Goal: Task Accomplishment & Management: Use online tool/utility

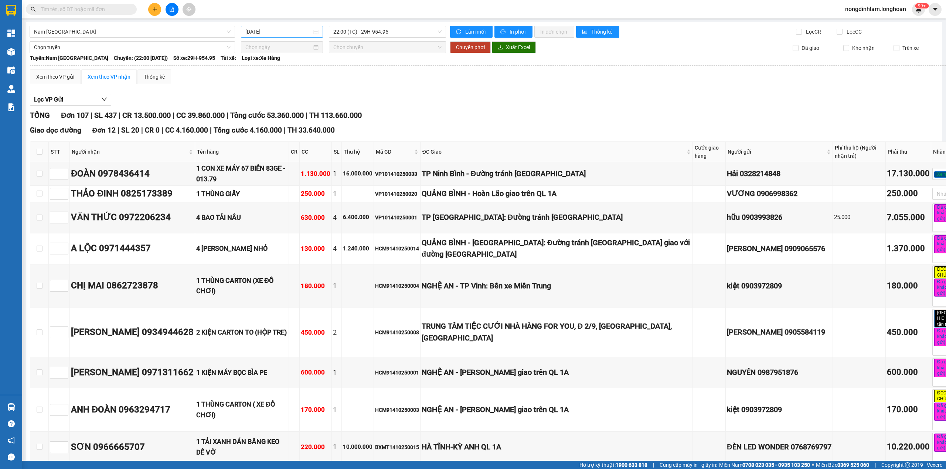
click at [292, 30] on input "[DATE]" at bounding box center [278, 32] width 67 height 8
click at [358, 30] on span "22:00 (TC) - 29H-954.95" at bounding box center [387, 31] width 109 height 11
click at [377, 71] on div "22:00 (TC) - 29H-954.95" at bounding box center [360, 70] width 58 height 8
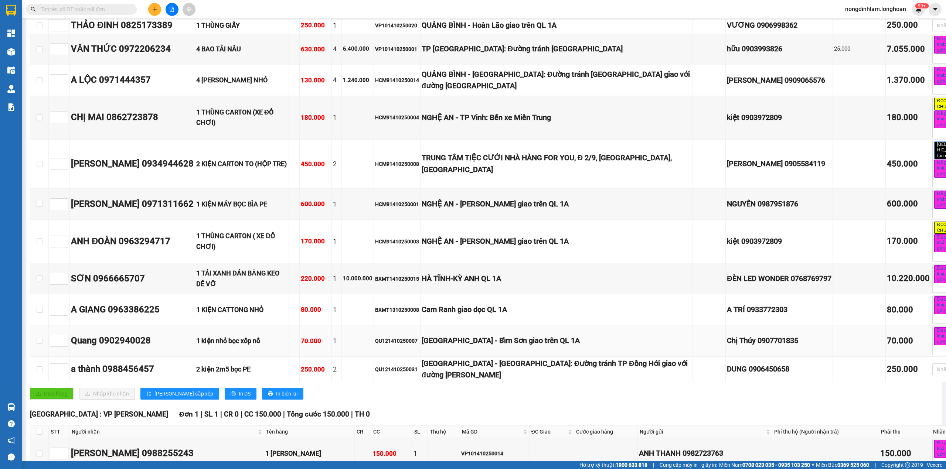
scroll to position [148, 0]
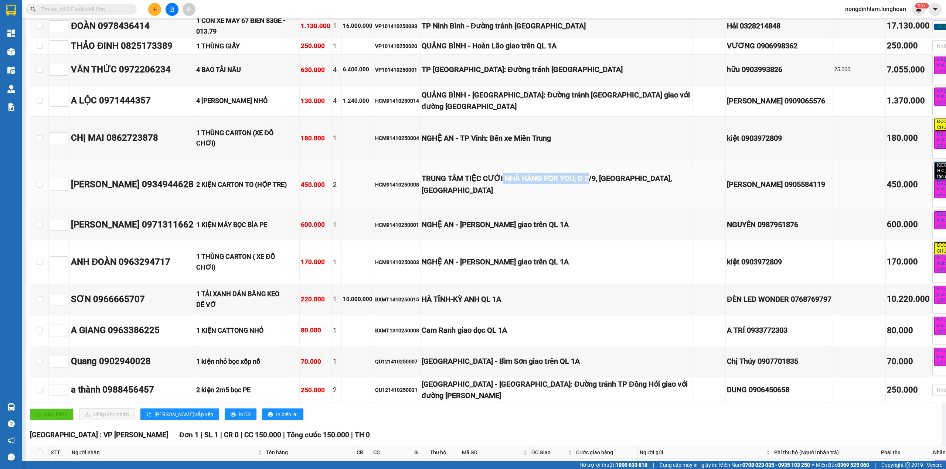
drag, startPoint x: 600, startPoint y: 183, endPoint x: 510, endPoint y: 183, distance: 89.5
click at [510, 183] on div "TRUNG TÂM TIỆC CƯỚI NHÀ HÀNG FOR YOU, Đ 2/9, HÒA CƯỜNG BẮC, ĐÀ NẴNG" at bounding box center [557, 184] width 270 height 23
click at [498, 196] on div "TRUNG TÂM TIỆC CƯỚI NHÀ HÀNG FOR YOU, Đ 2/9, HÒA CƯỜNG BẮC, ĐÀ NẴNG" at bounding box center [557, 184] width 270 height 23
drag, startPoint x: 525, startPoint y: 143, endPoint x: 513, endPoint y: 144, distance: 11.9
click at [513, 144] on div "NGHỆ AN - TP Vinh: Bến xe Miền Trung" at bounding box center [557, 138] width 270 height 11
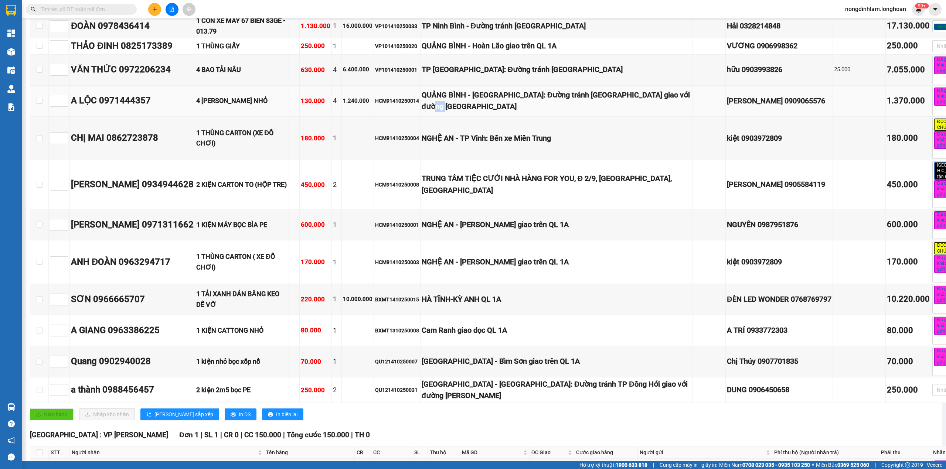
drag, startPoint x: 525, startPoint y: 104, endPoint x: 503, endPoint y: 104, distance: 21.8
click at [508, 104] on div "QUẢNG BÌNH - TP Quảng Bình: Đường tránh TP Đồng Hới giao với đường Hà Huy Tập" at bounding box center [557, 100] width 270 height 23
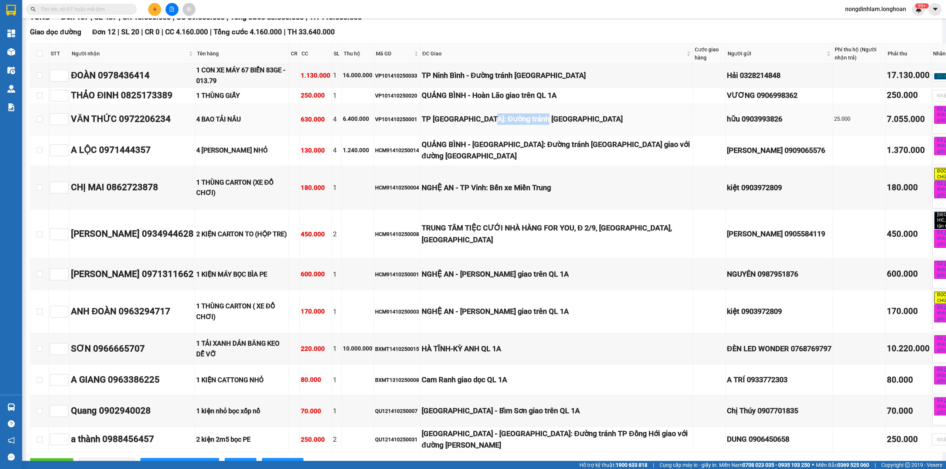
drag, startPoint x: 548, startPoint y: 127, endPoint x: 497, endPoint y: 128, distance: 50.6
click at [497, 128] on td "TP Thanh Hóa: Đường tránh TP Thanh Hóa" at bounding box center [557, 119] width 272 height 31
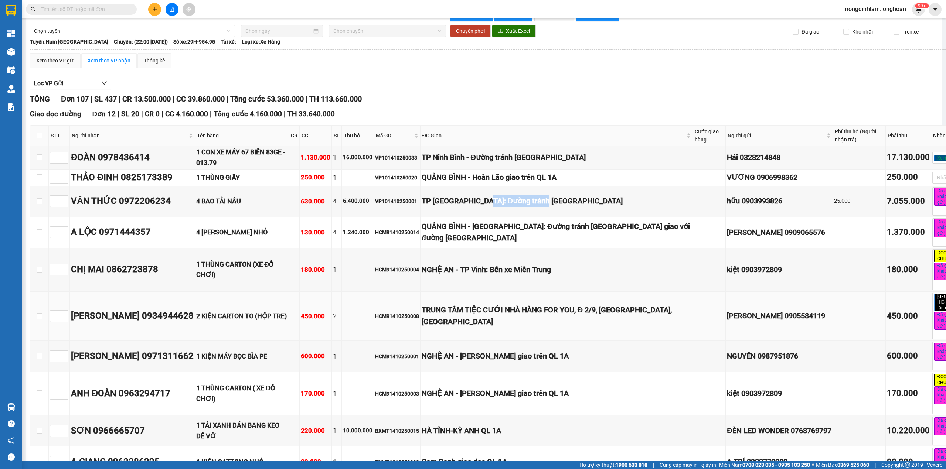
scroll to position [0, 0]
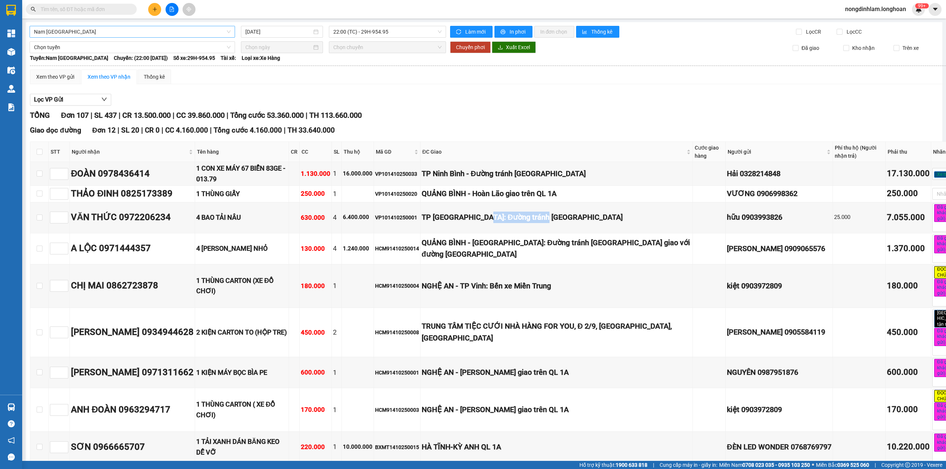
click at [107, 36] on span "Nam Trung Bắc QL1A" at bounding box center [132, 31] width 197 height 11
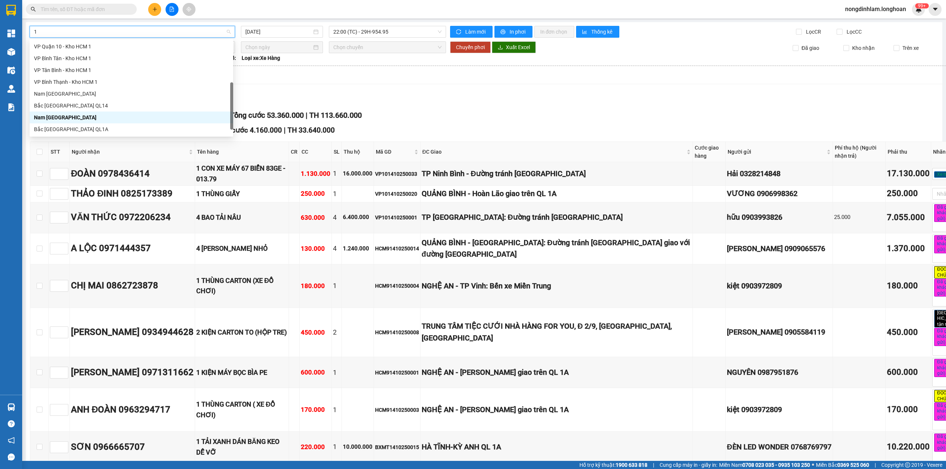
scroll to position [89, 0]
type input "10"
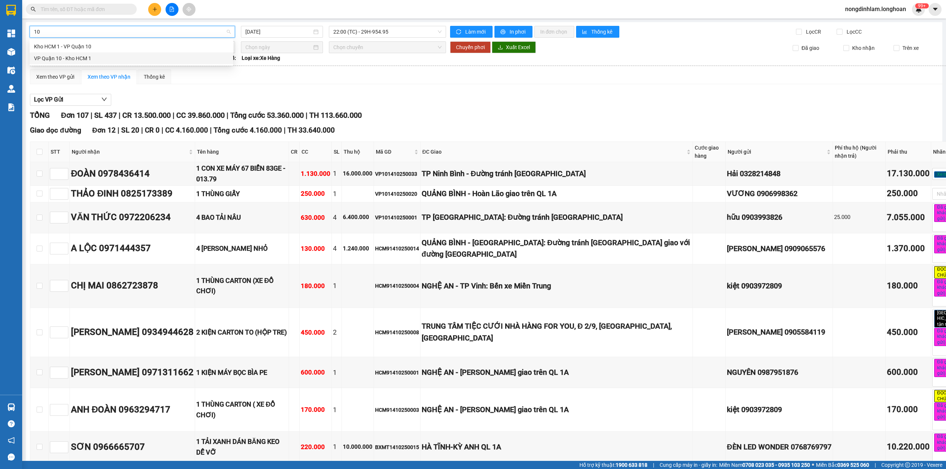
click at [115, 57] on div "VP Quận 10 - Kho HCM 1" at bounding box center [131, 58] width 195 height 8
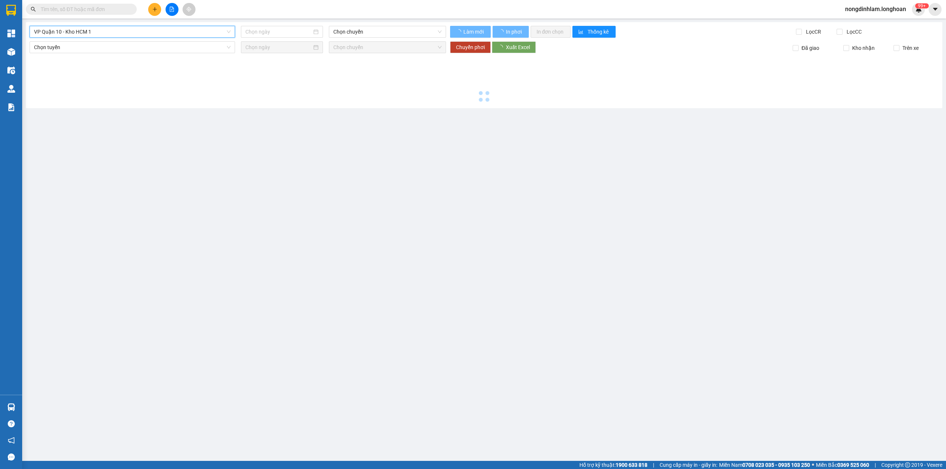
type input "14/10/2025"
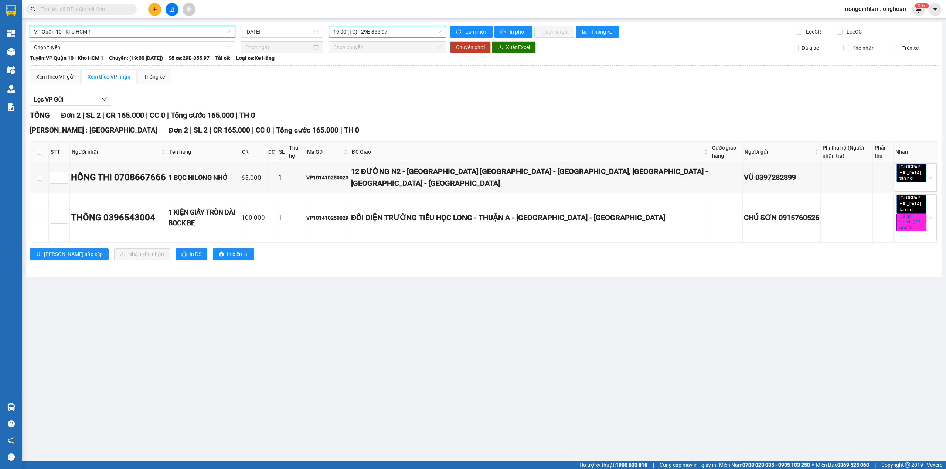
click at [392, 28] on span "19:00 (TC) - 29E-355.97" at bounding box center [387, 31] width 109 height 11
click at [383, 69] on div "21:00 (TC)" at bounding box center [362, 70] width 58 height 8
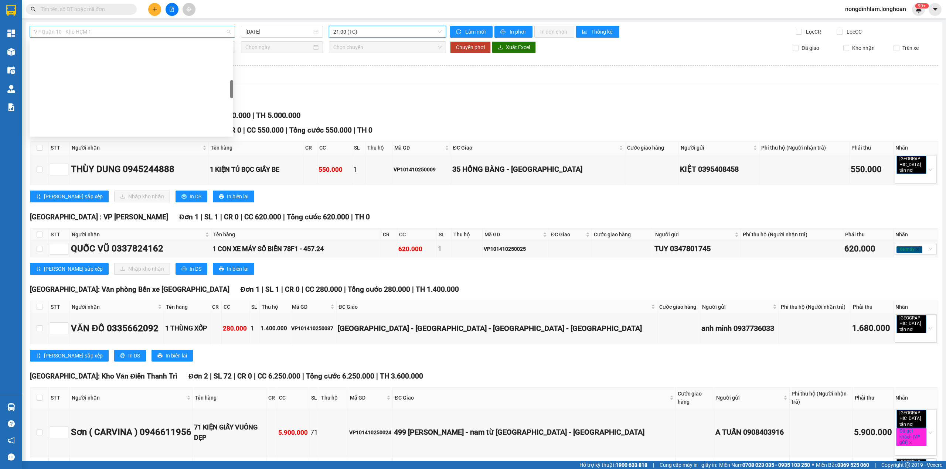
scroll to position [248, 0]
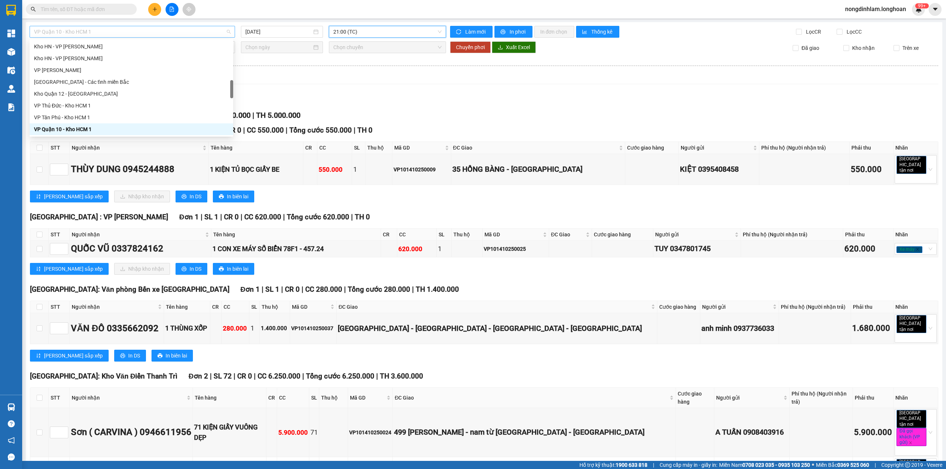
click at [170, 33] on span "VP Quận 10 - Kho HCM 1" at bounding box center [132, 31] width 197 height 11
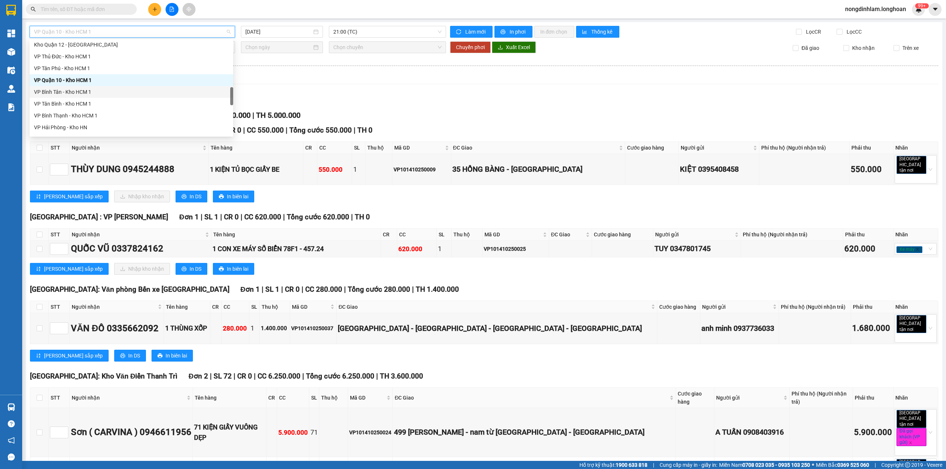
click at [84, 90] on div "VP Bình Tân - Kho HCM 1" at bounding box center [131, 92] width 195 height 8
type input "14/10/2025"
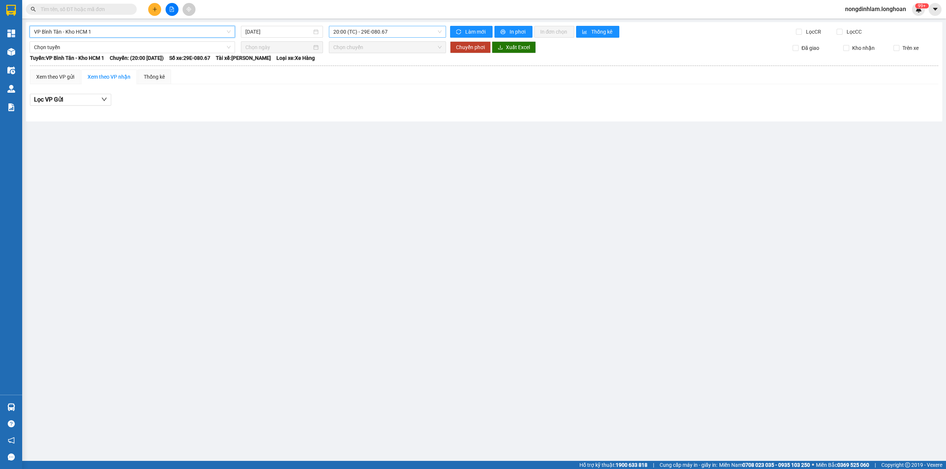
click at [393, 34] on span "20:00 (TC) - 29E-080.67" at bounding box center [387, 31] width 109 height 11
click at [383, 73] on div "22:00 (TC)" at bounding box center [362, 70] width 58 height 8
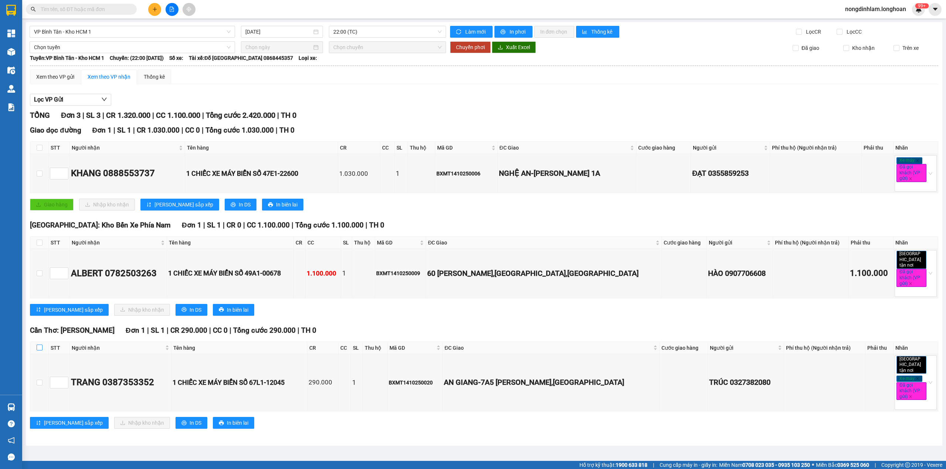
click at [40, 346] on input "checkbox" at bounding box center [40, 348] width 6 height 6
checkbox input "true"
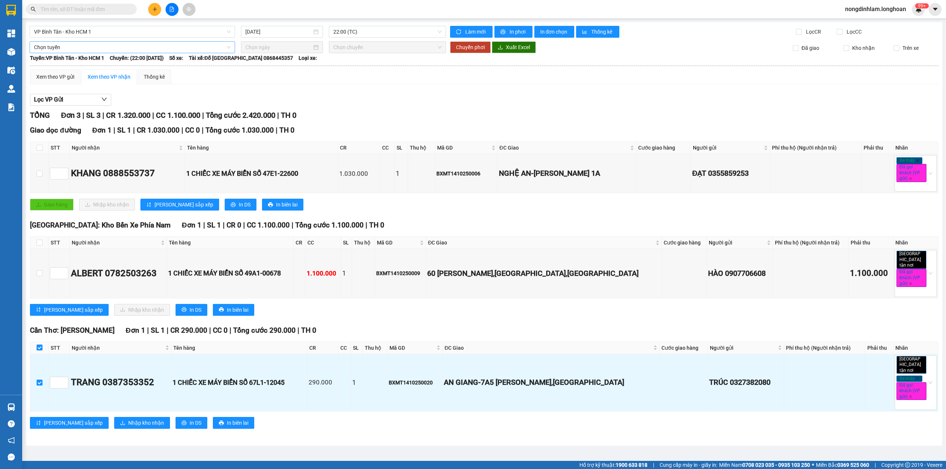
click at [126, 50] on span "Chọn tuyến" at bounding box center [132, 47] width 197 height 11
type input "cần"
click at [99, 88] on div "Kho HCM - Kho Cần Thơ" at bounding box center [132, 86] width 197 height 8
click at [255, 51] on input at bounding box center [278, 47] width 67 height 8
type input "14/10/2025"
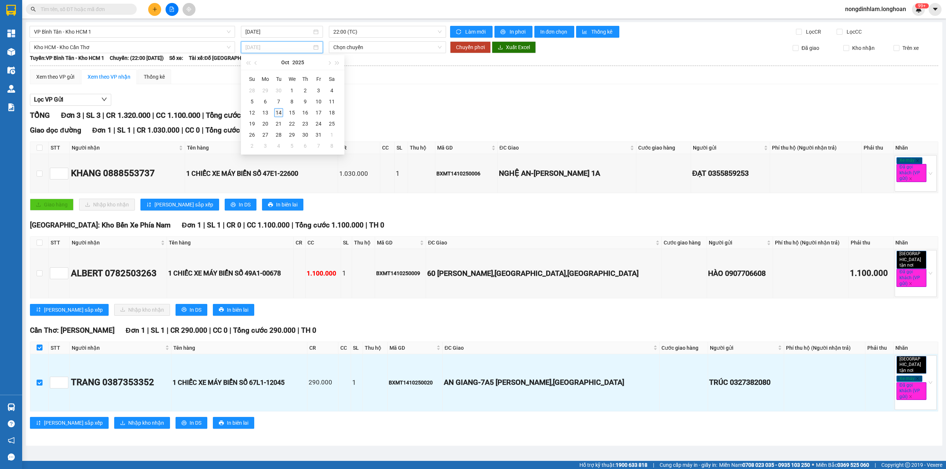
click at [279, 110] on div "14" at bounding box center [278, 112] width 9 height 9
type input "14/10/2025"
click at [475, 48] on span "Chuyển phơi" at bounding box center [470, 47] width 29 height 8
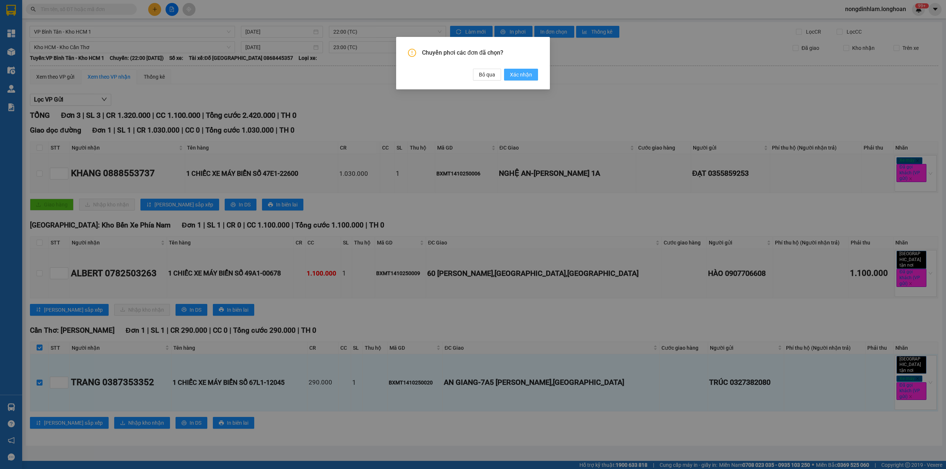
click at [526, 78] on span "Xác nhận" at bounding box center [521, 75] width 22 height 8
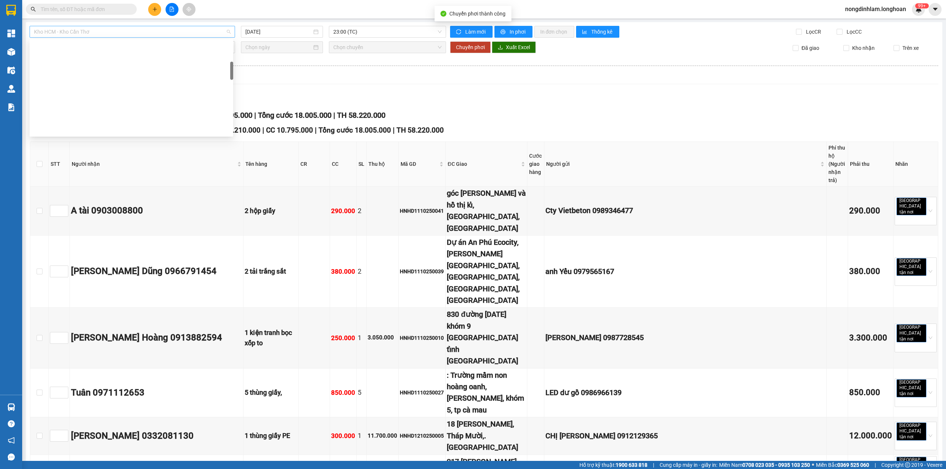
click at [93, 33] on span "Kho HCM - Kho Cần Thơ" at bounding box center [132, 31] width 197 height 11
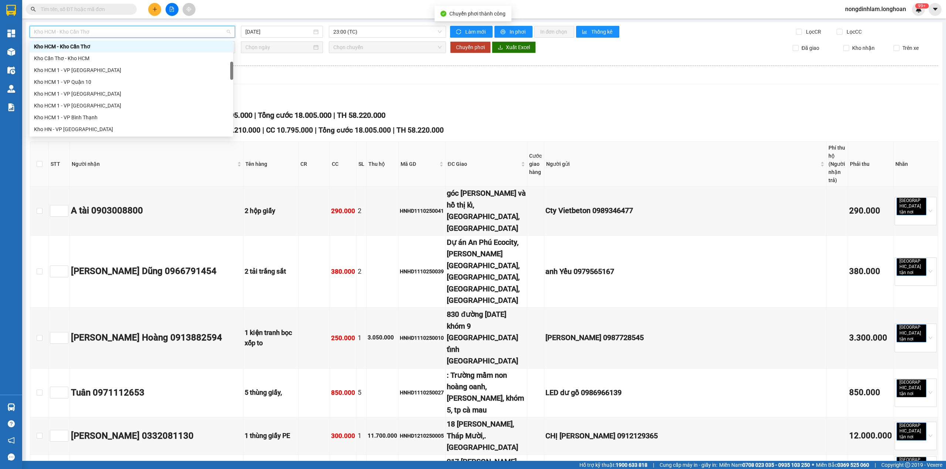
click at [141, 27] on span "Kho HCM - Kho Cần Thơ" at bounding box center [132, 31] width 197 height 11
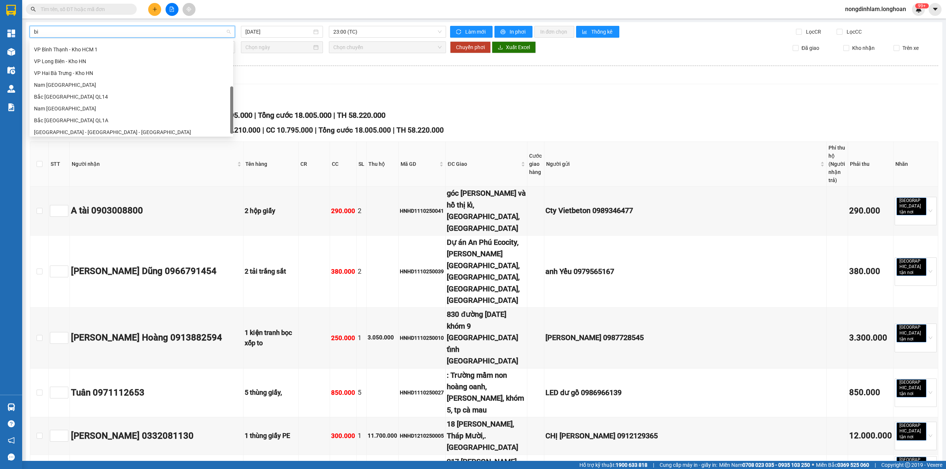
scroll to position [0, 0]
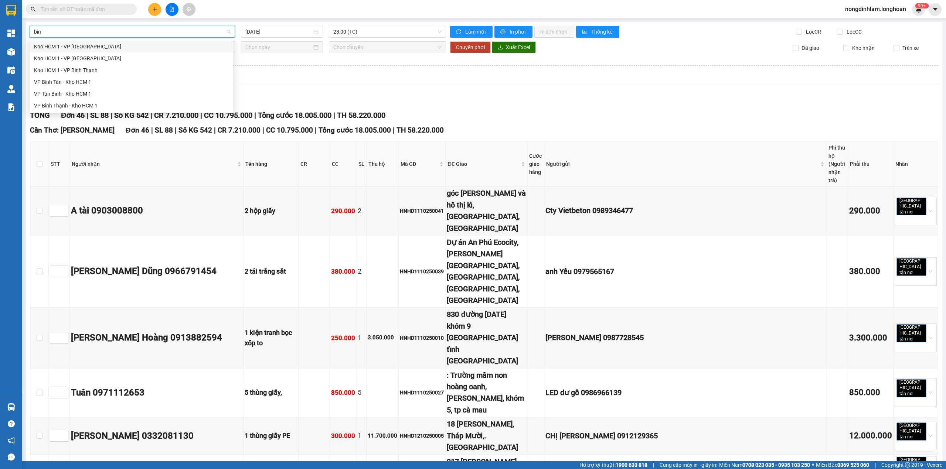
type input "bình"
click at [89, 80] on div "VP Bình Tân - Kho HCM 1" at bounding box center [131, 82] width 195 height 8
type input "14/10/2025"
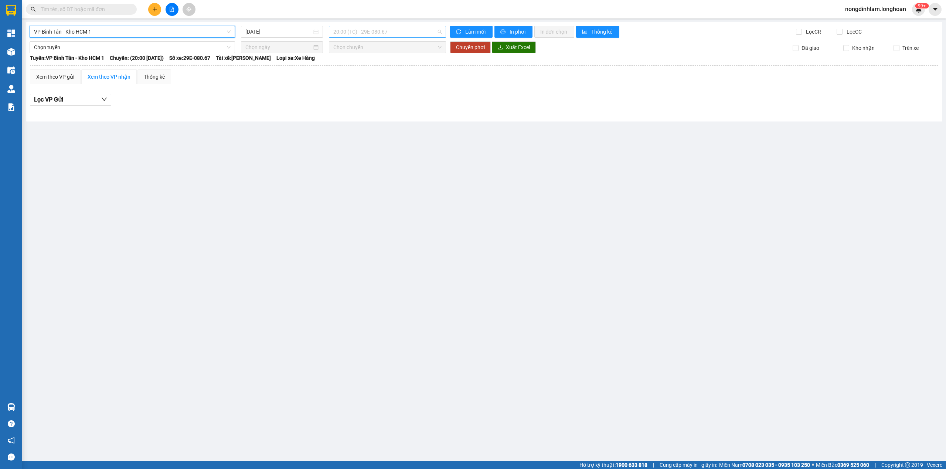
click at [386, 34] on span "20:00 (TC) - 29E-080.67" at bounding box center [387, 31] width 109 height 11
click at [356, 74] on div "22:00 (TC)" at bounding box center [362, 70] width 58 height 8
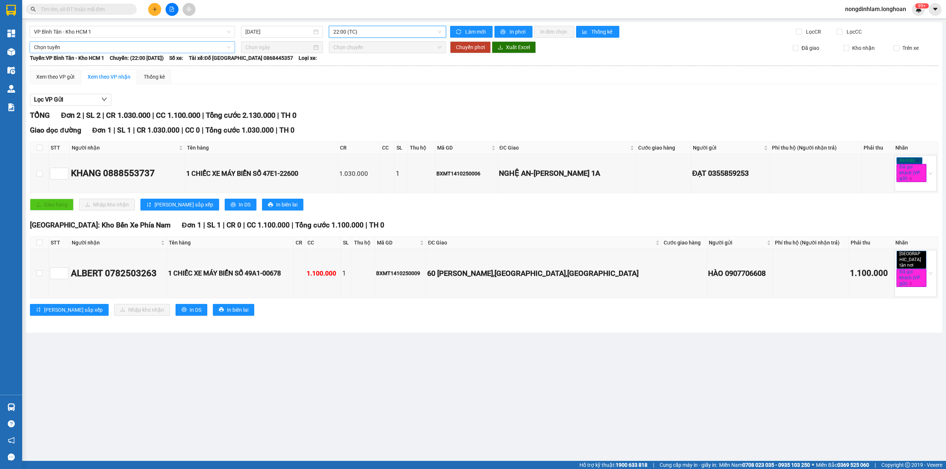
drag, startPoint x: 182, startPoint y: 24, endPoint x: 148, endPoint y: 41, distance: 37.7
click at [179, 24] on div "VP Bình Tân - Kho HCM 1 14/10/2025 22:00 22:00 (TC) Làm mới In phơi In đơn chọn…" at bounding box center [484, 177] width 917 height 311
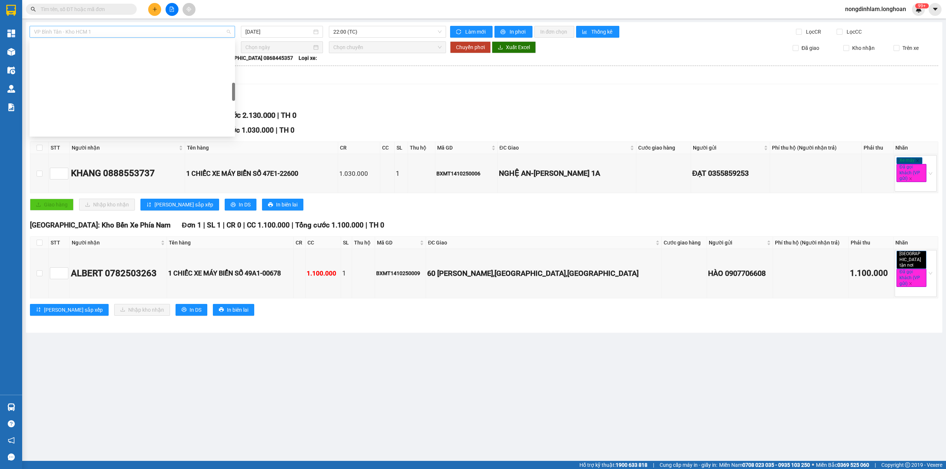
click at [141, 34] on span "VP Bình Tân - Kho HCM 1" at bounding box center [132, 31] width 197 height 11
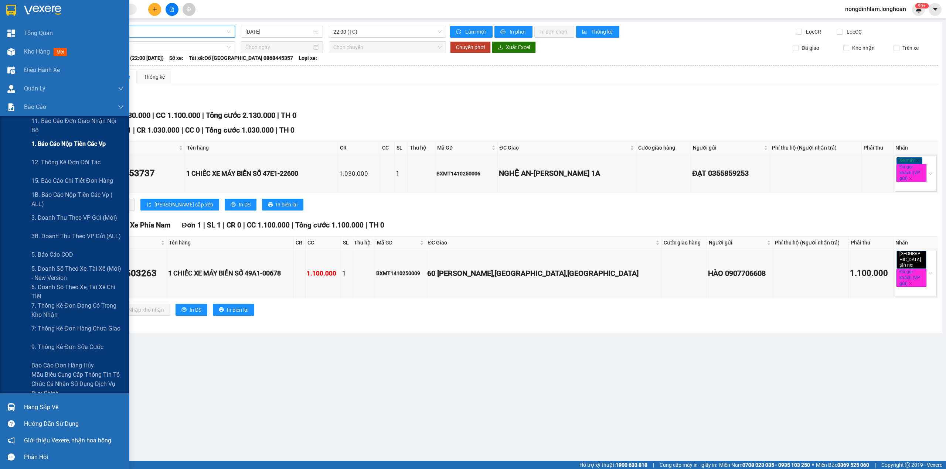
click at [65, 146] on span "1. Báo cáo nộp tiền các vp" at bounding box center [68, 143] width 74 height 9
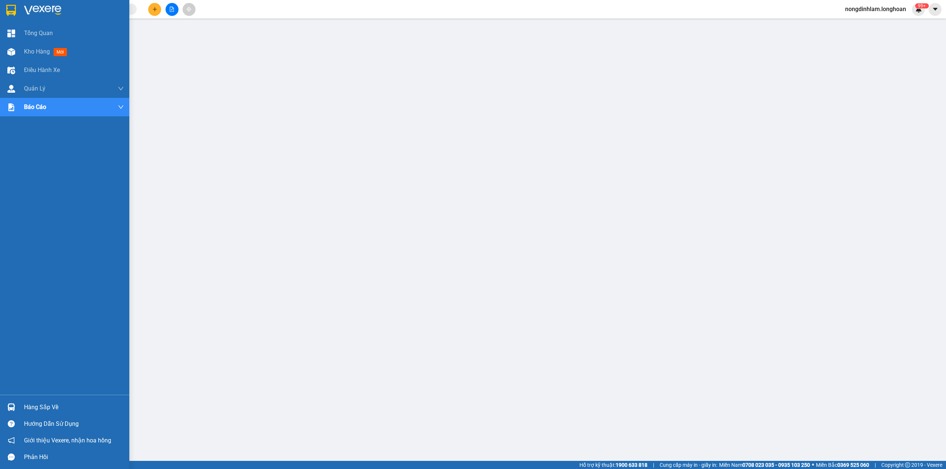
click at [0, 9] on div at bounding box center [64, 12] width 129 height 24
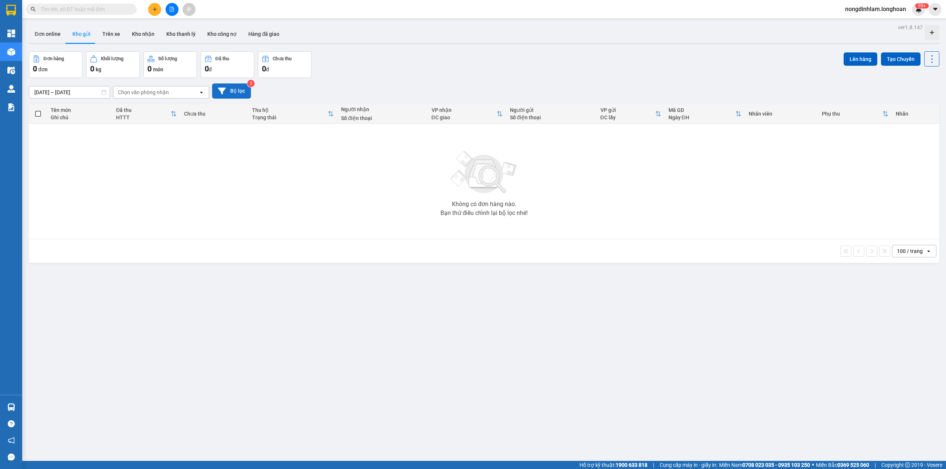
click at [234, 96] on button "Bộ lọc" at bounding box center [231, 91] width 39 height 15
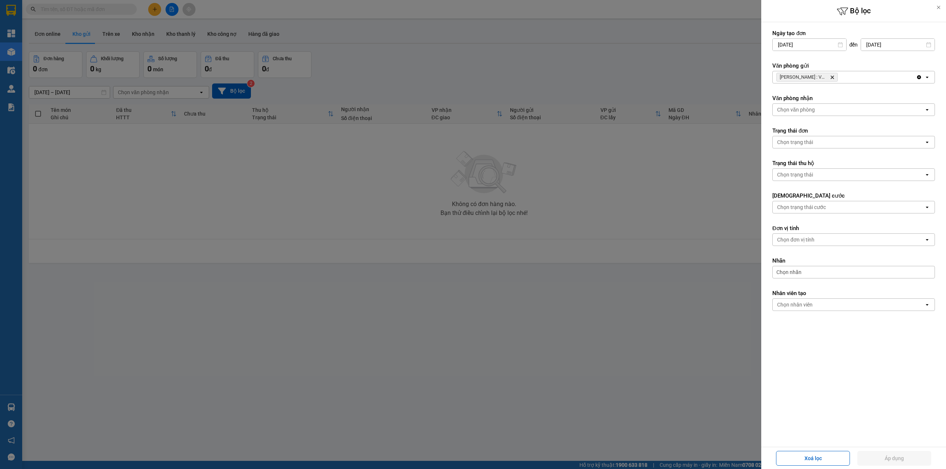
click at [571, 65] on div at bounding box center [473, 234] width 946 height 469
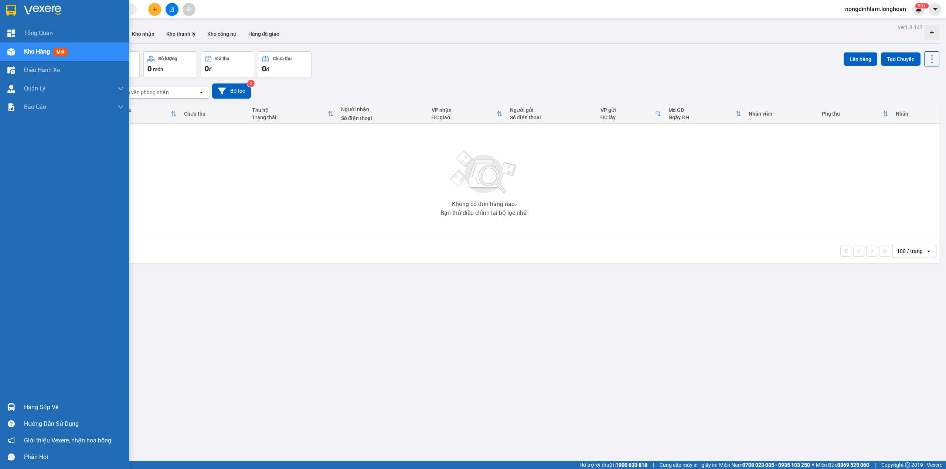
click at [17, 10] on div at bounding box center [11, 10] width 13 height 13
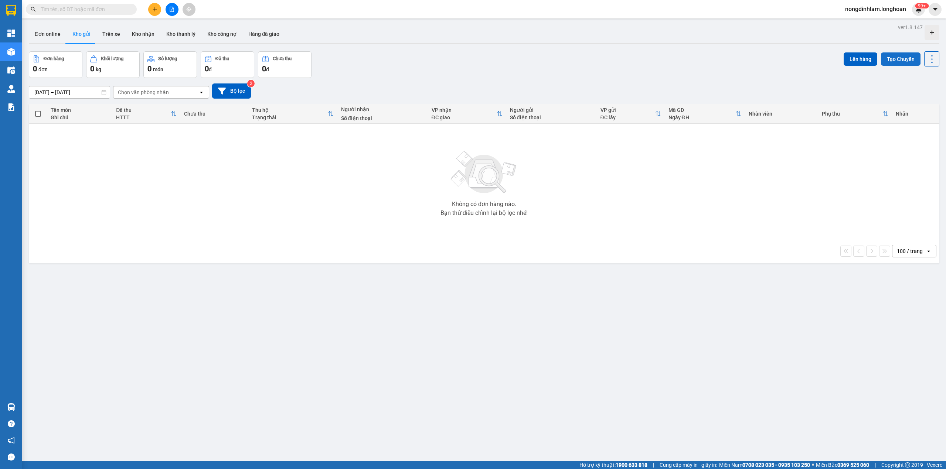
click at [903, 59] on button "Tạo Chuyến" at bounding box center [901, 58] width 40 height 13
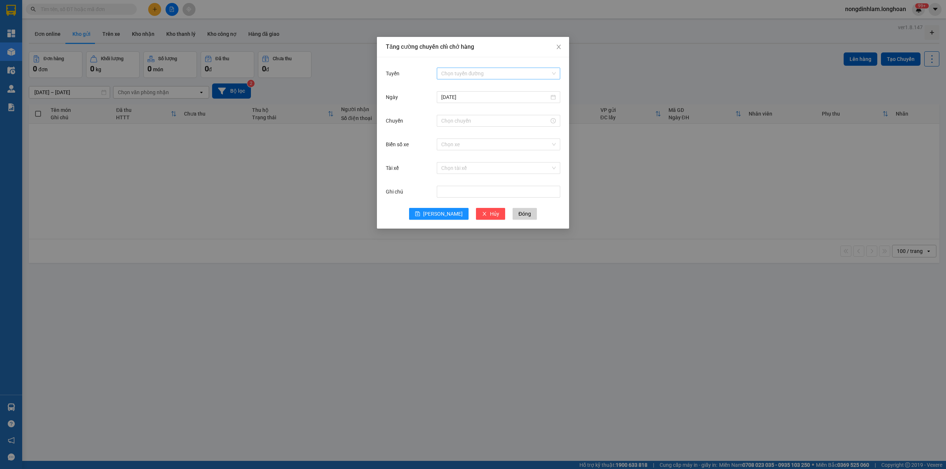
click at [464, 72] on input "Tuyến" at bounding box center [495, 73] width 109 height 11
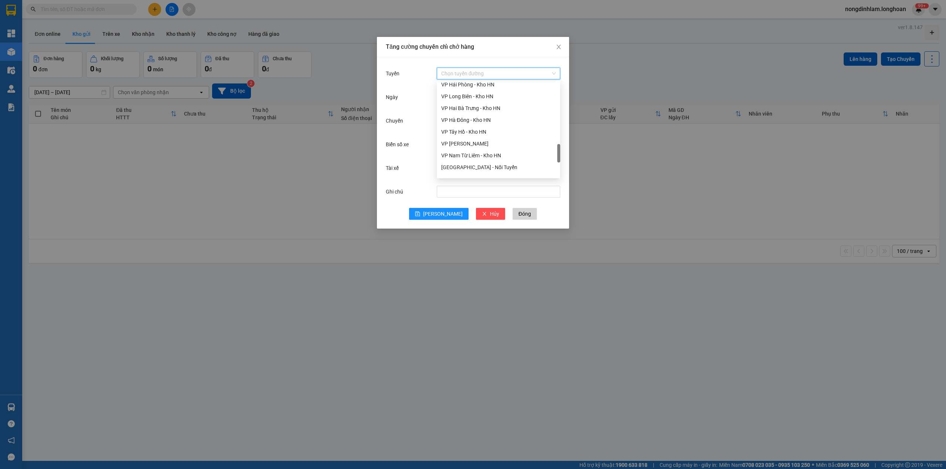
scroll to position [509, 0]
click at [476, 114] on div "Nam Trung Bắc QL1A" at bounding box center [498, 112] width 115 height 8
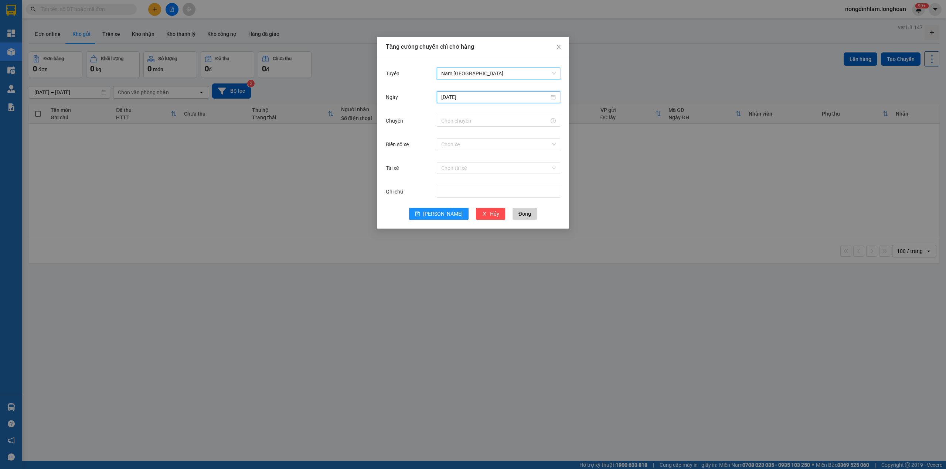
click at [469, 98] on input "14/10/2025" at bounding box center [495, 97] width 108 height 8
type input "15/10/2025"
click at [486, 160] on div "15" at bounding box center [487, 162] width 9 height 9
click at [464, 119] on input "Chuyến" at bounding box center [495, 121] width 108 height 8
click at [448, 164] on div "22" at bounding box center [447, 166] width 21 height 10
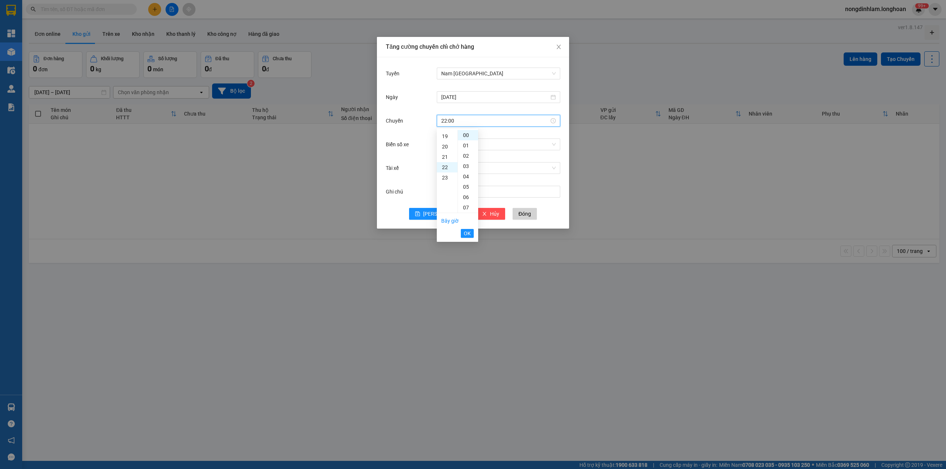
scroll to position [178, 0]
click at [448, 162] on div "20" at bounding box center [447, 164] width 21 height 10
type input "20:00"
click at [469, 233] on span "OK" at bounding box center [467, 234] width 7 height 8
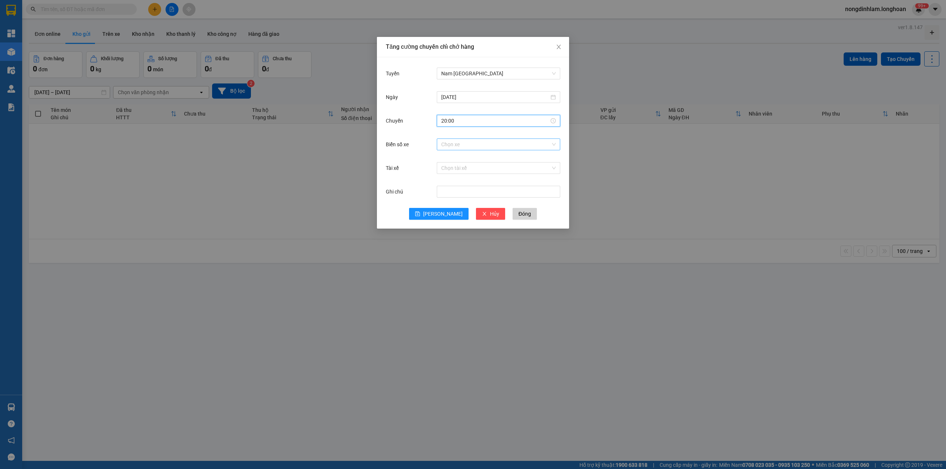
click at [465, 145] on input "Biển số xe" at bounding box center [495, 144] width 109 height 11
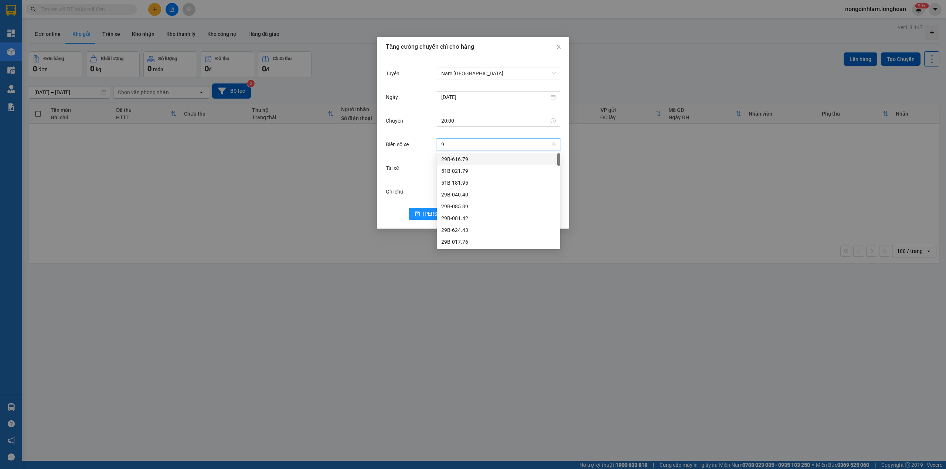
type input "97"
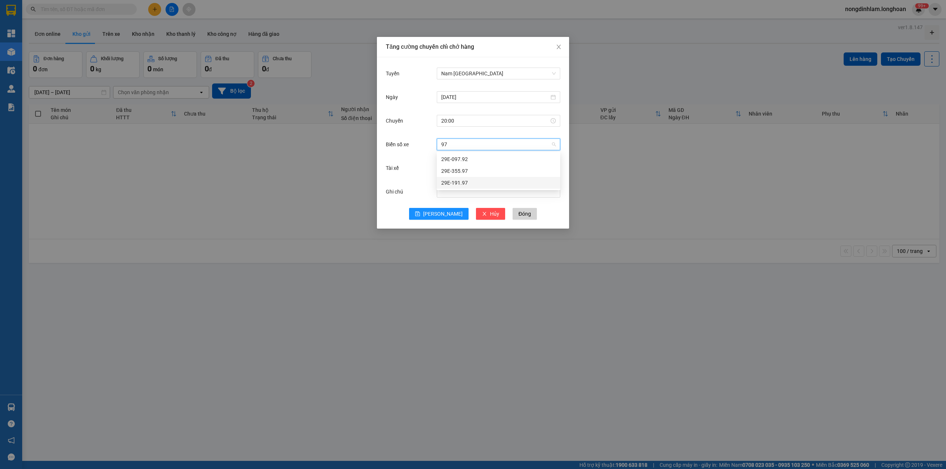
click at [475, 177] on div "29E-191.97" at bounding box center [498, 183] width 123 height 12
click at [444, 211] on span "Lưu" at bounding box center [443, 214] width 40 height 8
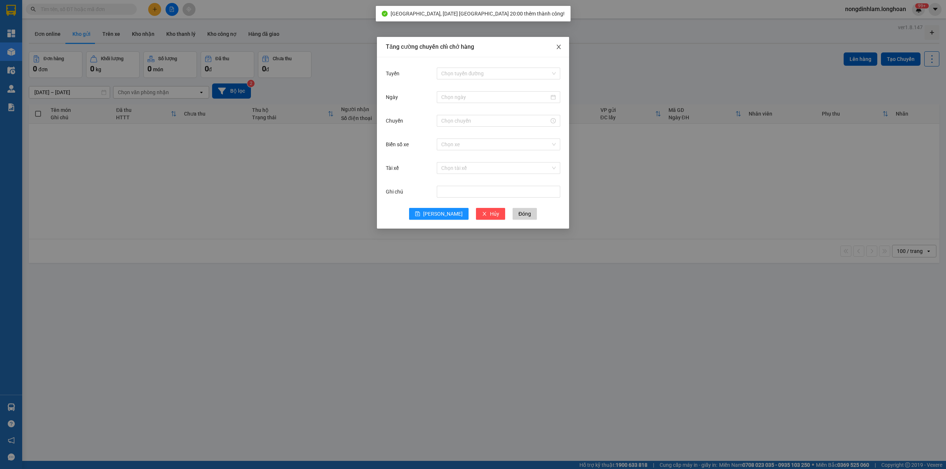
click at [558, 45] on icon "close" at bounding box center [559, 47] width 6 height 6
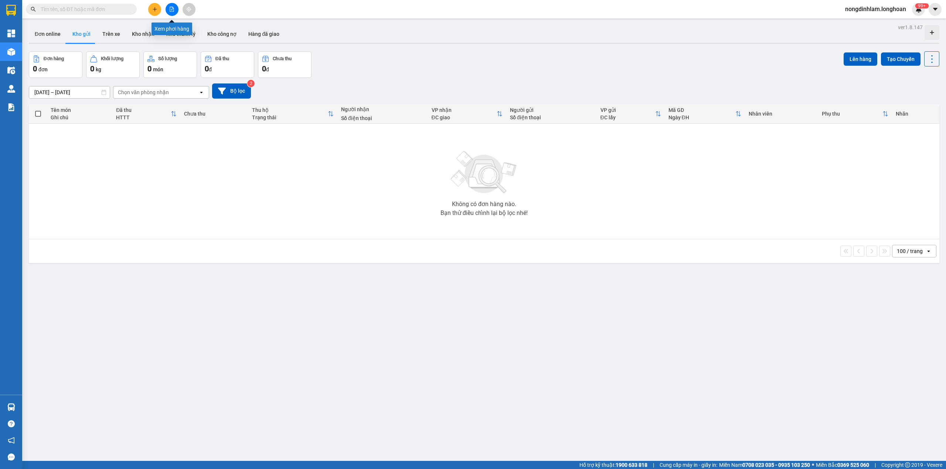
click at [173, 13] on button at bounding box center [172, 9] width 13 height 13
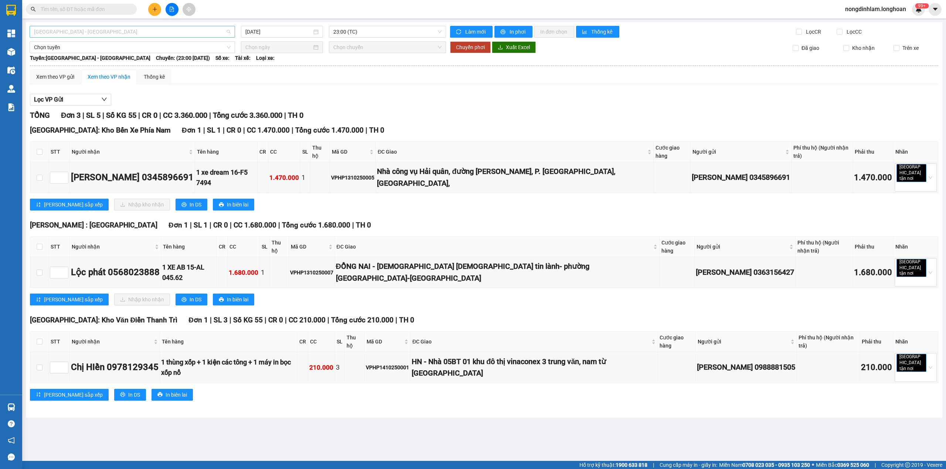
click at [111, 30] on span "Hải Phòng - Hà Nội" at bounding box center [132, 31] width 197 height 11
click at [102, 30] on input "nam" at bounding box center [129, 31] width 191 height 11
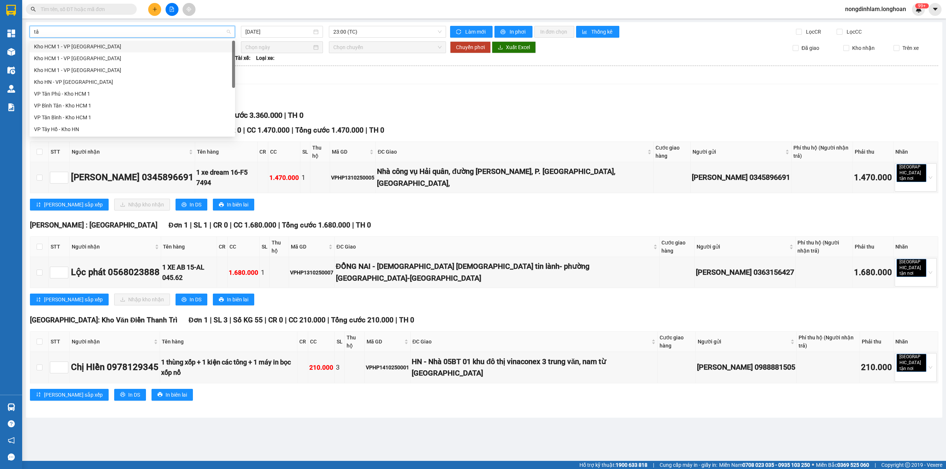
type input "tân"
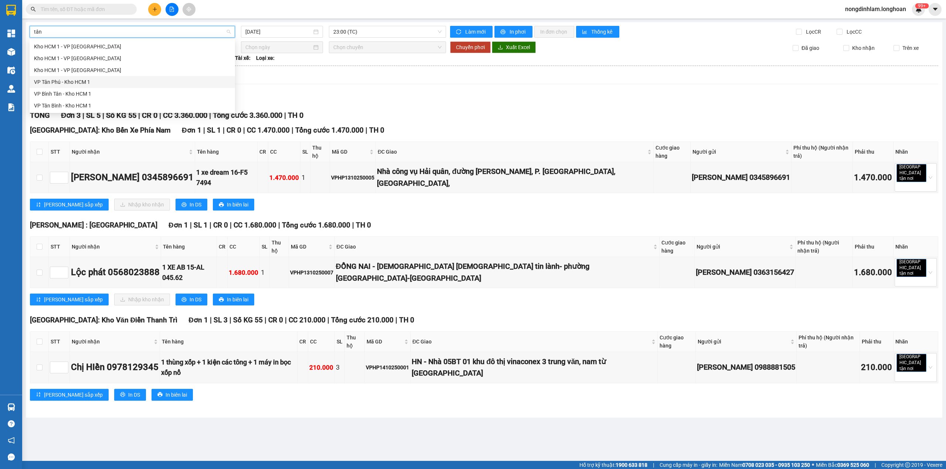
click at [82, 78] on div "VP Tân Phú - Kho HCM 1" at bounding box center [132, 82] width 197 height 8
type input "14/10/2025"
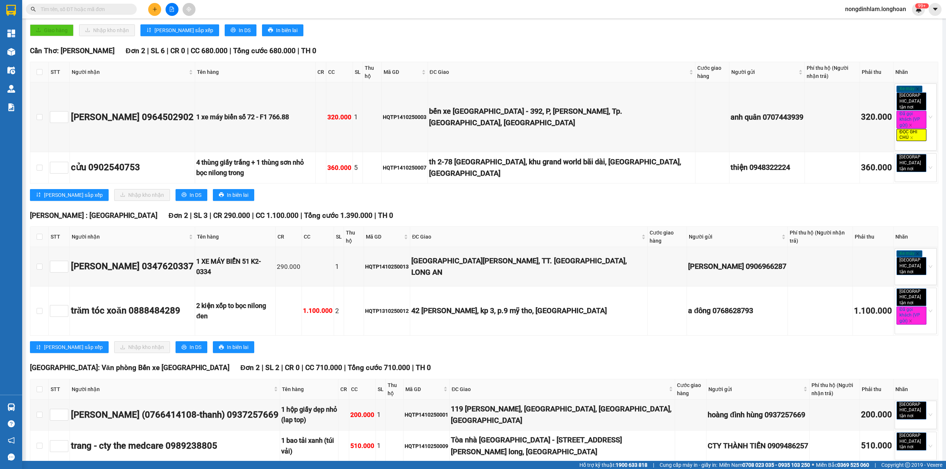
scroll to position [148, 0]
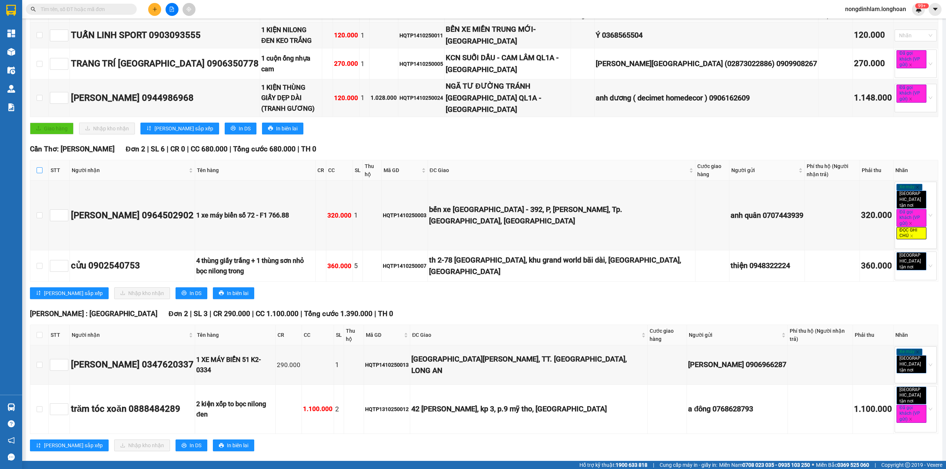
click at [41, 167] on input "checkbox" at bounding box center [40, 170] width 6 height 6
checkbox input "true"
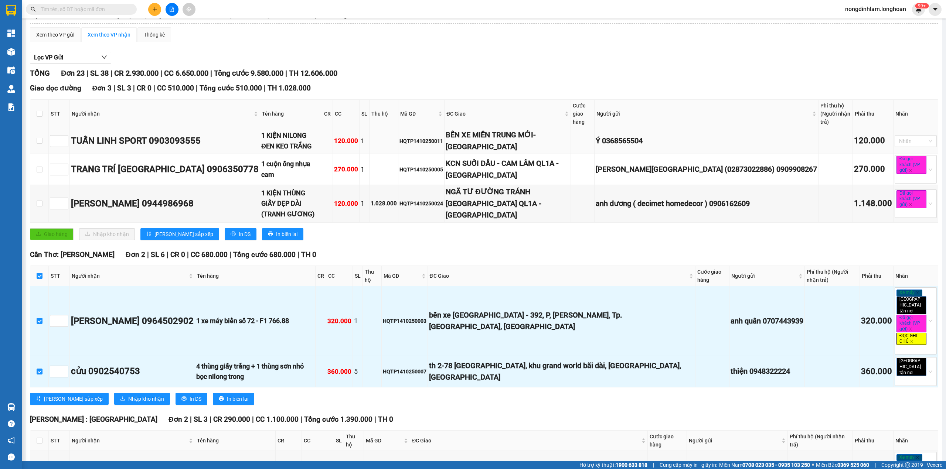
scroll to position [0, 0]
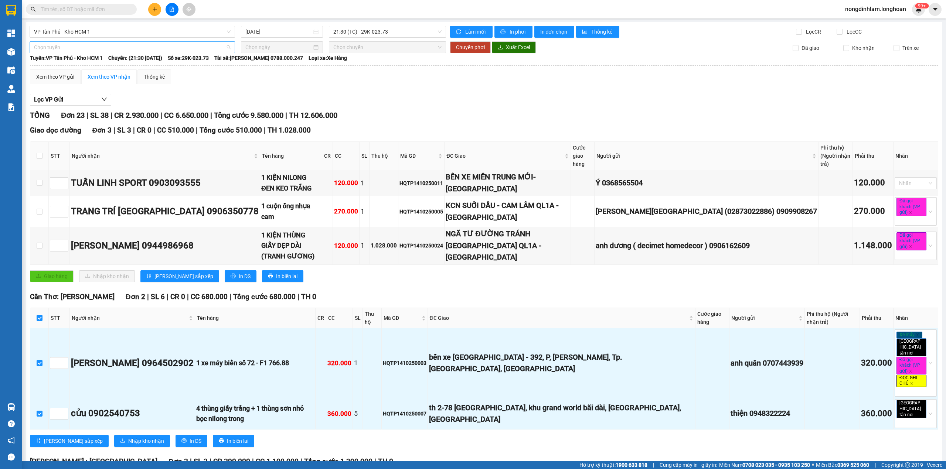
click at [77, 52] on span "Chọn tuyến" at bounding box center [132, 47] width 197 height 11
type input "cần"
drag, startPoint x: 83, startPoint y: 86, endPoint x: 97, endPoint y: 85, distance: 13.8
click at [83, 86] on div "Kho HCM - Kho Cần Thơ" at bounding box center [131, 86] width 195 height 8
click at [279, 46] on input at bounding box center [278, 47] width 67 height 8
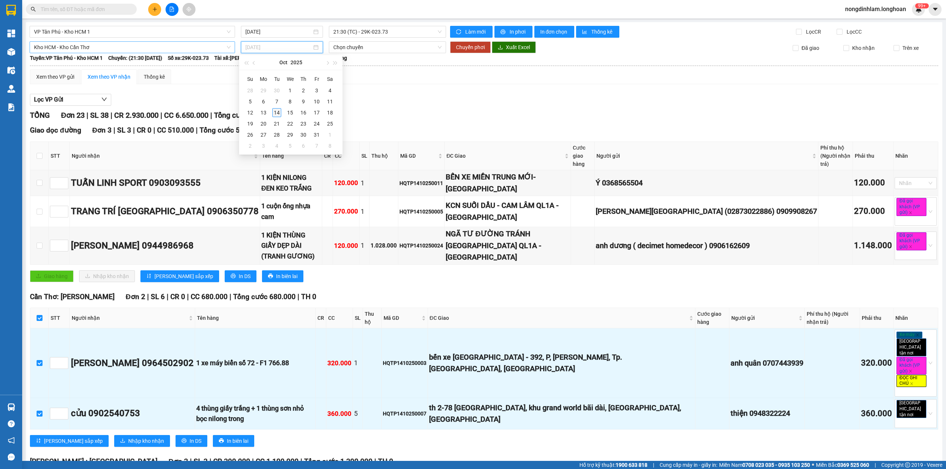
type input "14/10/2025"
click at [276, 112] on div "14" at bounding box center [276, 112] width 9 height 9
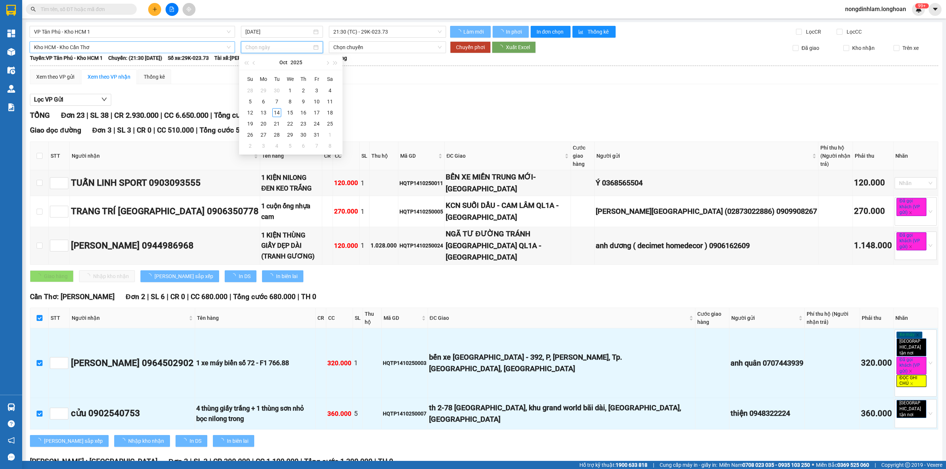
type input "14/10/2025"
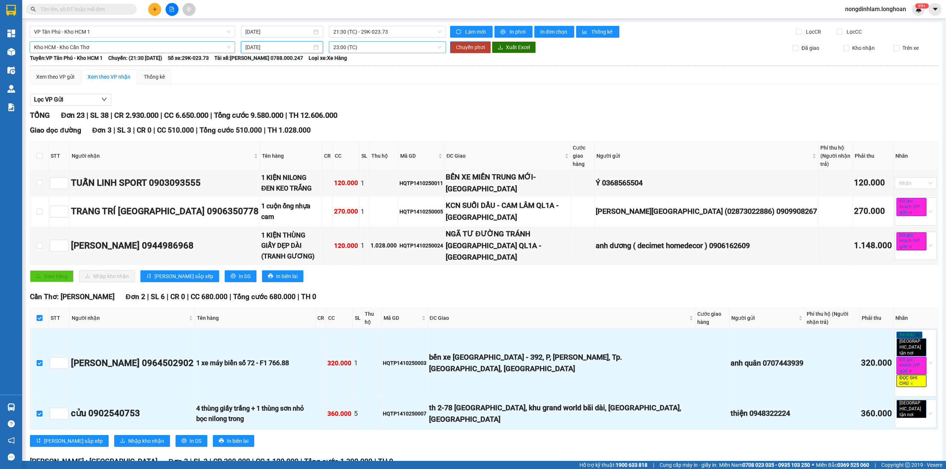
click at [360, 50] on span "23:00 (TC)" at bounding box center [387, 47] width 109 height 11
click at [460, 50] on span "Chuyển phơi" at bounding box center [470, 47] width 29 height 8
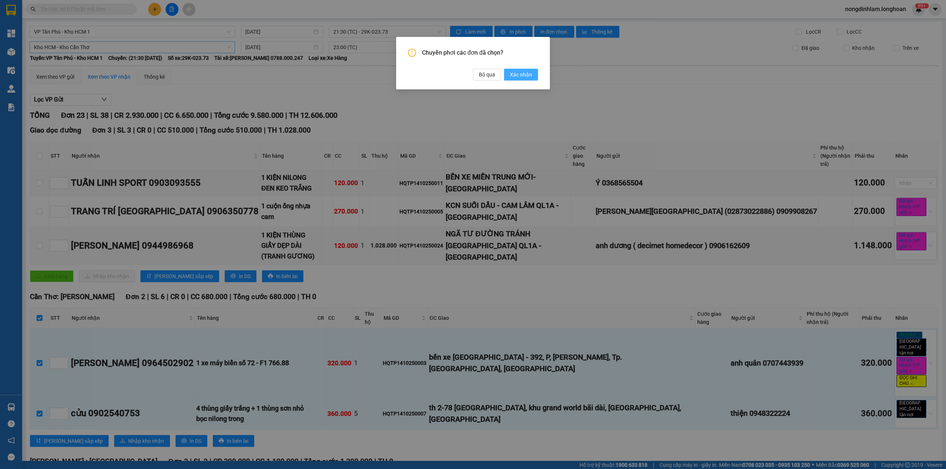
click at [514, 76] on span "Xác nhận" at bounding box center [521, 75] width 22 height 8
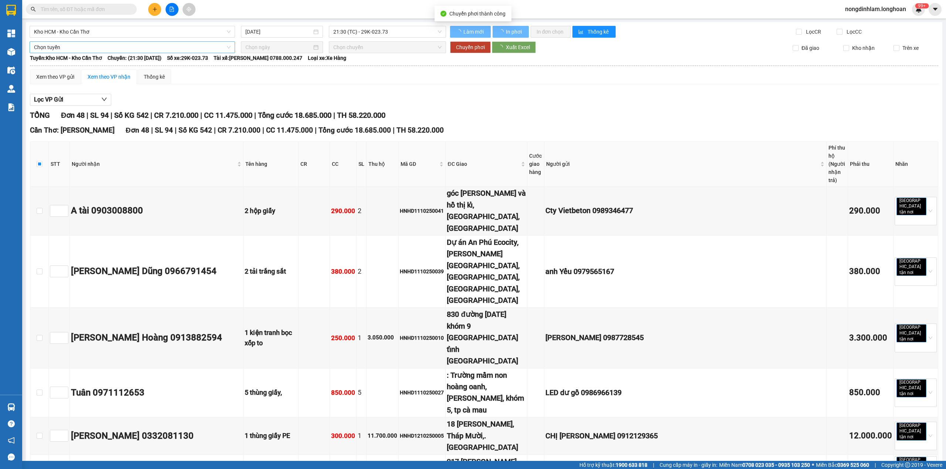
checkbox input "false"
click at [86, 27] on span "Kho HCM - Kho Cần Thơ" at bounding box center [132, 31] width 197 height 11
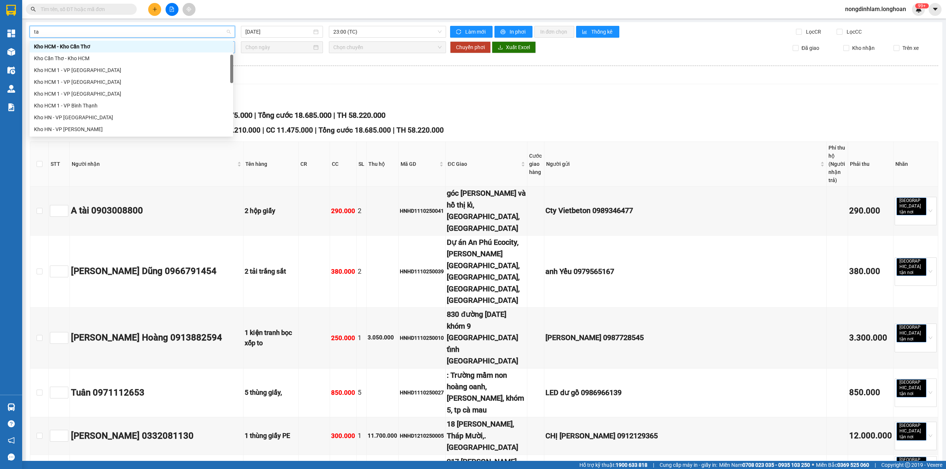
scroll to position [24, 0]
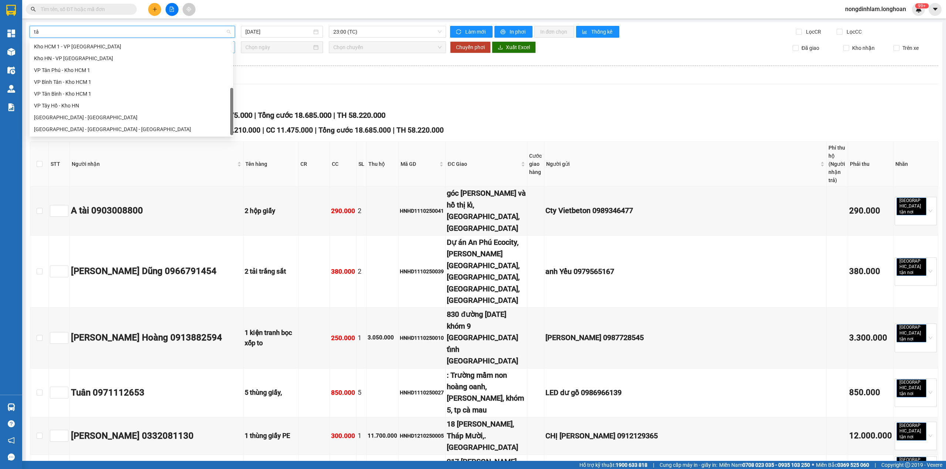
type input "tân"
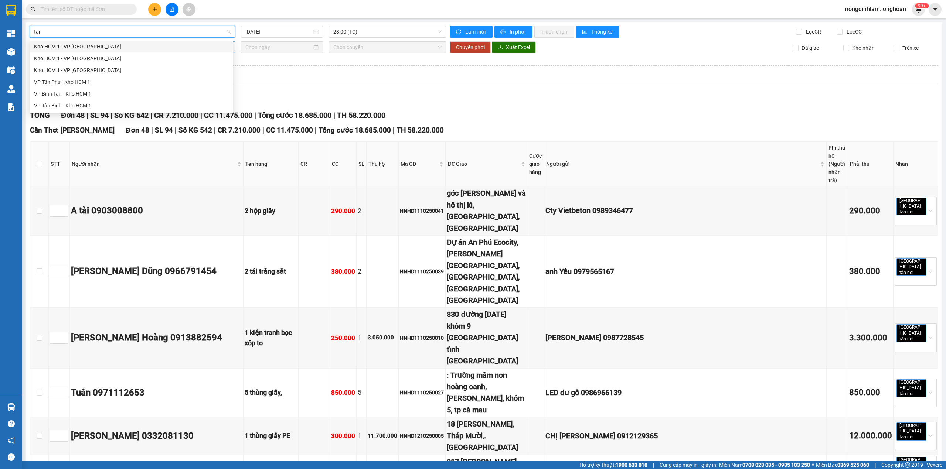
scroll to position [0, 0]
click at [93, 82] on div "VP Tân Phú - Kho HCM 1" at bounding box center [131, 82] width 195 height 8
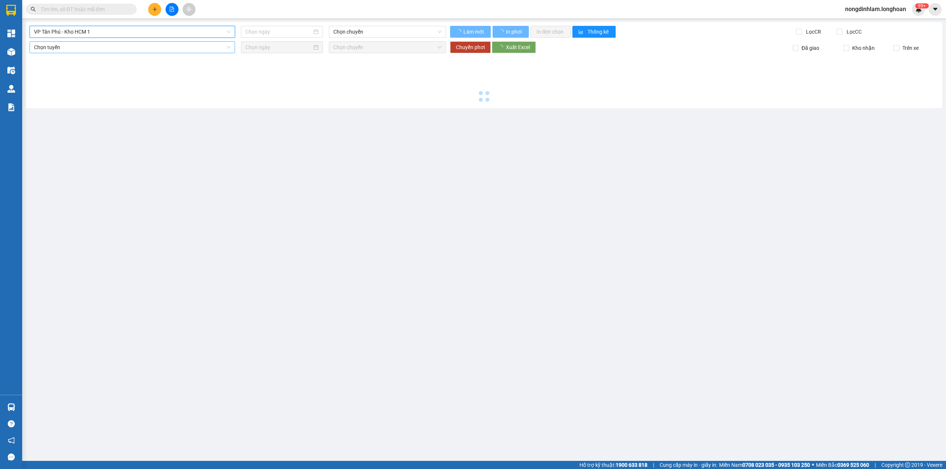
type input "14/10/2025"
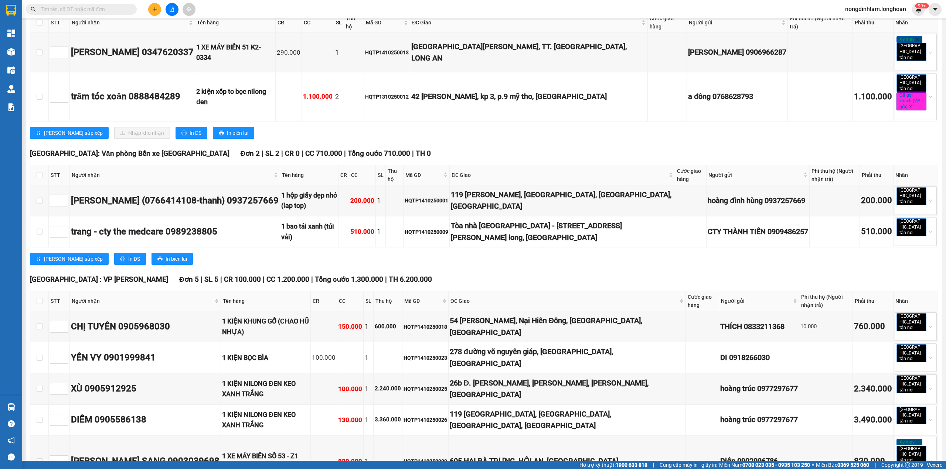
scroll to position [148, 0]
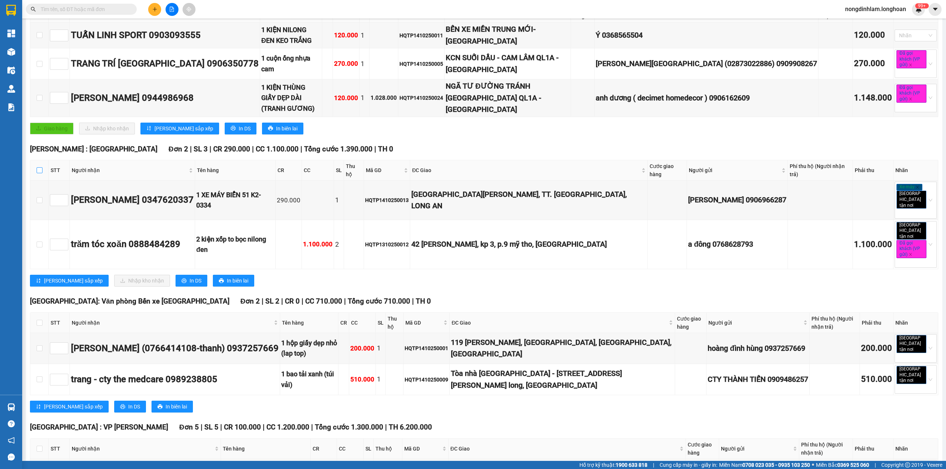
click at [40, 167] on input "checkbox" at bounding box center [40, 170] width 6 height 6
checkbox input "true"
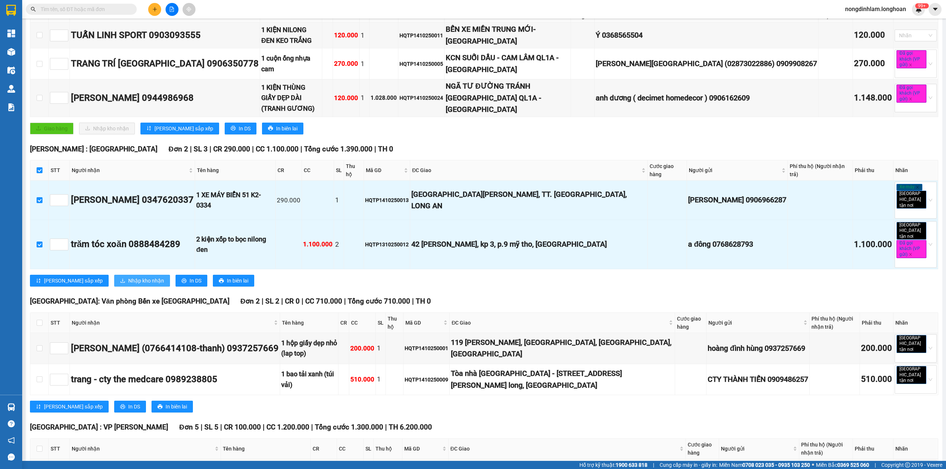
click at [128, 277] on span "Nhập kho nhận" at bounding box center [146, 281] width 36 height 8
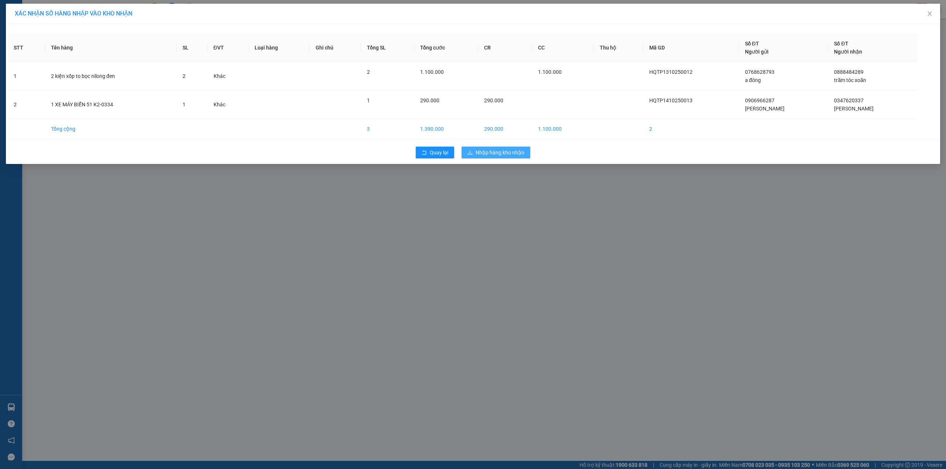
click at [472, 157] on button "Nhập hàng kho nhận" at bounding box center [496, 153] width 69 height 12
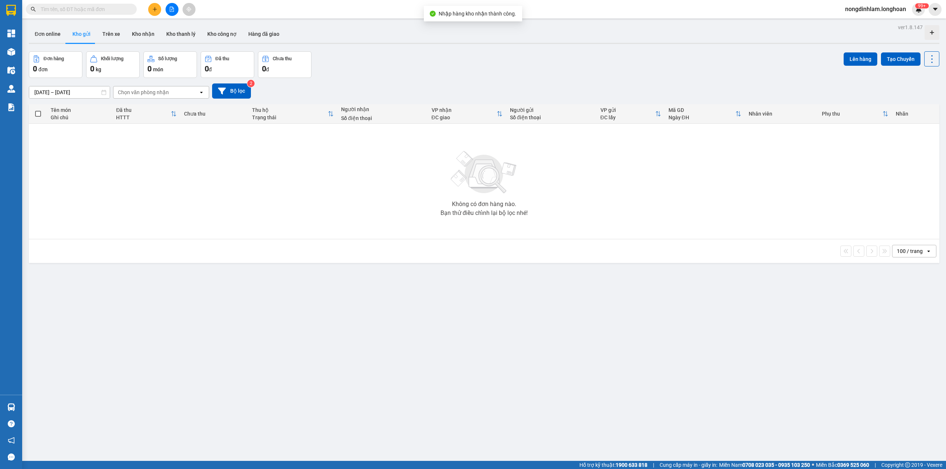
click at [173, 8] on icon "file-add" at bounding box center [172, 9] width 4 height 5
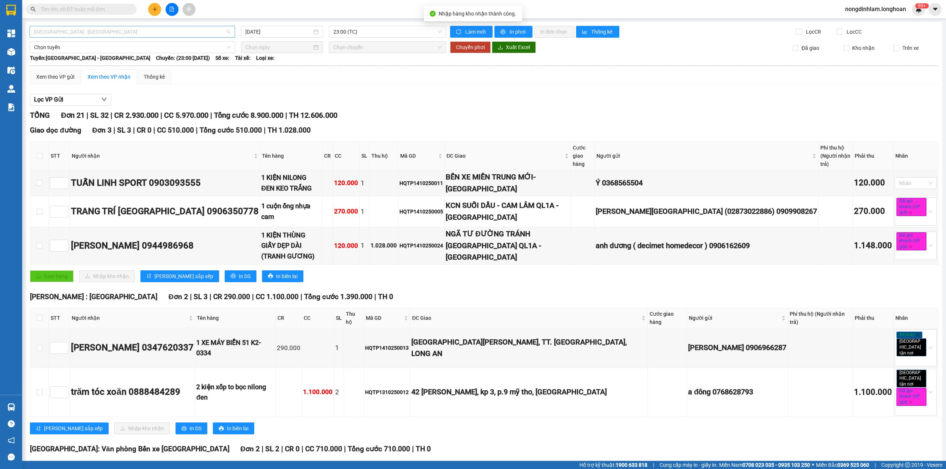
click at [97, 29] on span "Hải Phòng - Hà Nội" at bounding box center [132, 31] width 197 height 11
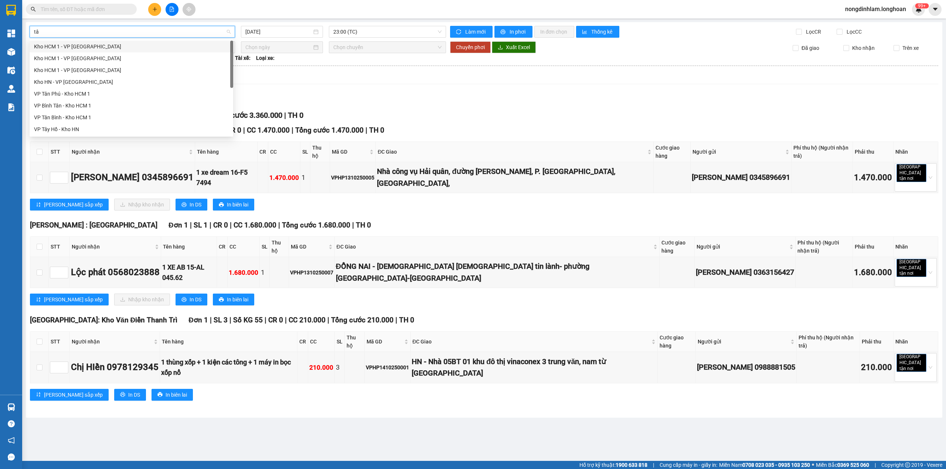
type input "tân"
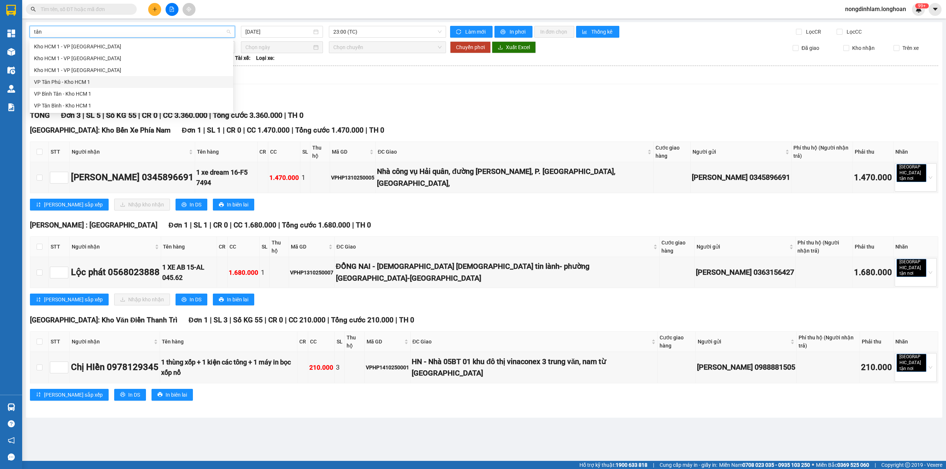
click at [77, 84] on div "VP Tân Phú - Kho HCM 1" at bounding box center [131, 82] width 195 height 8
type input "14/10/2025"
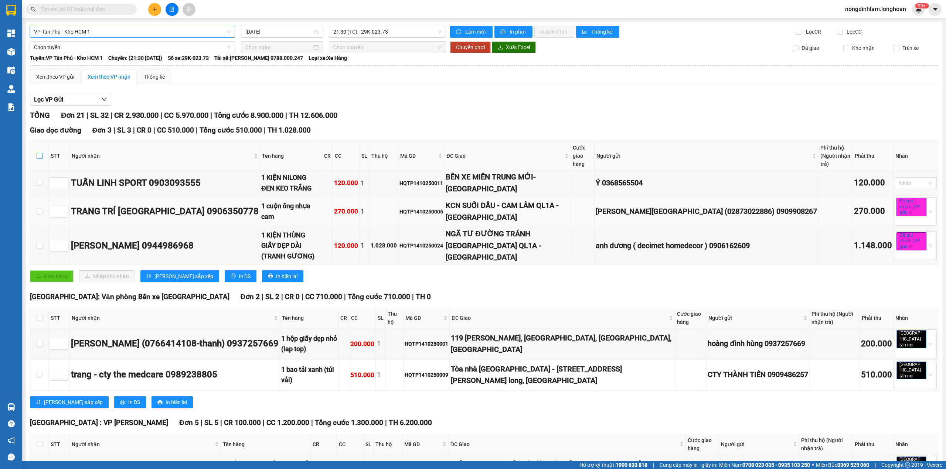
drag, startPoint x: 41, startPoint y: 152, endPoint x: 47, endPoint y: 197, distance: 45.5
click at [41, 153] on input "checkbox" at bounding box center [40, 156] width 6 height 6
checkbox input "true"
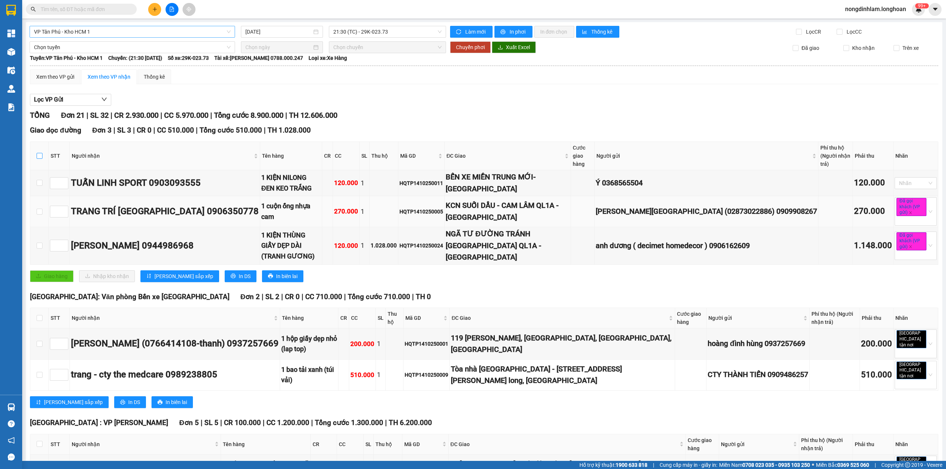
checkbox input "true"
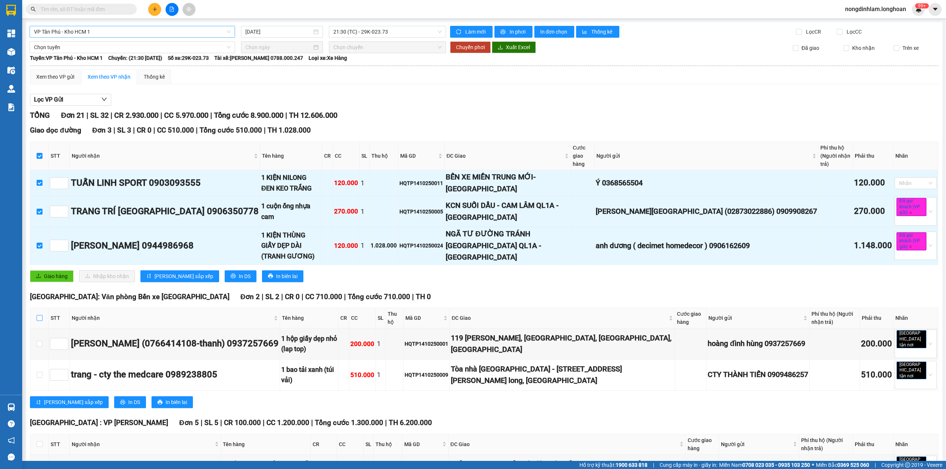
click at [38, 315] on input "checkbox" at bounding box center [40, 318] width 6 height 6
checkbox input "true"
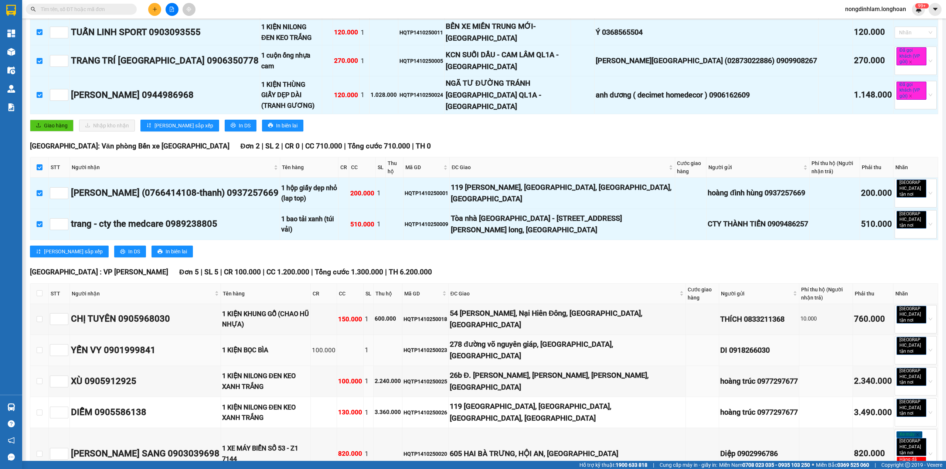
scroll to position [197, 0]
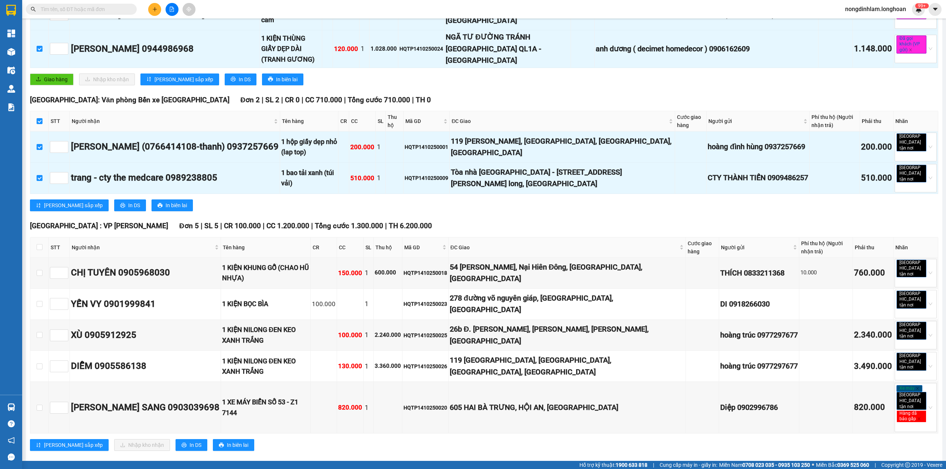
click at [41, 238] on th at bounding box center [39, 248] width 18 height 20
click at [41, 244] on input "checkbox" at bounding box center [40, 247] width 6 height 6
checkbox input "true"
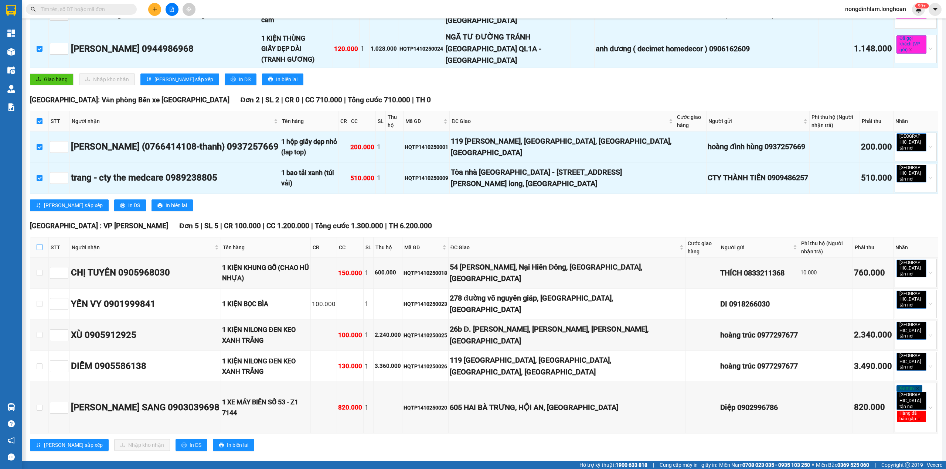
checkbox input "true"
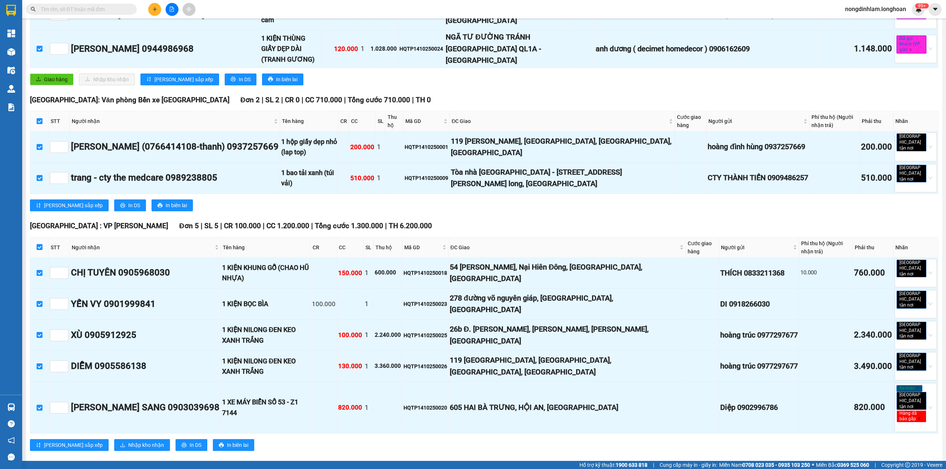
scroll to position [444, 0]
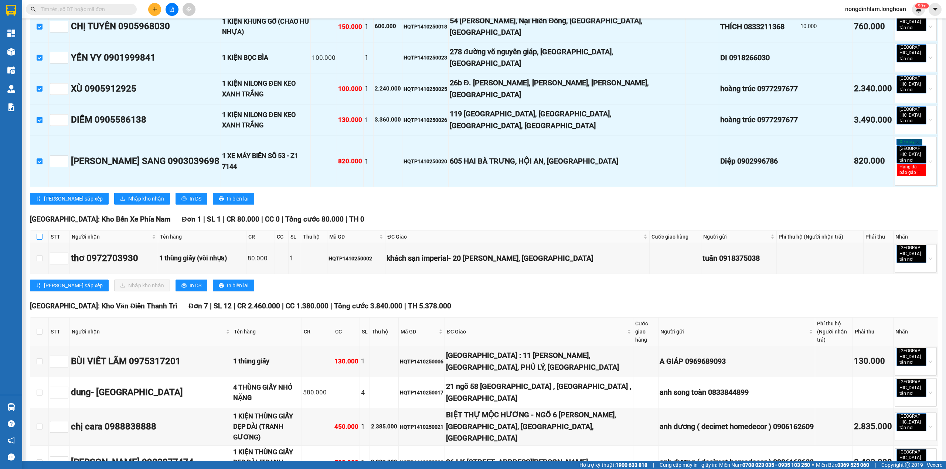
click at [41, 234] on input "checkbox" at bounding box center [40, 237] width 6 height 6
checkbox input "true"
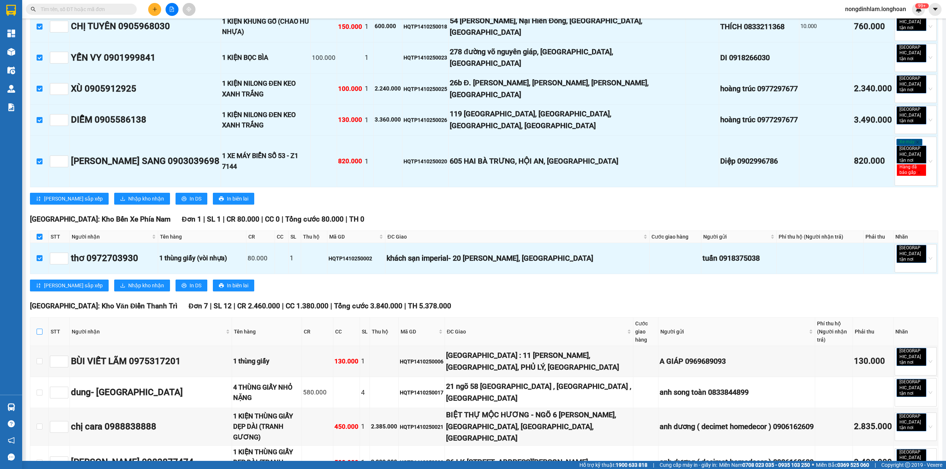
click at [40, 329] on input "checkbox" at bounding box center [40, 332] width 6 height 6
checkbox input "true"
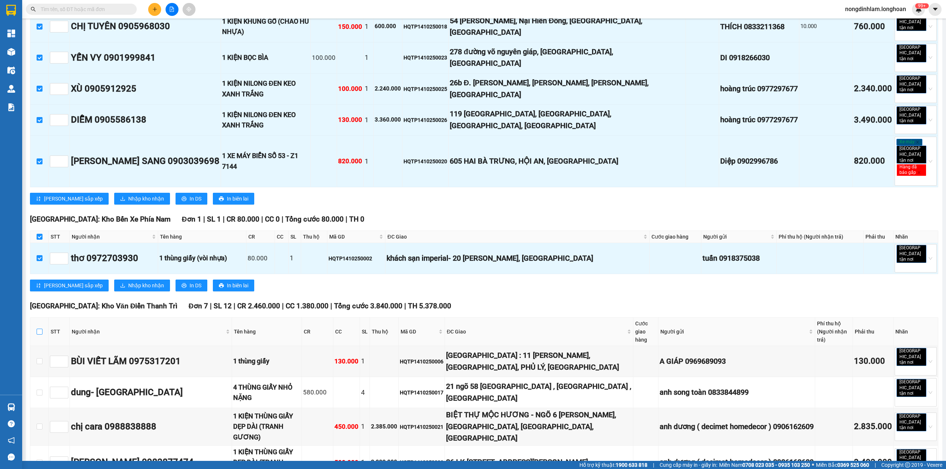
checkbox input "true"
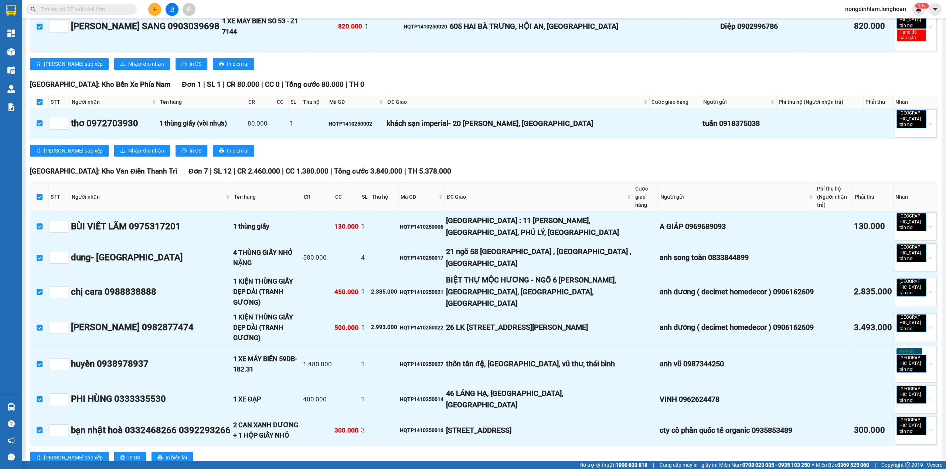
scroll to position [724, 0]
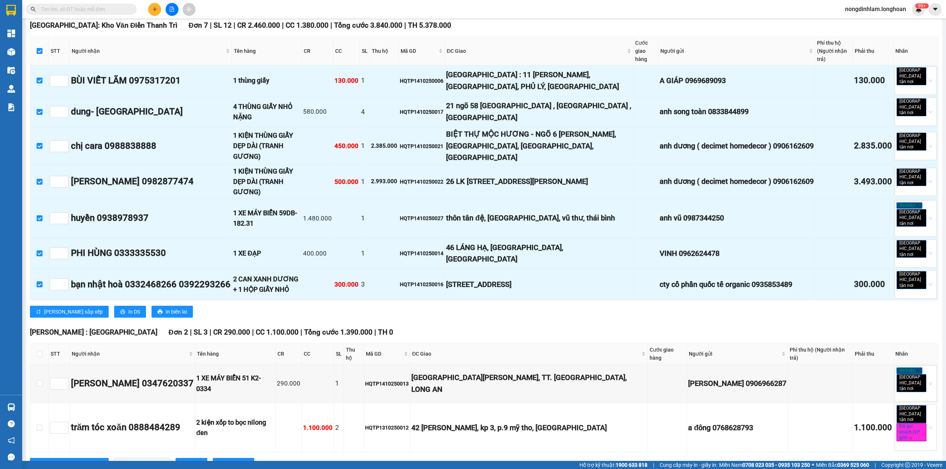
checkbox input "true"
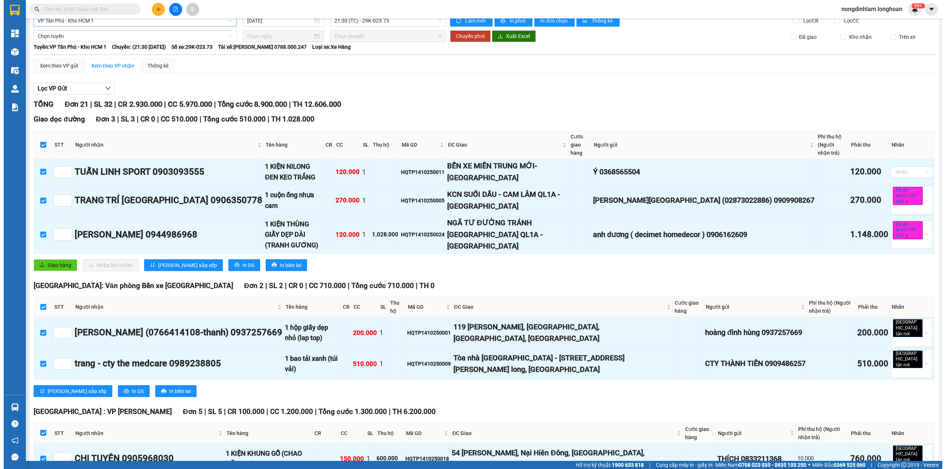
scroll to position [0, 0]
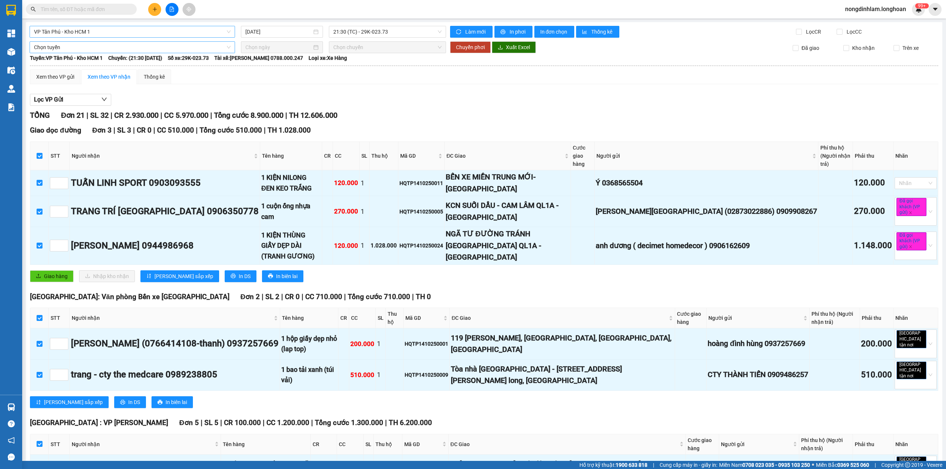
click at [98, 44] on span "Chọn tuyến" at bounding box center [132, 47] width 197 height 11
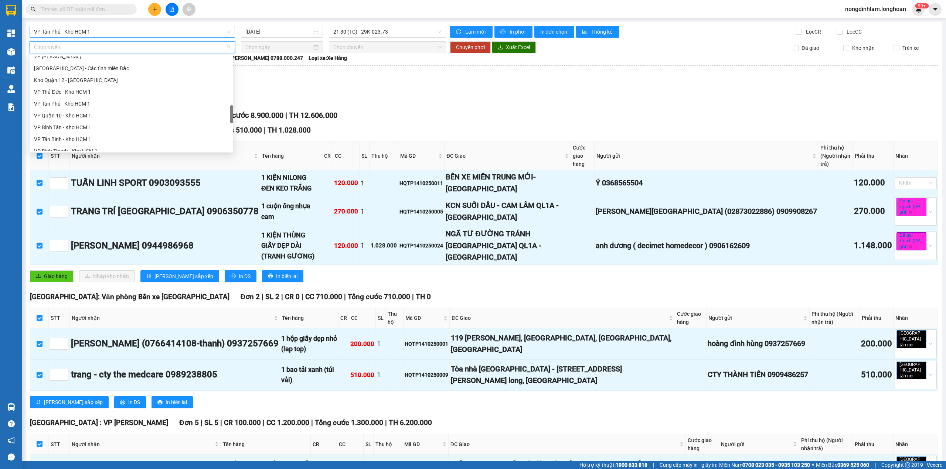
scroll to position [515, 0]
click at [77, 84] on div "Nam Trung Bắc QL1A" at bounding box center [131, 86] width 195 height 8
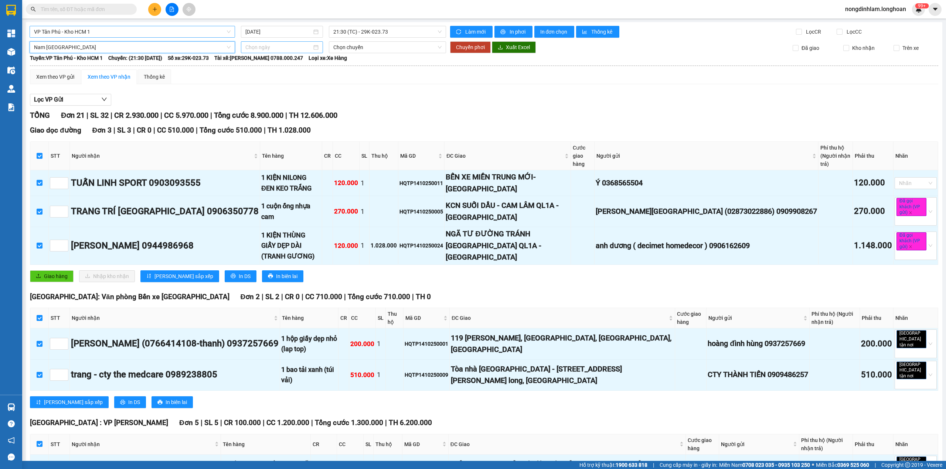
click at [258, 46] on input at bounding box center [278, 47] width 67 height 8
type input "14/10/2025"
click at [276, 111] on div "14" at bounding box center [276, 112] width 9 height 9
click at [287, 46] on input "14/10/2025" at bounding box center [278, 47] width 67 height 8
click at [291, 113] on div "15" at bounding box center [290, 112] width 9 height 9
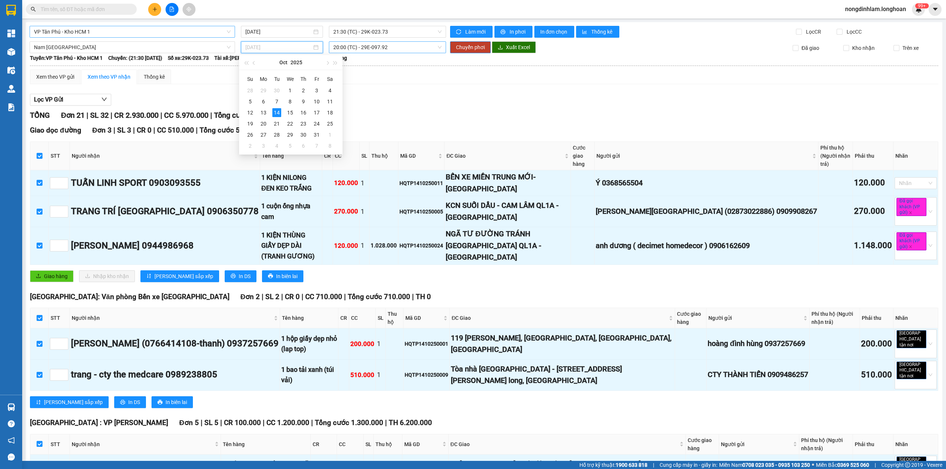
type input "15/10/2025"
click at [457, 51] on span "Chuyển phơi" at bounding box center [470, 47] width 29 height 8
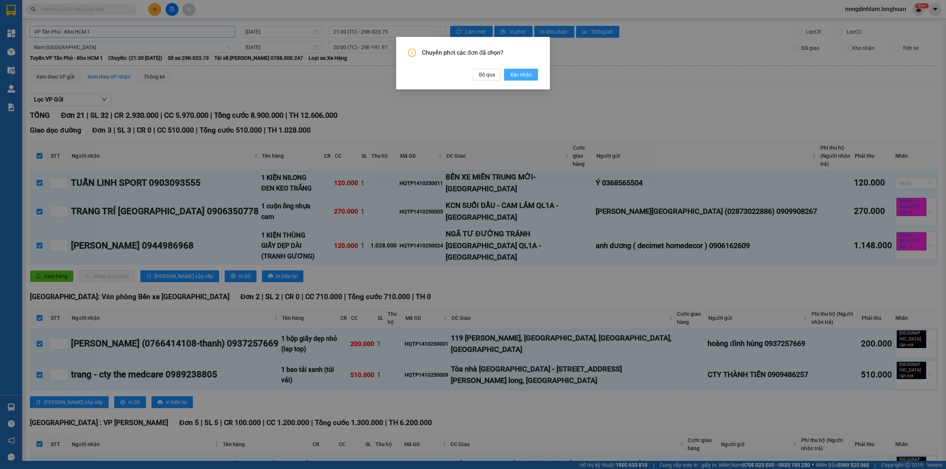
click at [522, 72] on span "Xác nhận" at bounding box center [521, 75] width 22 height 8
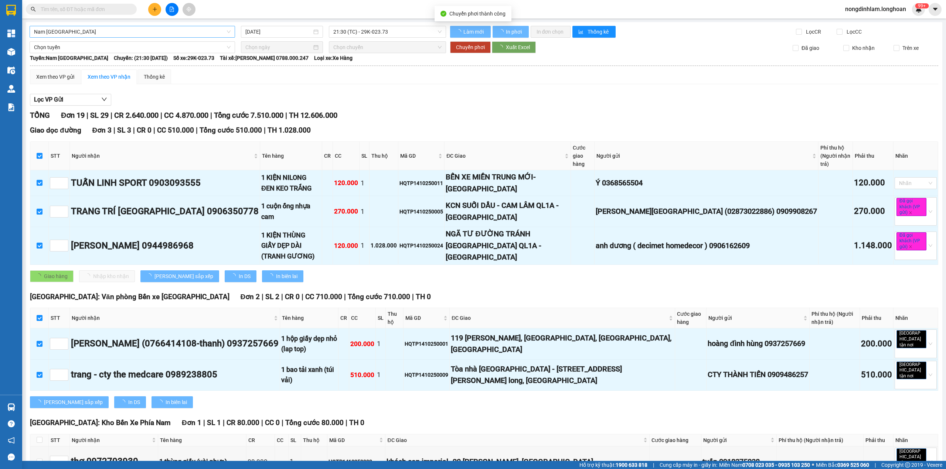
checkbox input "false"
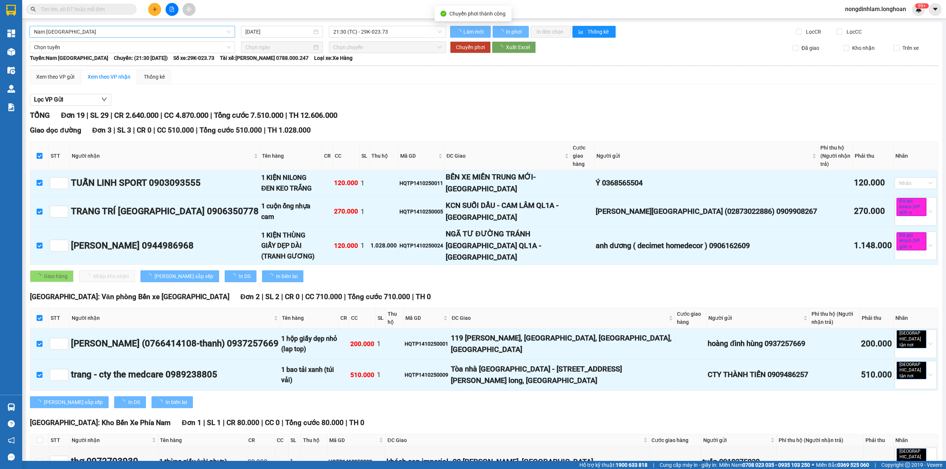
checkbox input "false"
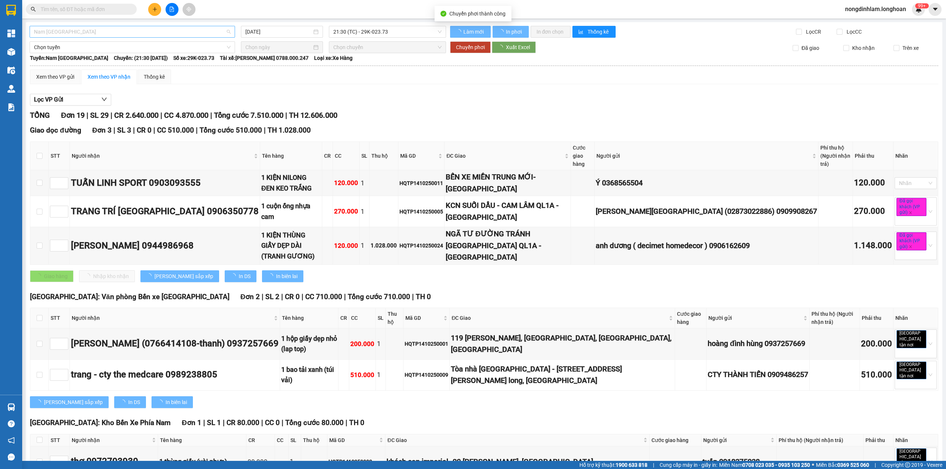
click at [130, 29] on span "Nam Trung Bắc QL1A" at bounding box center [132, 31] width 197 height 11
type input "15/10/2025"
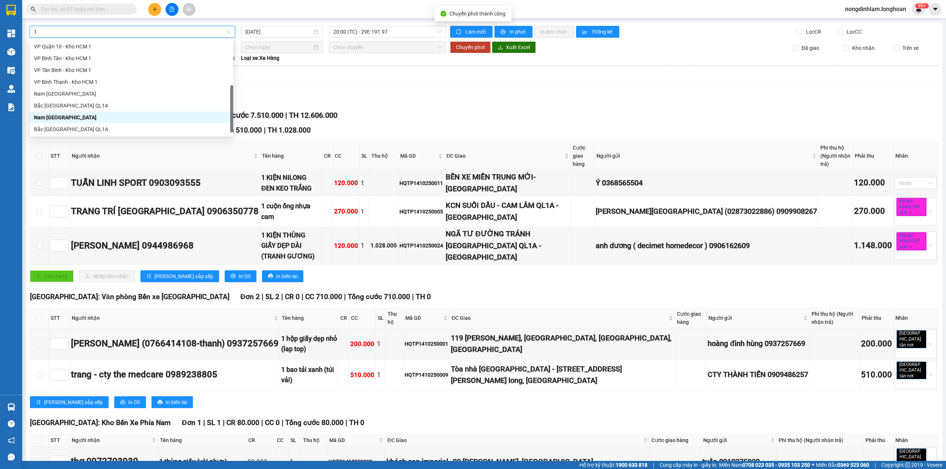
scroll to position [103, 0]
type input "10"
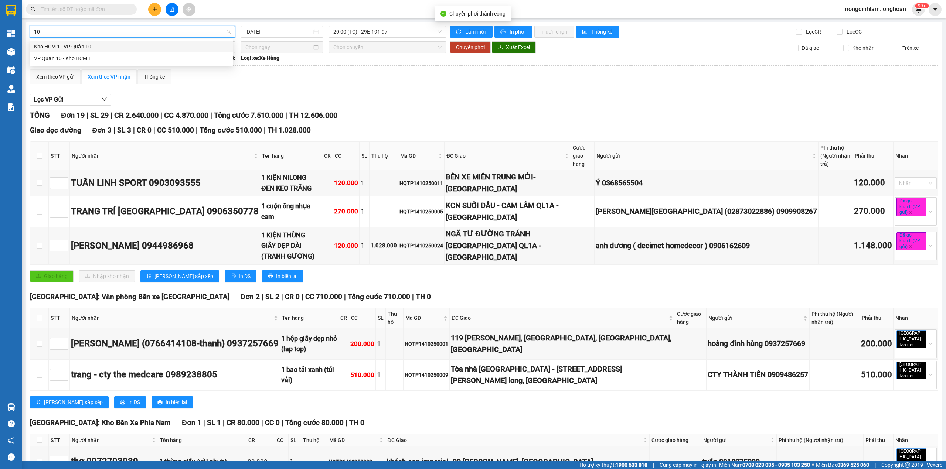
scroll to position [0, 0]
click at [105, 57] on div "VP Quận 10 - Kho HCM 1" at bounding box center [131, 58] width 195 height 8
type input "14/10/2025"
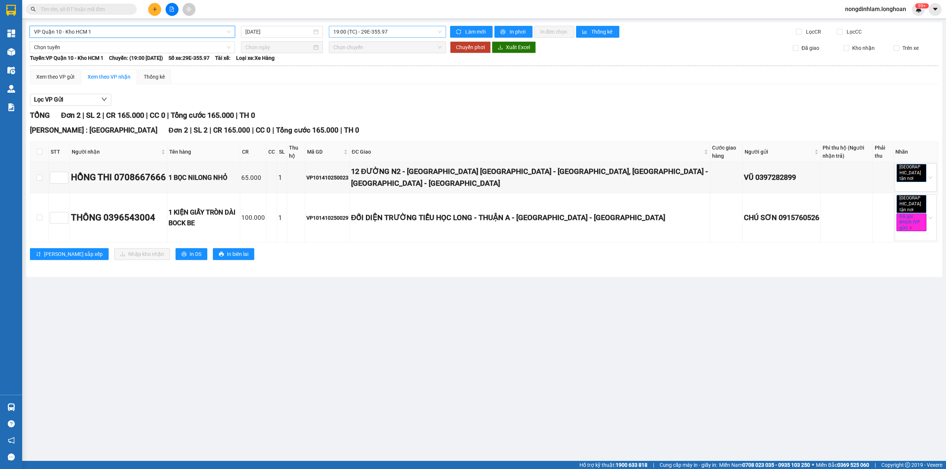
click at [386, 35] on span "19:00 (TC) - 29E-355.97" at bounding box center [387, 31] width 109 height 11
click at [371, 69] on div "21:00 (TC)" at bounding box center [362, 70] width 58 height 8
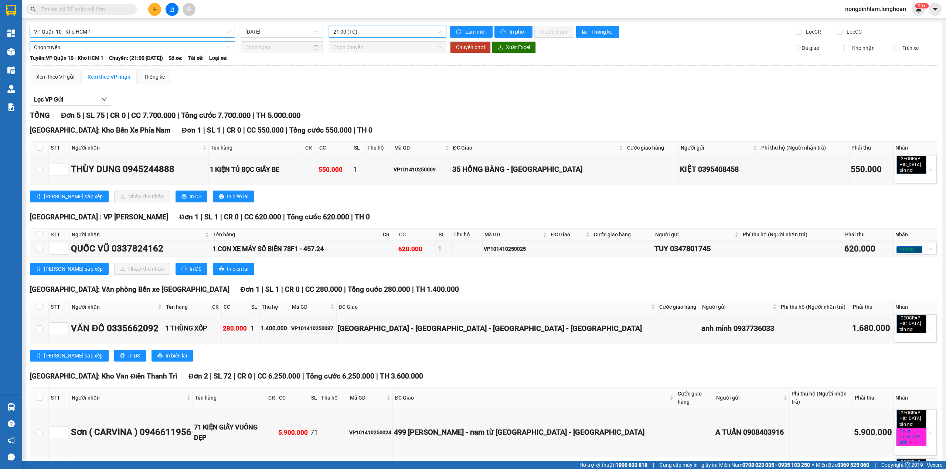
click at [102, 50] on span "Chọn tuyến" at bounding box center [132, 47] width 197 height 11
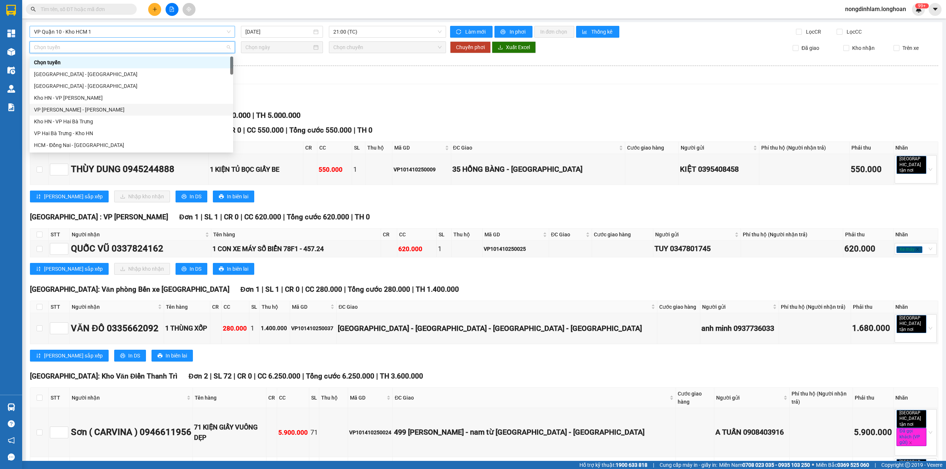
scroll to position [515, 0]
click at [84, 87] on div "Nam Trung Bắc QL1A" at bounding box center [131, 86] width 195 height 8
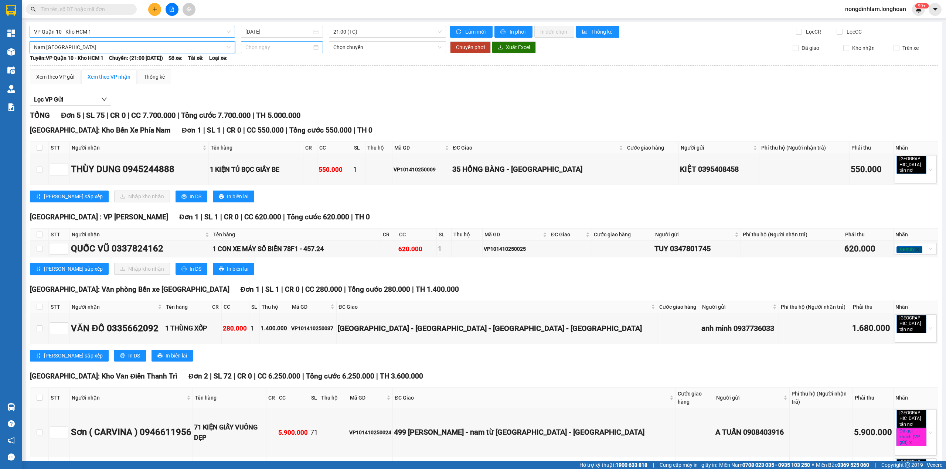
click at [264, 48] on input at bounding box center [278, 47] width 67 height 8
type input "15/10/2025"
click at [291, 114] on div "15" at bounding box center [290, 112] width 9 height 9
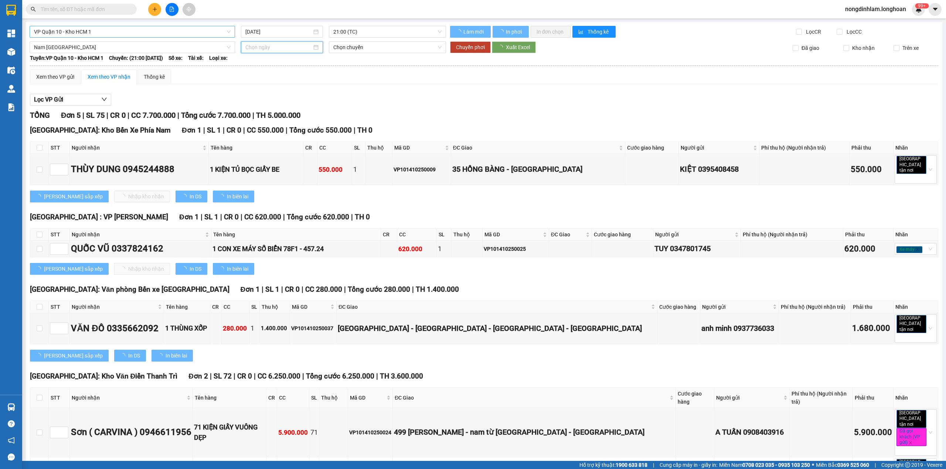
type input "15/10/2025"
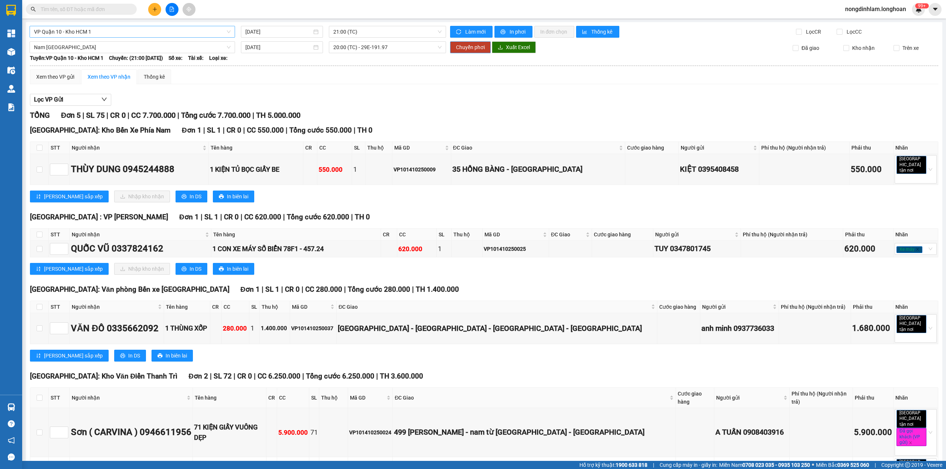
click at [463, 49] on span "Chuyển phơi" at bounding box center [470, 47] width 29 height 8
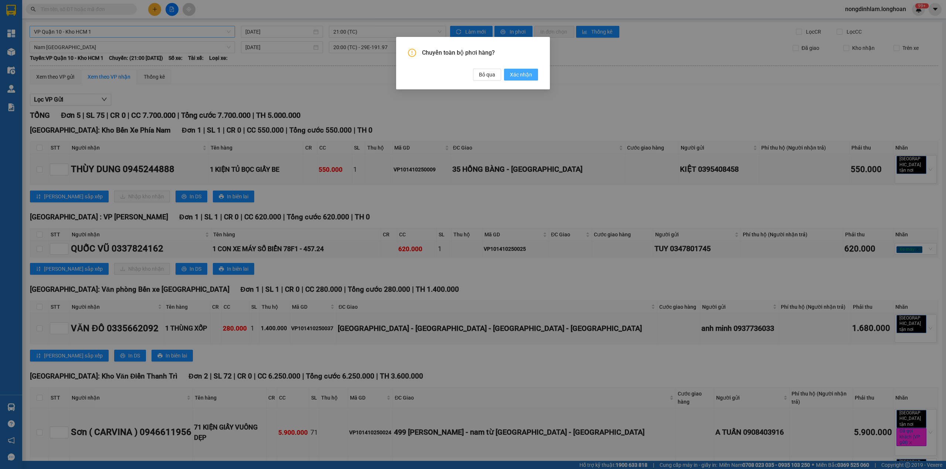
click at [527, 78] on span "Xác nhận" at bounding box center [521, 75] width 22 height 8
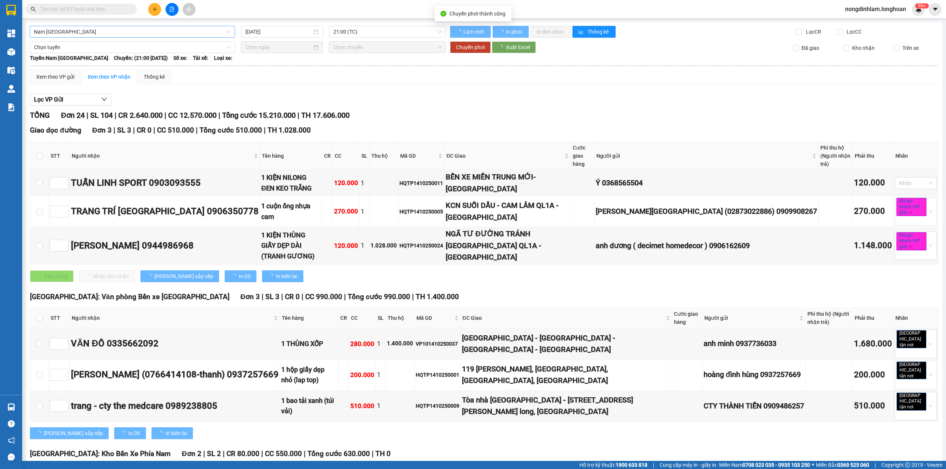
type input "15/10/2025"
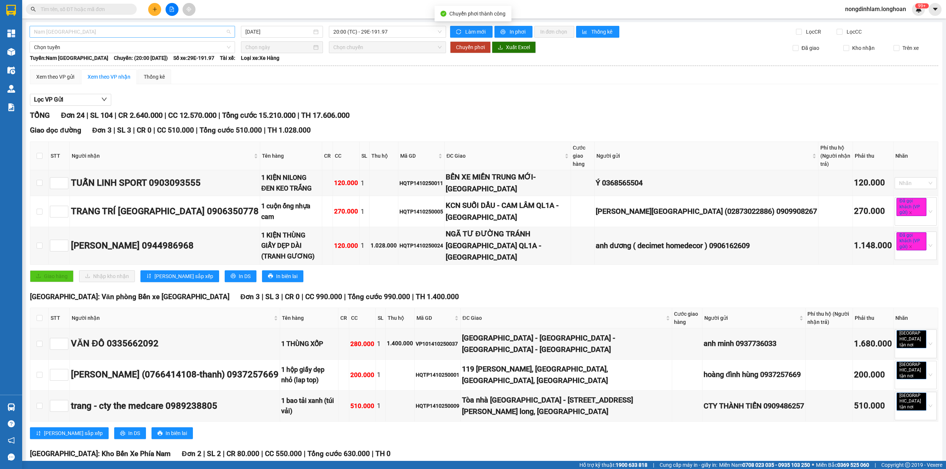
click at [89, 32] on span "Nam Trung Bắc QL1A" at bounding box center [132, 31] width 197 height 11
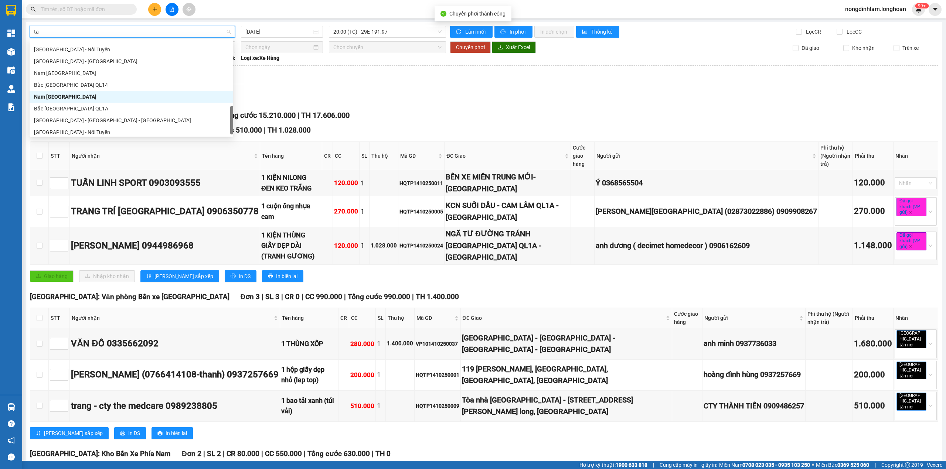
scroll to position [12, 0]
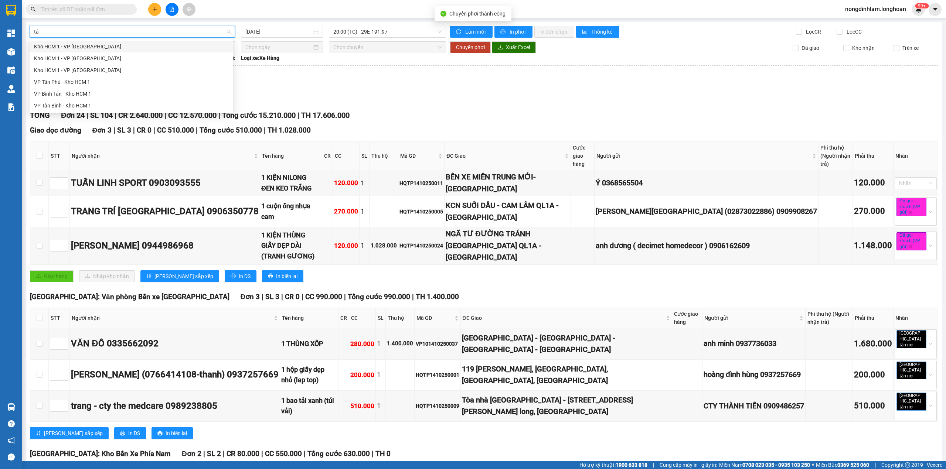
type input "tân"
click at [60, 104] on div "VP Tân Bình - Kho HCM 1" at bounding box center [131, 106] width 195 height 8
type input "14/10/2025"
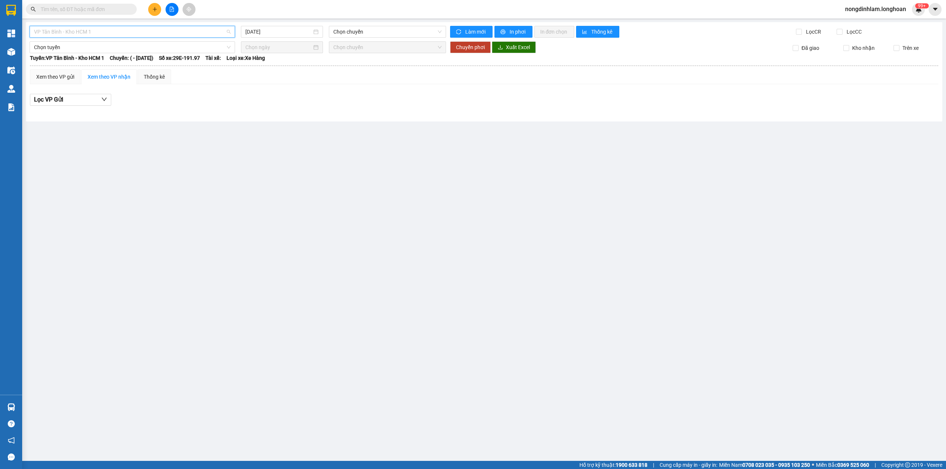
click at [108, 26] on div "VP Tân Bình - Kho HCM 1" at bounding box center [133, 32] width 206 height 12
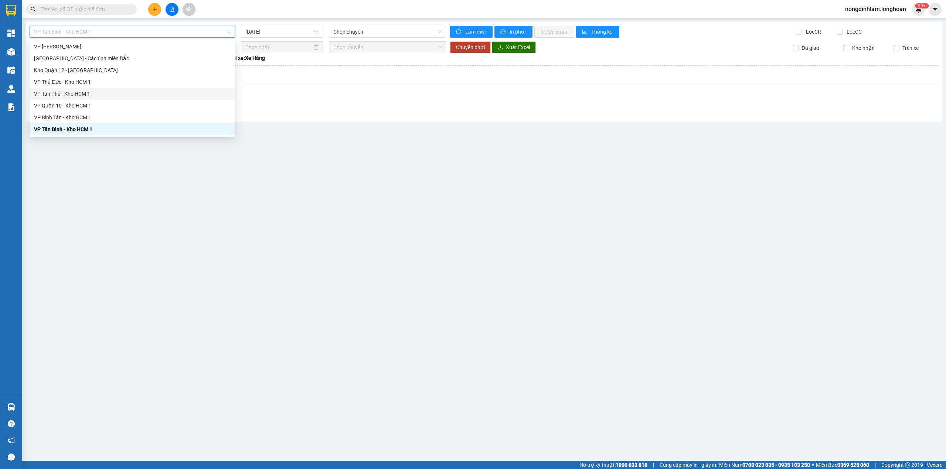
click at [86, 94] on div "VP Tân Phú - Kho HCM 1" at bounding box center [132, 94] width 197 height 8
type input "14/10/2025"
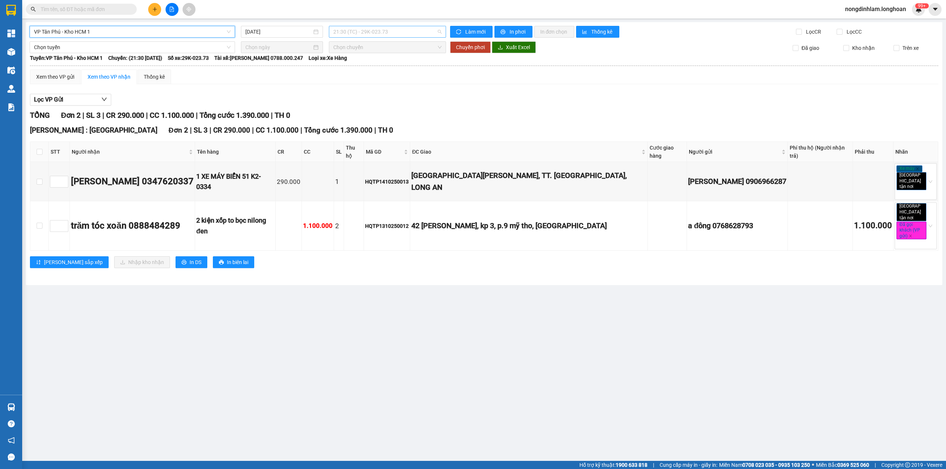
click at [369, 31] on span "21:30 (TC) - 29K-023.73" at bounding box center [387, 31] width 109 height 11
click at [373, 71] on div "22:30 (TC) - 29H-955.02" at bounding box center [362, 70] width 58 height 8
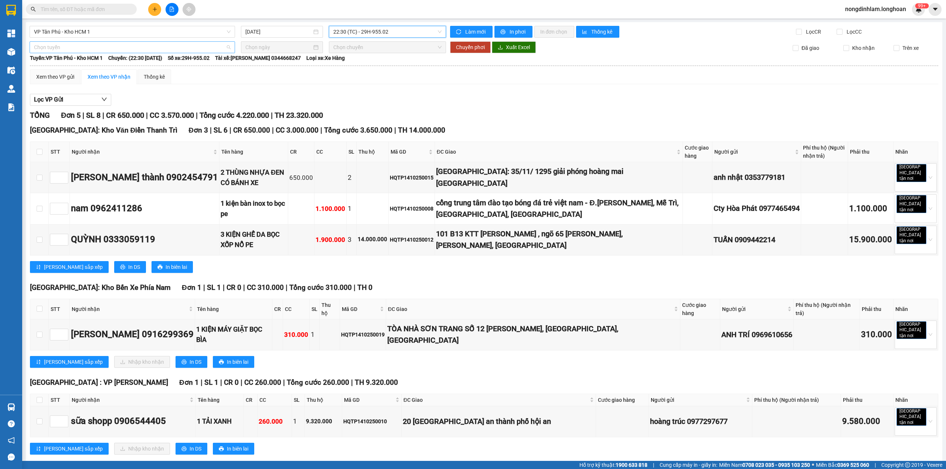
click at [101, 45] on span "Chọn tuyến" at bounding box center [132, 47] width 197 height 11
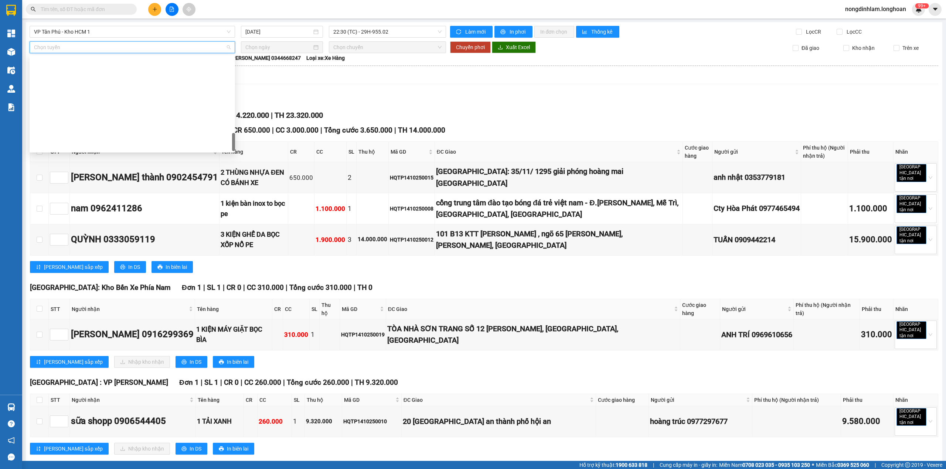
scroll to position [515, 0]
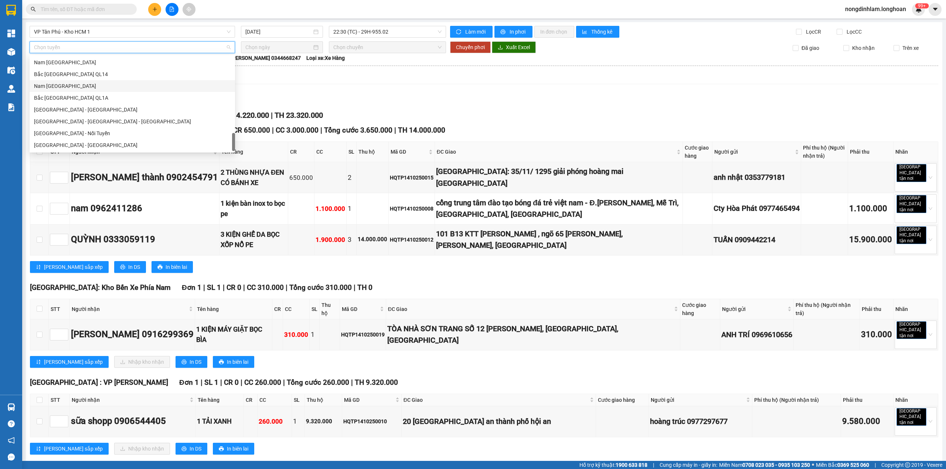
click at [76, 87] on div "Nam Trung Bắc QL1A" at bounding box center [132, 86] width 197 height 8
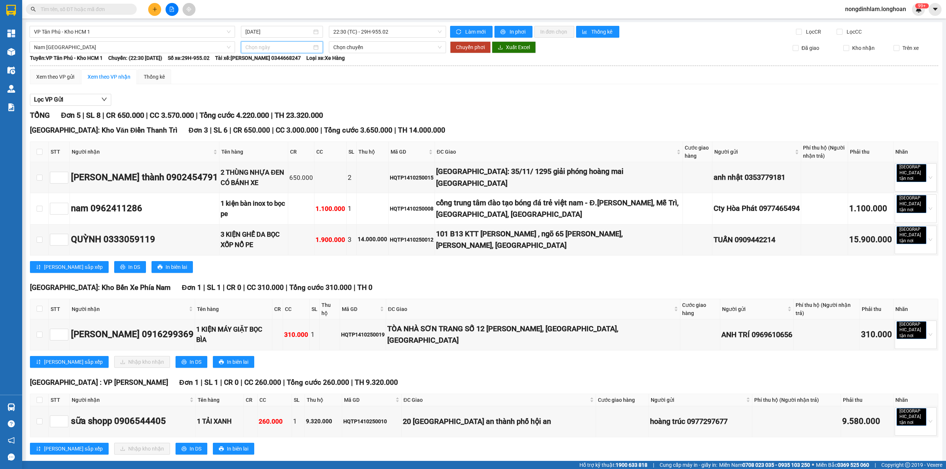
click at [274, 48] on input at bounding box center [278, 47] width 67 height 8
type input "15/10/2025"
click at [293, 114] on div "15" at bounding box center [292, 112] width 9 height 9
type input "15/10/2025"
click at [458, 50] on span "Chuyển phơi" at bounding box center [470, 47] width 29 height 8
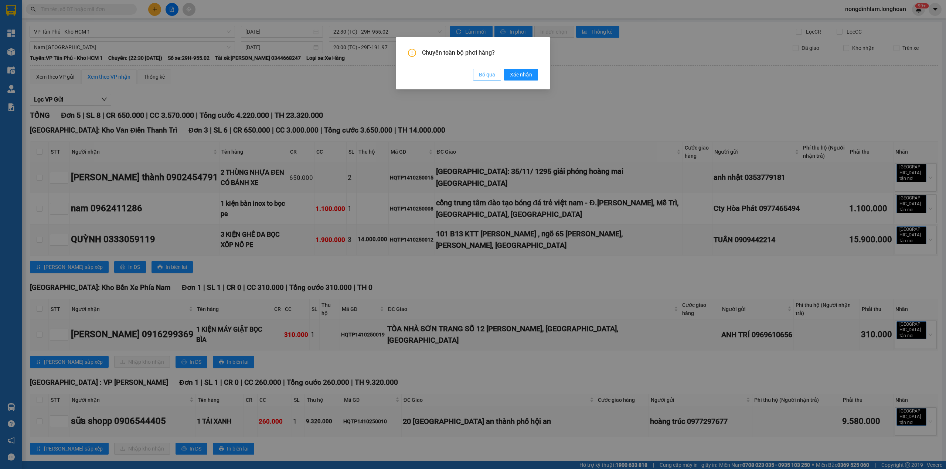
click at [518, 76] on span "Xác nhận" at bounding box center [521, 75] width 22 height 8
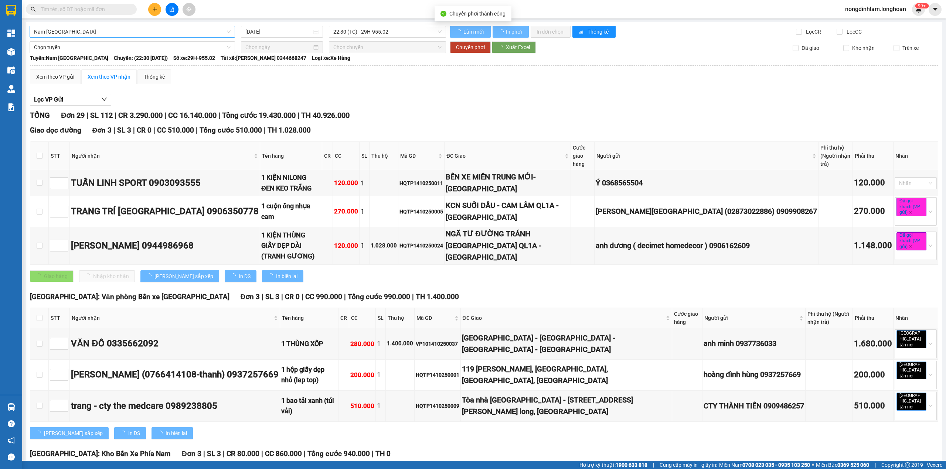
click at [107, 30] on span "Nam Trung Bắc QL1A" at bounding box center [132, 31] width 197 height 11
type input "15/10/2025"
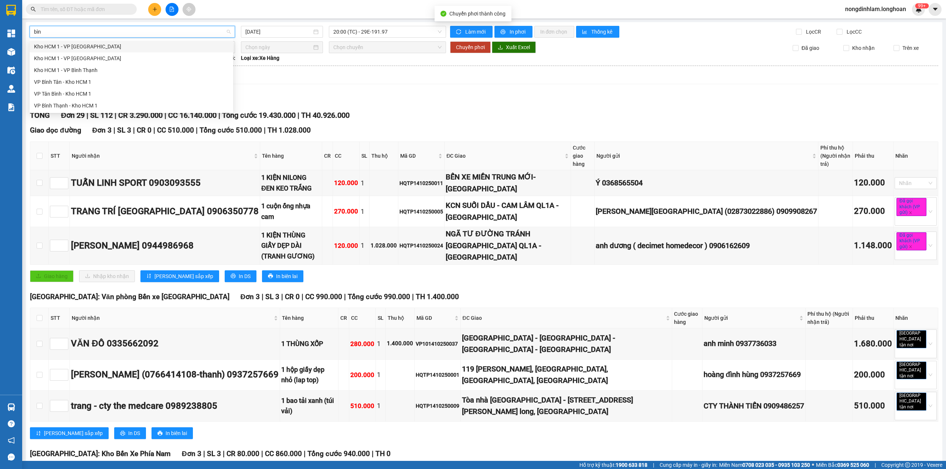
type input "bình"
click at [75, 80] on div "VP Bình Tân - Kho HCM 1" at bounding box center [131, 82] width 195 height 8
type input "14/10/2025"
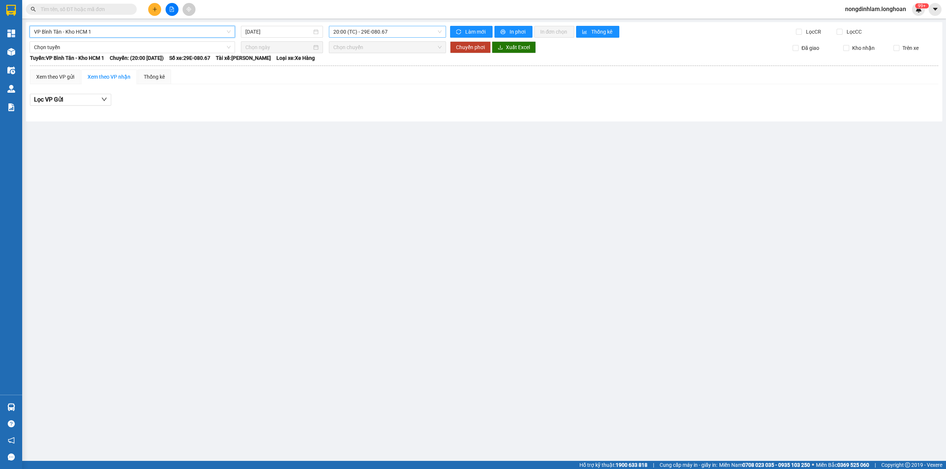
click at [355, 30] on span "20:00 (TC) - 29E-080.67" at bounding box center [387, 31] width 109 height 11
click at [367, 72] on div "22:00 (TC)" at bounding box center [362, 70] width 58 height 8
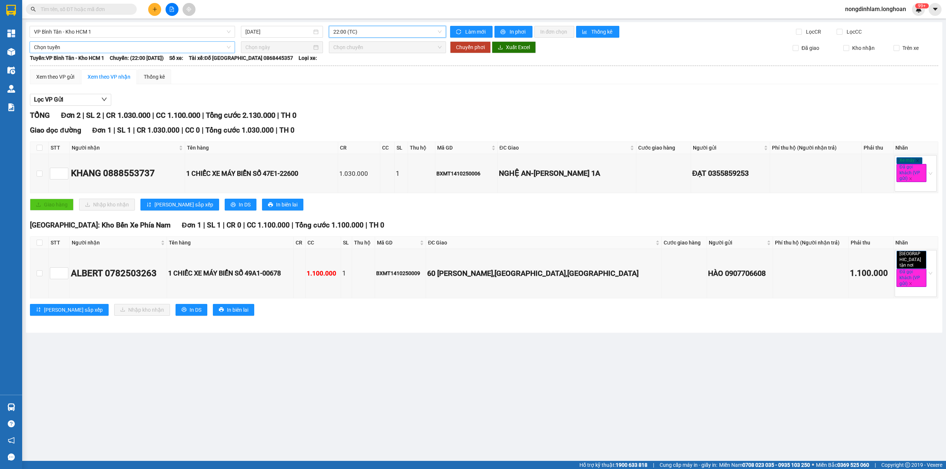
click at [96, 48] on span "Chọn tuyến" at bounding box center [132, 47] width 197 height 11
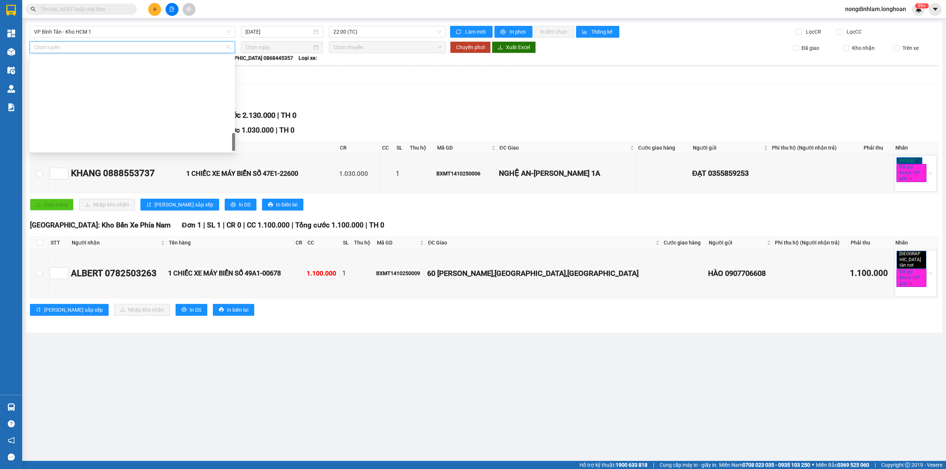
scroll to position [515, 0]
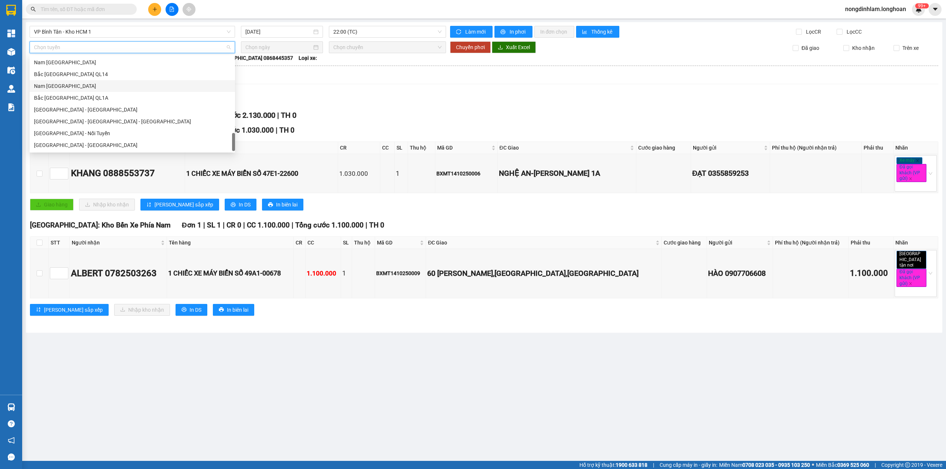
click at [77, 86] on div "Nam Trung Bắc QL1A" at bounding box center [132, 86] width 197 height 8
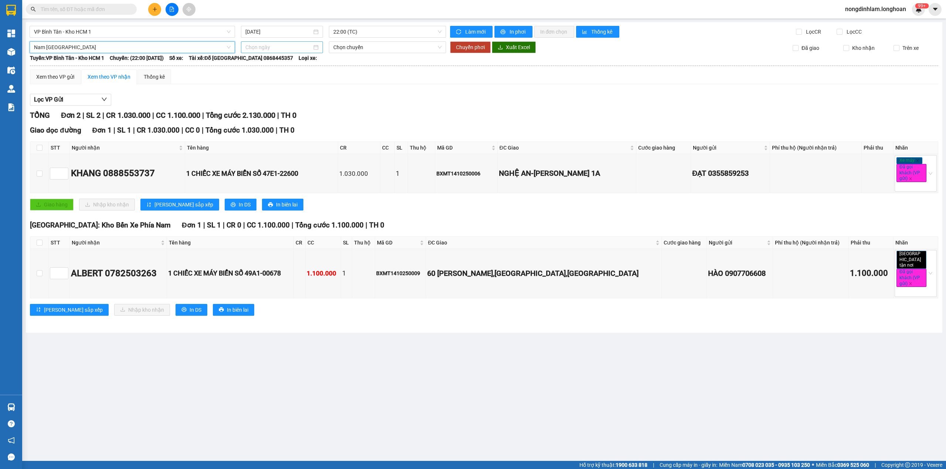
click at [256, 49] on input at bounding box center [278, 47] width 67 height 8
type input "15/10/2025"
click at [291, 111] on div "15" at bounding box center [292, 112] width 9 height 9
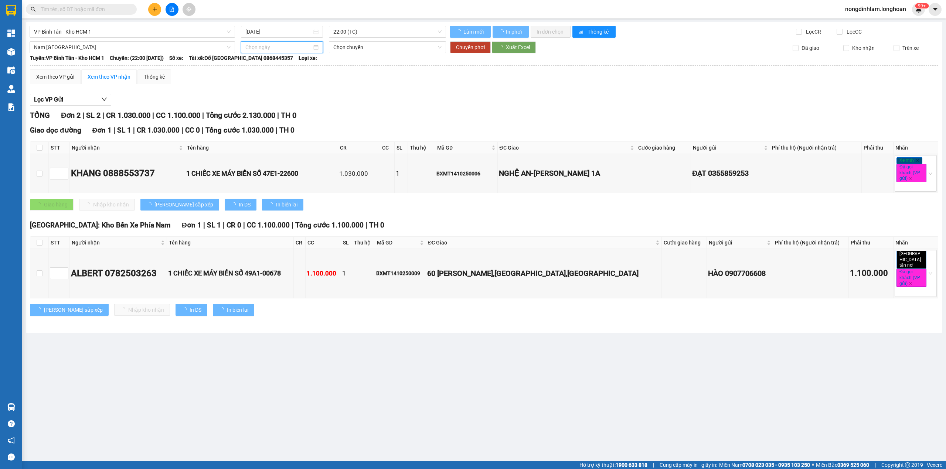
type input "15/10/2025"
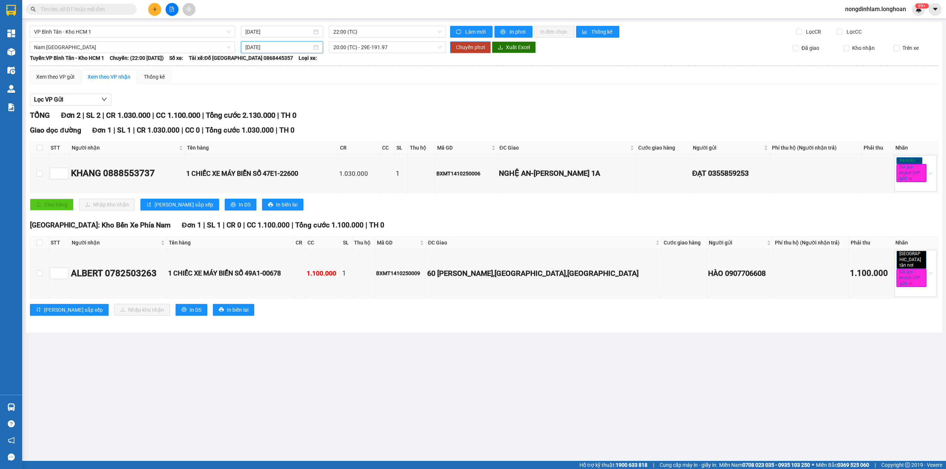
click at [467, 53] on button "Chuyển phơi" at bounding box center [470, 47] width 41 height 12
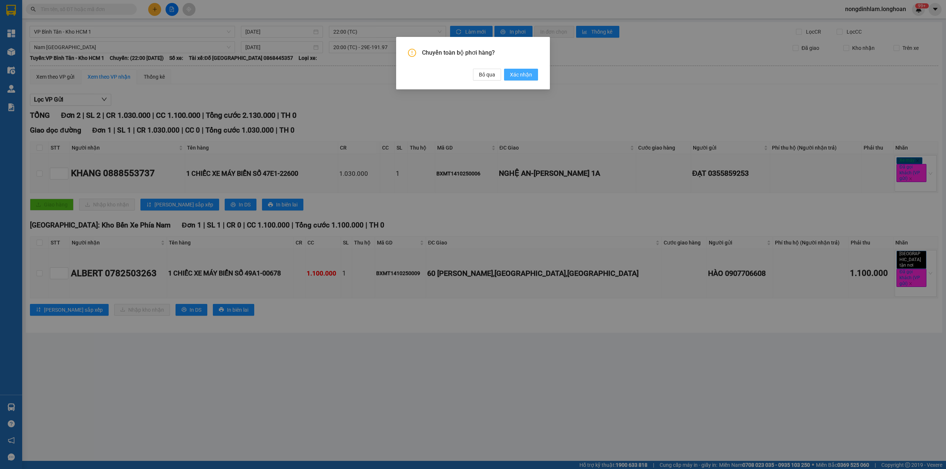
click at [521, 73] on span "Xác nhận" at bounding box center [521, 75] width 22 height 8
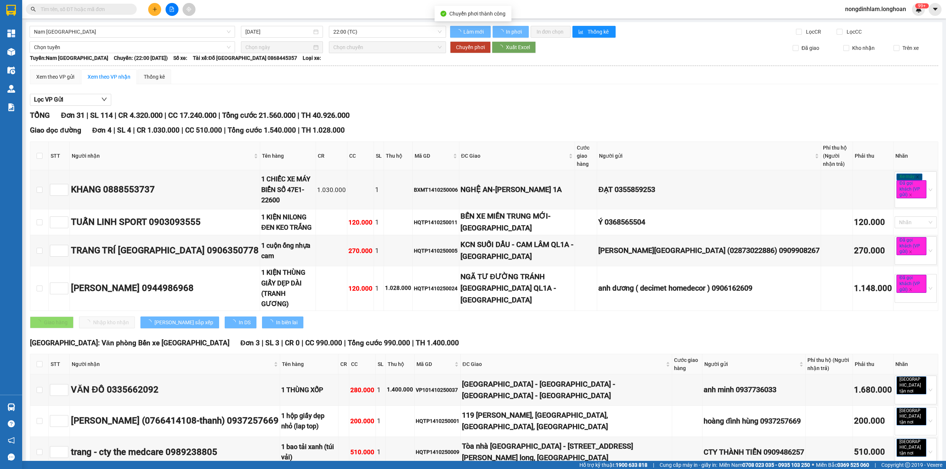
type input "15/10/2025"
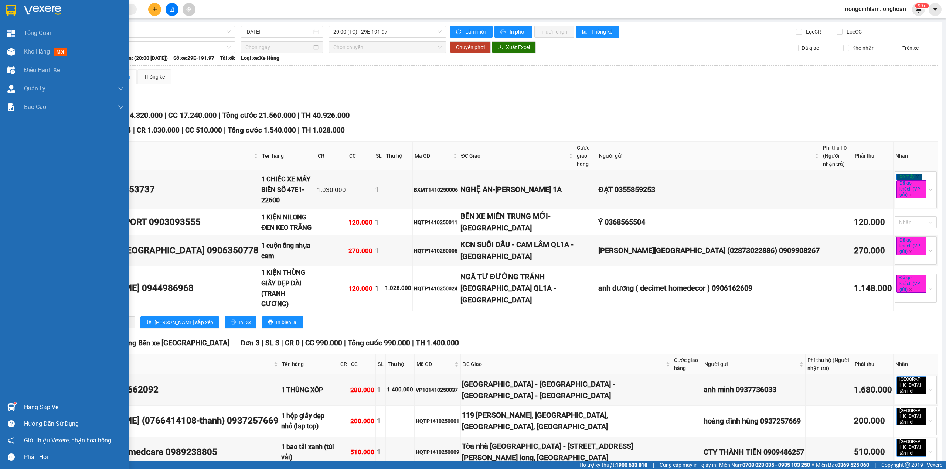
click at [8, 9] on img at bounding box center [11, 10] width 10 height 11
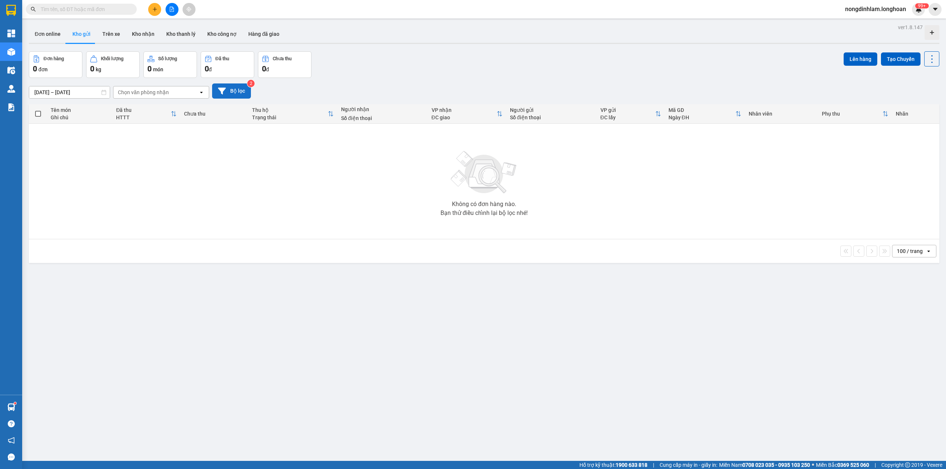
click at [231, 92] on button "Bộ lọc" at bounding box center [231, 91] width 39 height 15
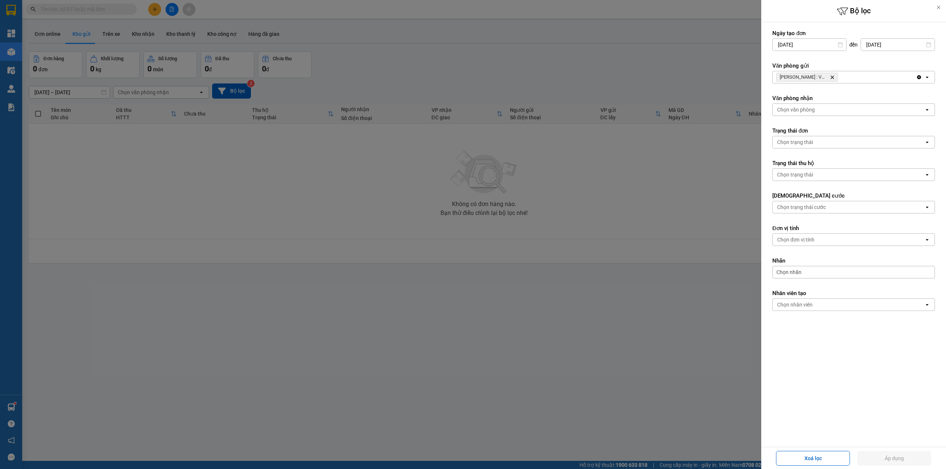
click at [834, 76] on icon "Hồ Chí Minh : VP Quận 10, close by backspace" at bounding box center [832, 77] width 3 height 3
click at [833, 76] on div "Chọn văn phòng" at bounding box center [849, 77] width 152 height 12
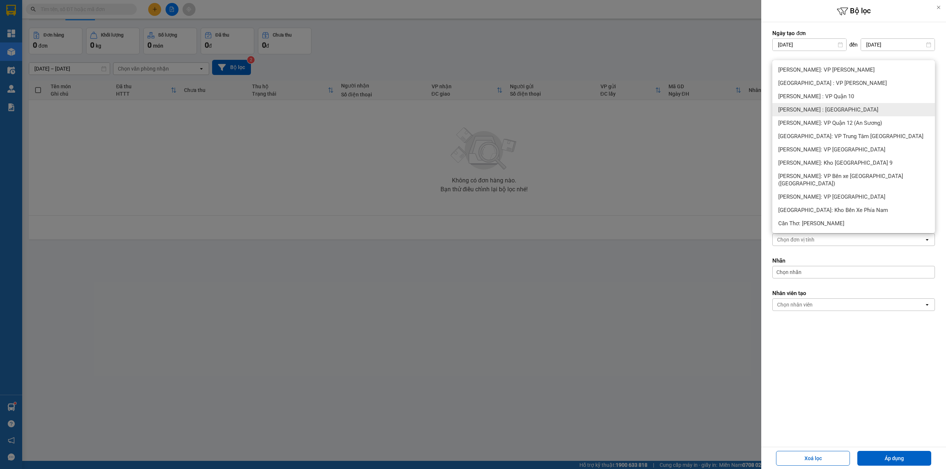
scroll to position [34, 0]
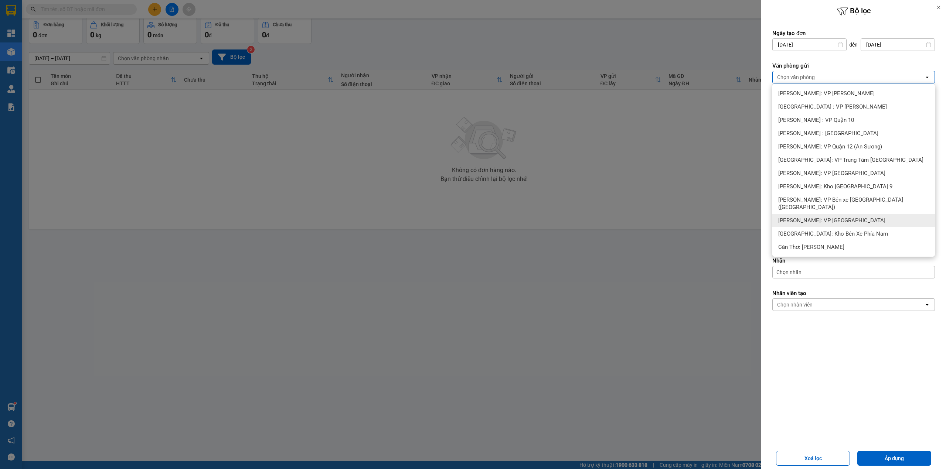
click at [859, 214] on div "Hồ Chí Minh: VP Quận Tân Bình" at bounding box center [854, 220] width 163 height 13
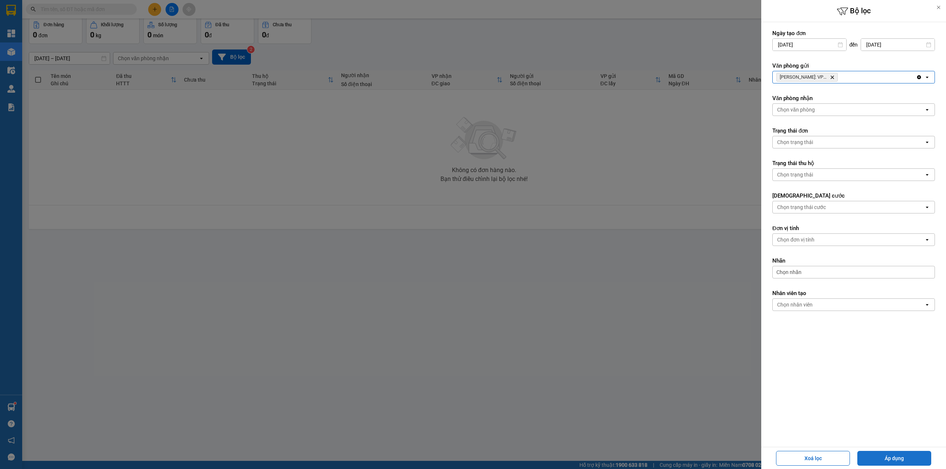
click at [898, 457] on button "Áp dụng" at bounding box center [895, 458] width 74 height 15
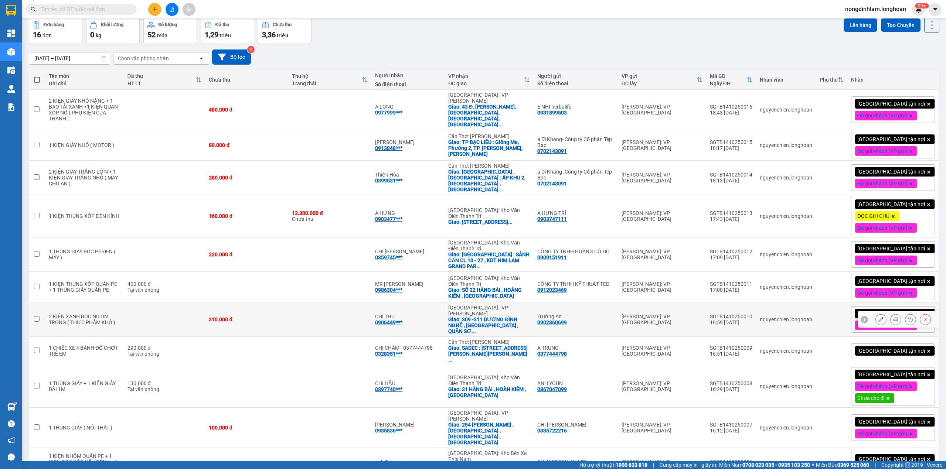
scroll to position [0, 0]
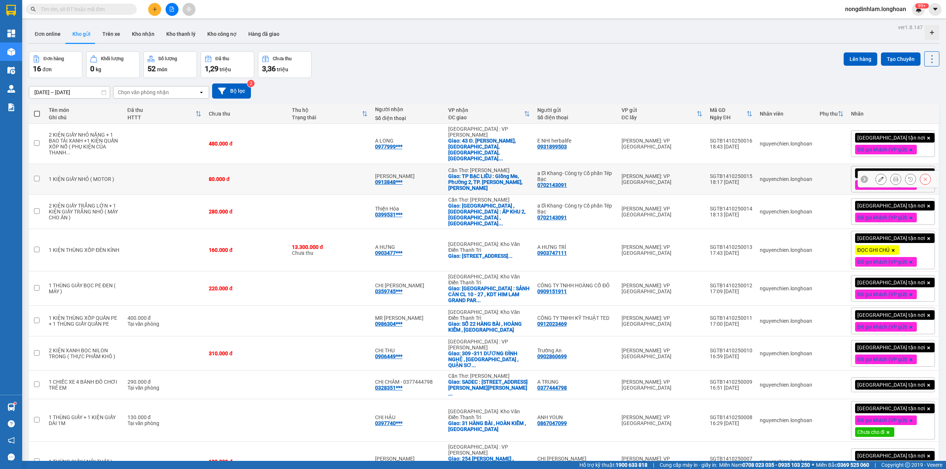
click at [245, 176] on div "80.000 đ" at bounding box center [247, 179] width 76 height 6
checkbox input "true"
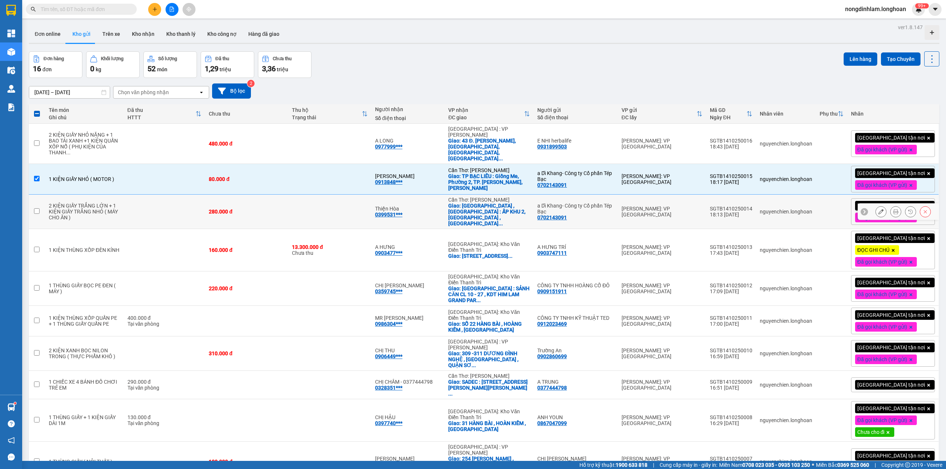
click at [288, 206] on td "280.000 đ" at bounding box center [246, 212] width 83 height 34
checkbox input "true"
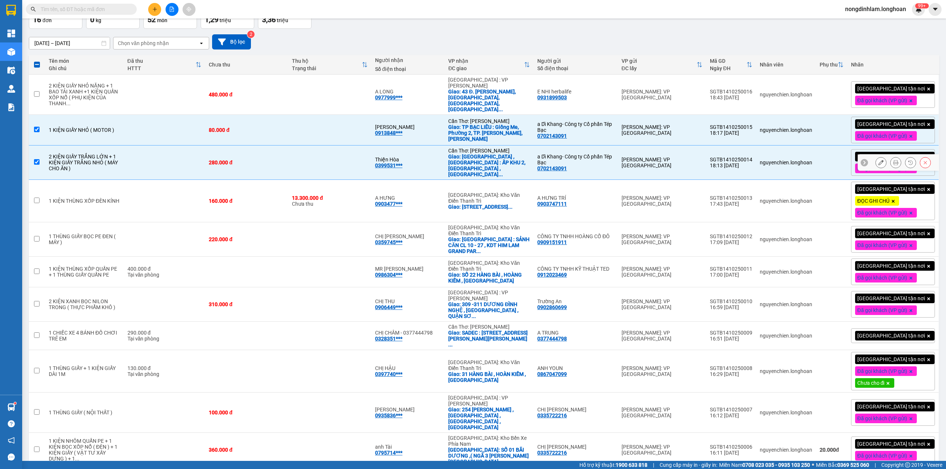
scroll to position [98, 0]
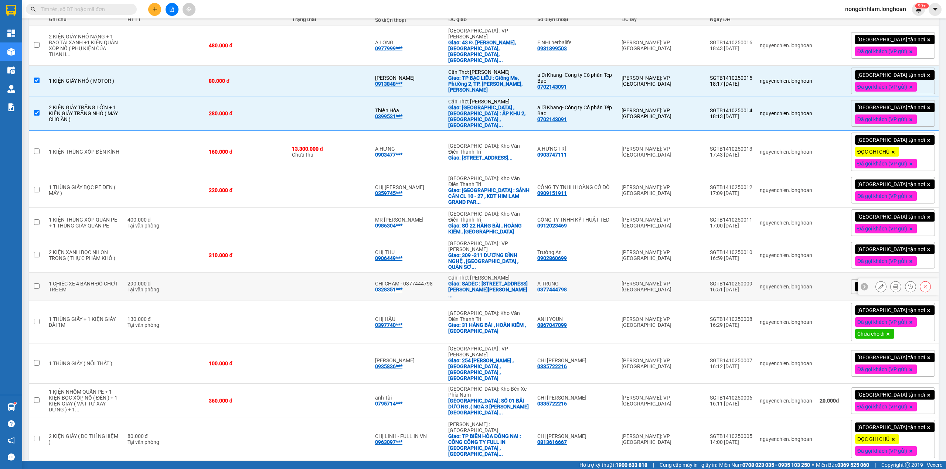
click at [322, 273] on td at bounding box center [329, 287] width 83 height 28
checkbox input "true"
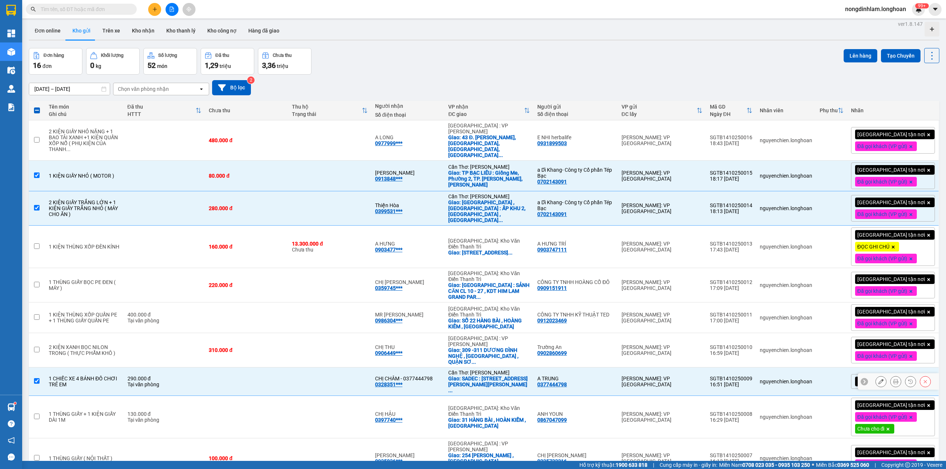
scroll to position [0, 0]
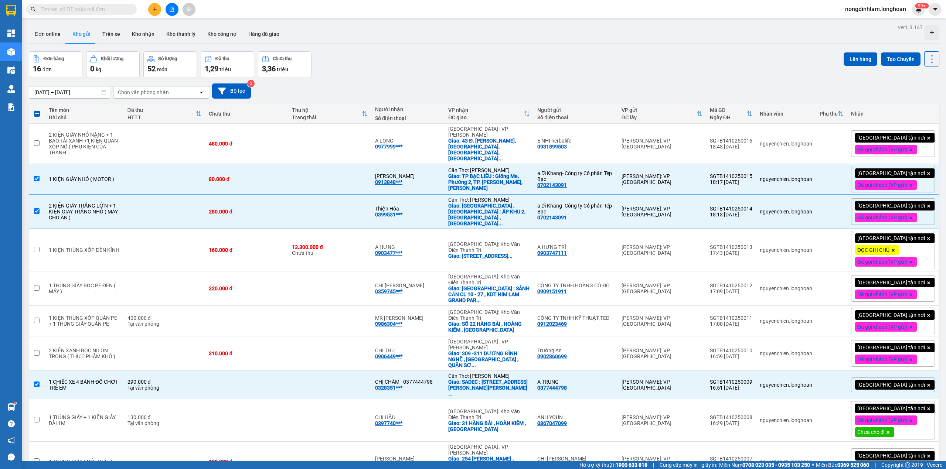
click at [173, 8] on icon "file-add" at bounding box center [172, 9] width 4 height 5
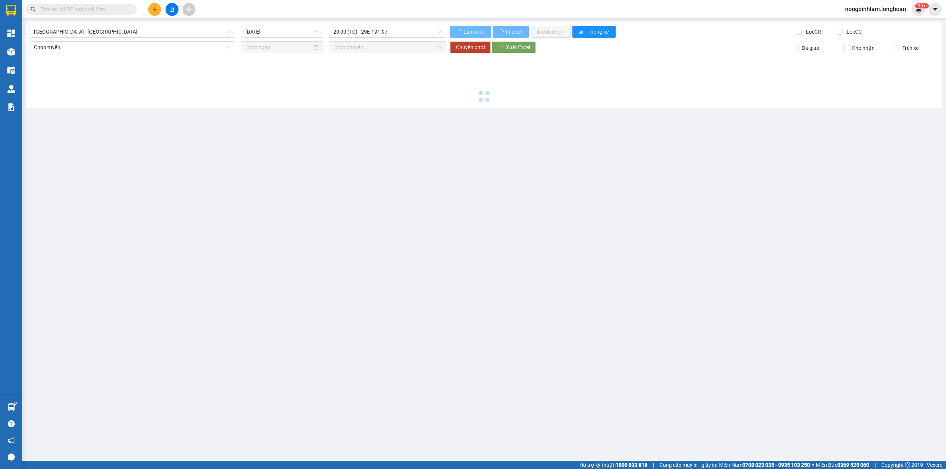
type input "14/10/2025"
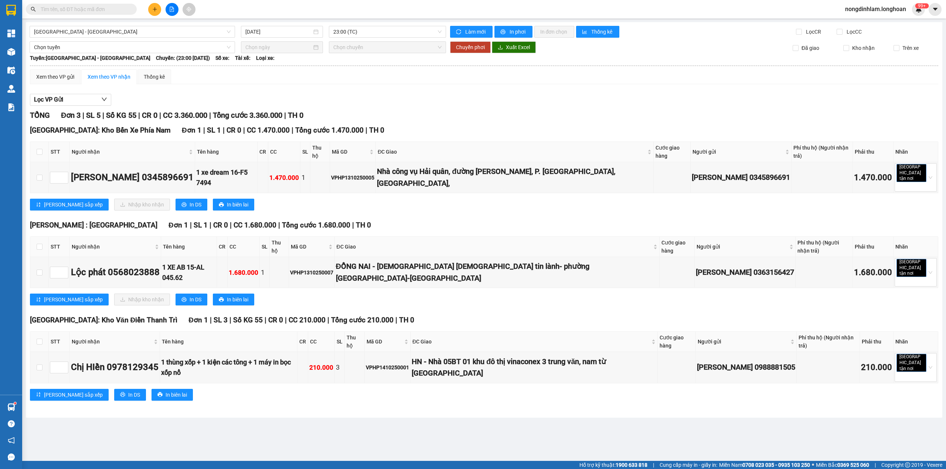
click at [1, 11] on div at bounding box center [11, 12] width 22 height 24
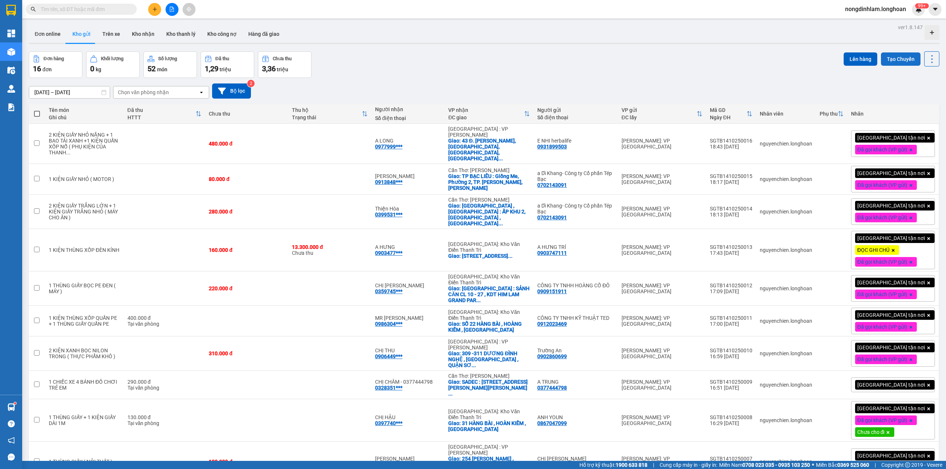
click at [892, 57] on button "Tạo Chuyến" at bounding box center [901, 58] width 40 height 13
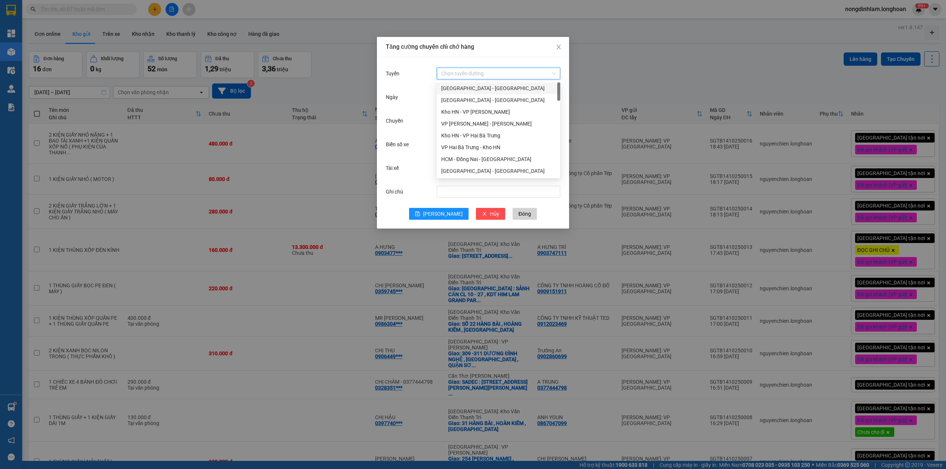
click at [456, 70] on input "Tuyến" at bounding box center [495, 73] width 109 height 11
click at [491, 144] on div "VP Tân Bình - Kho HCM 1" at bounding box center [498, 144] width 115 height 8
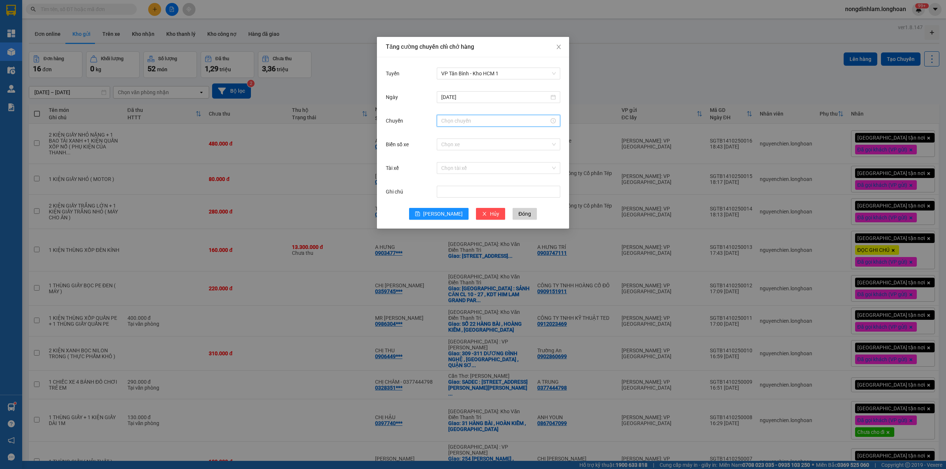
click at [469, 123] on input "Chuyến" at bounding box center [495, 121] width 108 height 8
click at [445, 195] on div "20" at bounding box center [447, 194] width 21 height 10
type input "20:00"
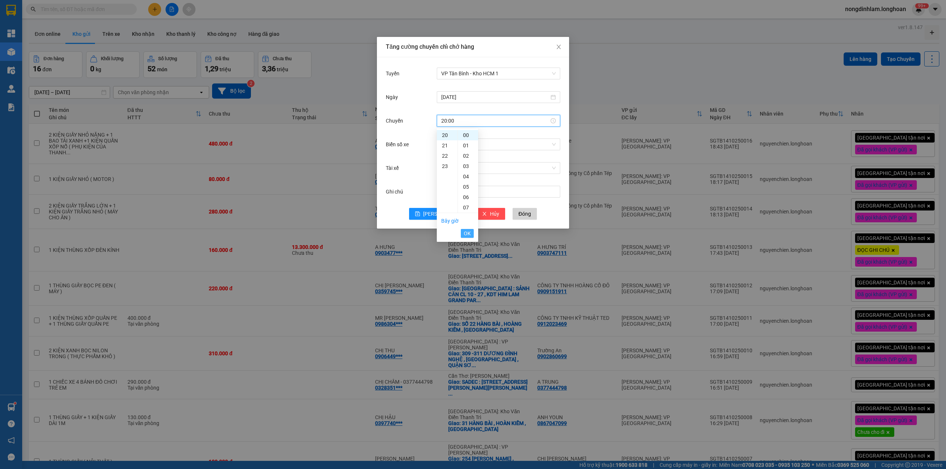
click at [469, 234] on span "OK" at bounding box center [467, 234] width 7 height 8
click at [464, 146] on input "Biển số xe" at bounding box center [495, 144] width 109 height 11
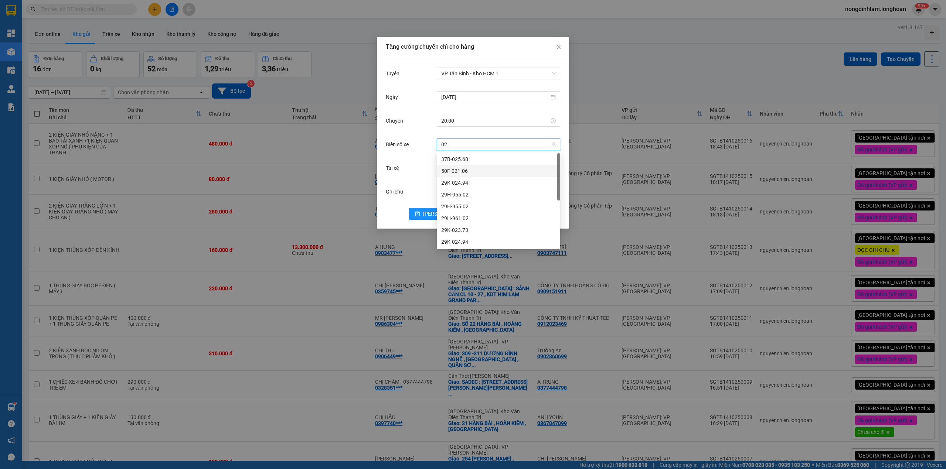
scroll to position [0, 0]
type input "02"
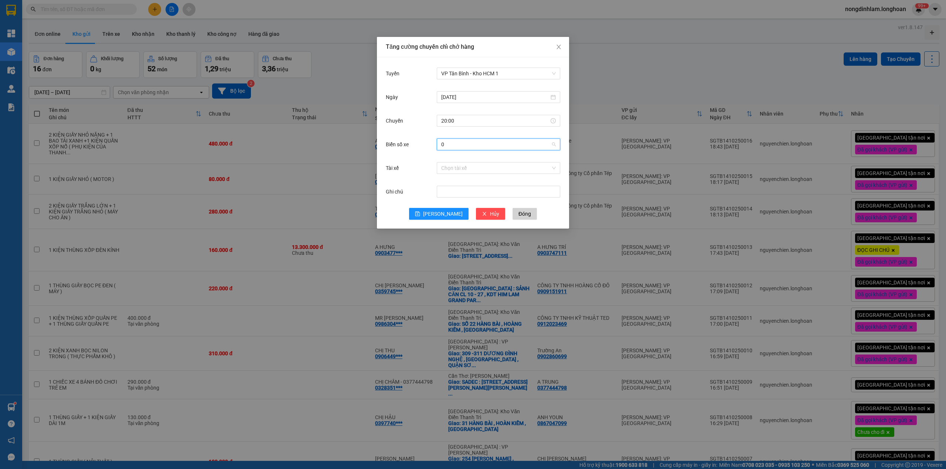
type input "02"
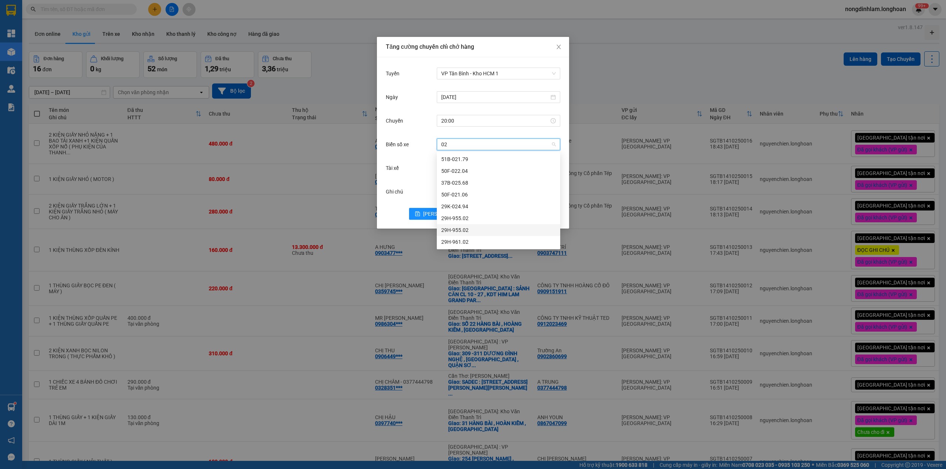
click at [475, 233] on div "29H-955.02" at bounding box center [498, 230] width 115 height 8
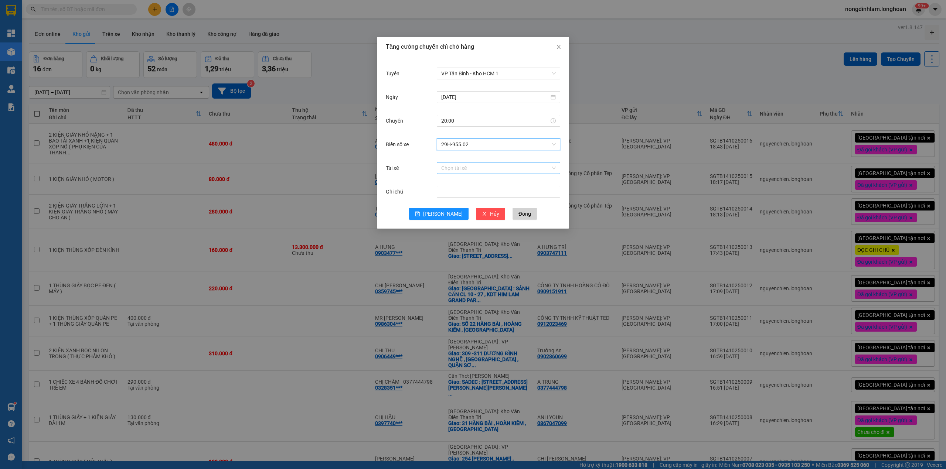
click at [461, 167] on input "Tài xế" at bounding box center [495, 168] width 109 height 11
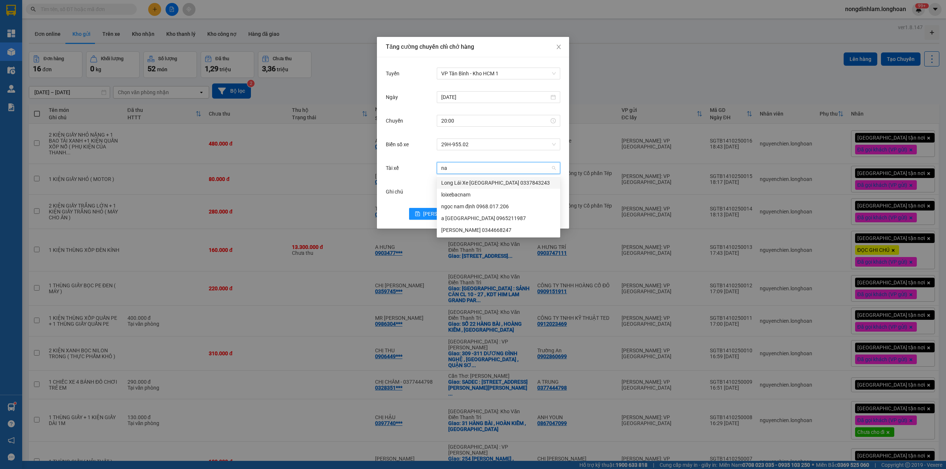
type input "nam"
click at [483, 228] on div "Lê Đình Nam 0344668247" at bounding box center [498, 230] width 115 height 8
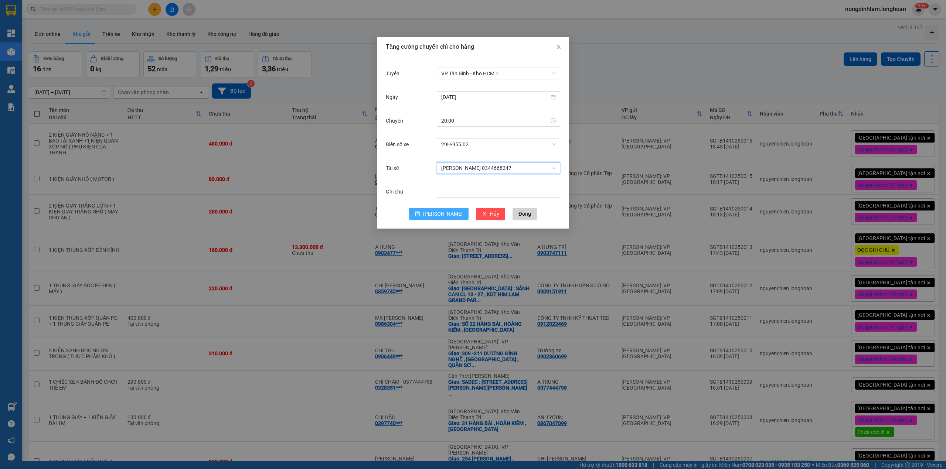
click at [437, 215] on button "Lưu" at bounding box center [439, 214] width 60 height 12
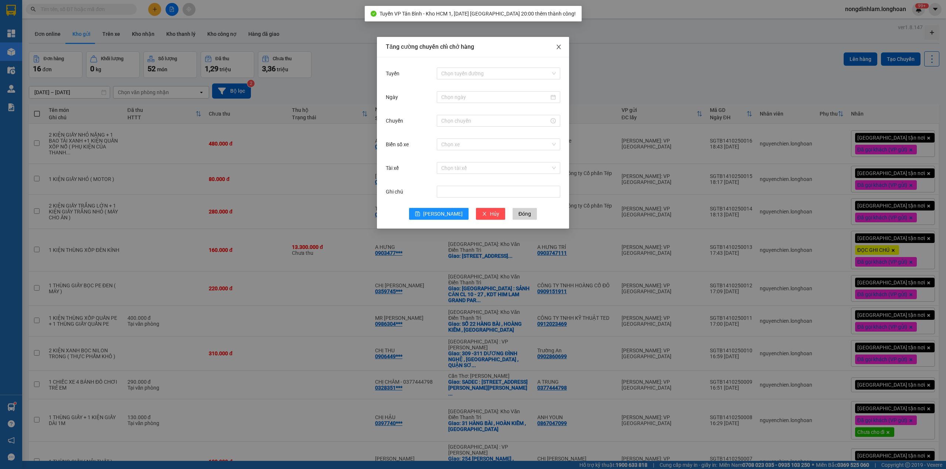
click at [558, 46] on icon "close" at bounding box center [559, 47] width 4 height 4
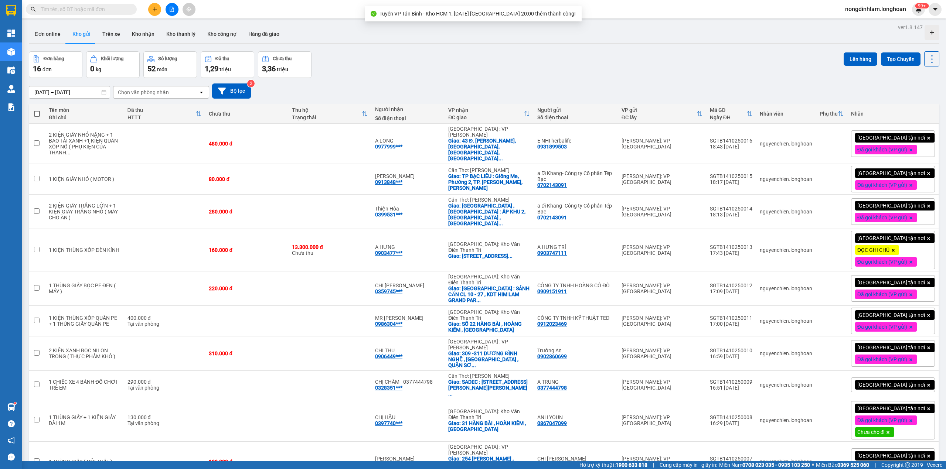
click at [37, 112] on span at bounding box center [37, 114] width 6 height 6
click at [37, 110] on input "checkbox" at bounding box center [37, 110] width 0 height 0
checkbox input "true"
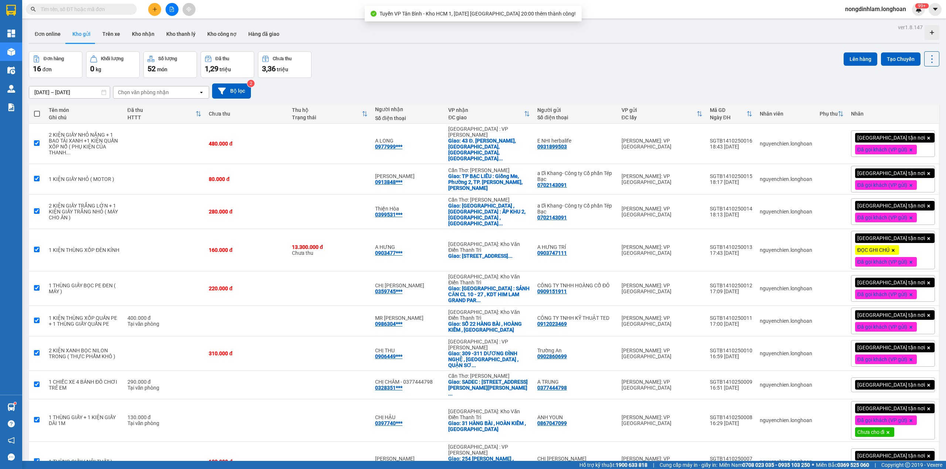
checkbox input "true"
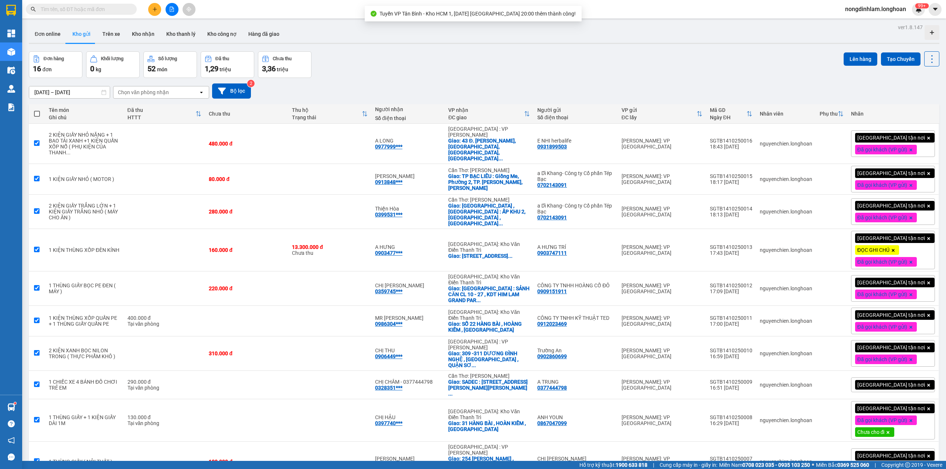
checkbox input "true"
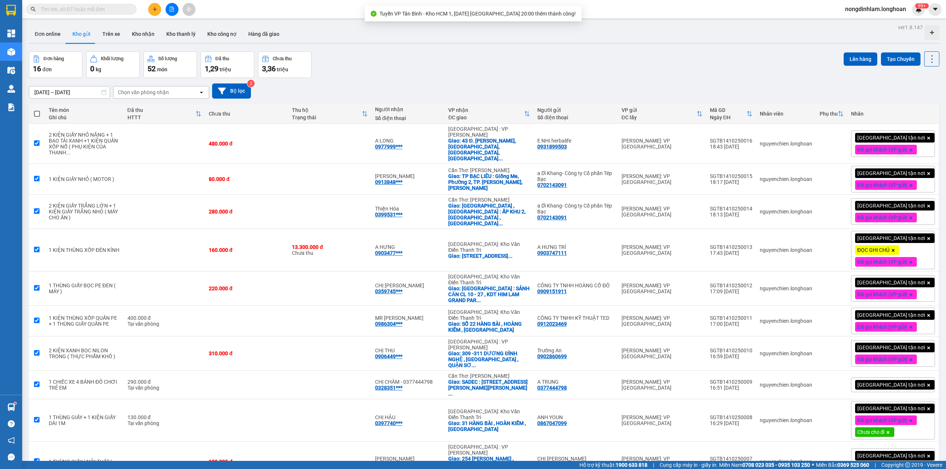
checkbox input "true"
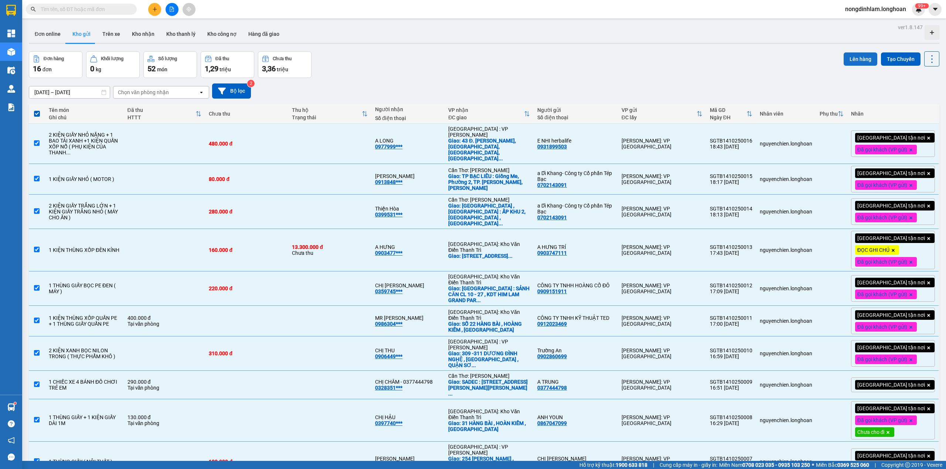
click at [858, 61] on button "Lên hàng" at bounding box center [861, 58] width 34 height 13
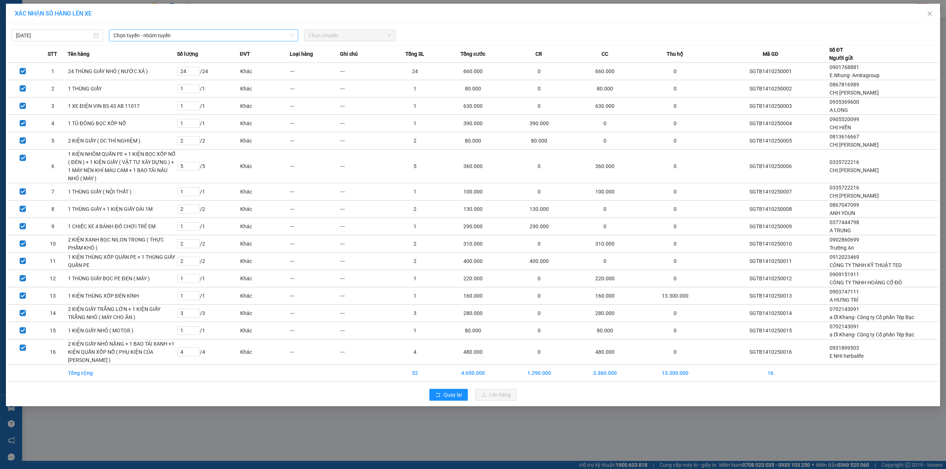
click at [129, 32] on span "Chọn tuyến - nhóm tuyến" at bounding box center [203, 35] width 180 height 11
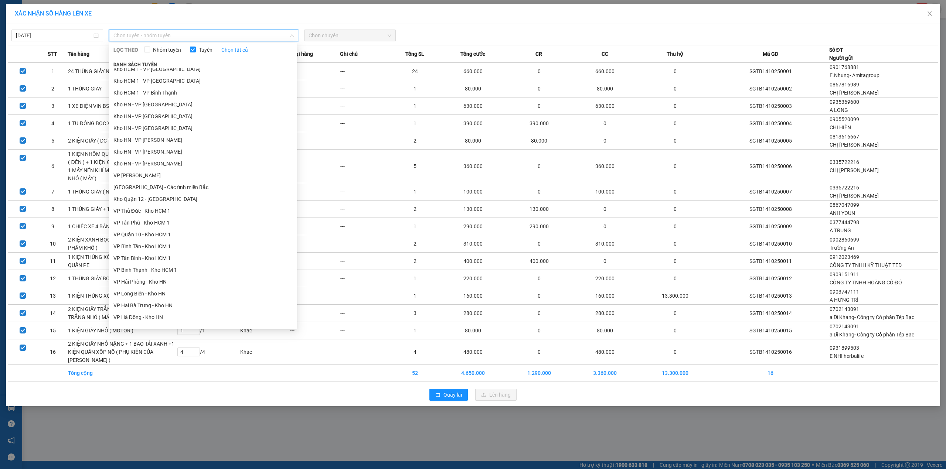
scroll to position [197, 0]
click at [166, 242] on li "VP Tân Bình - Kho HCM 1" at bounding box center [203, 244] width 188 height 12
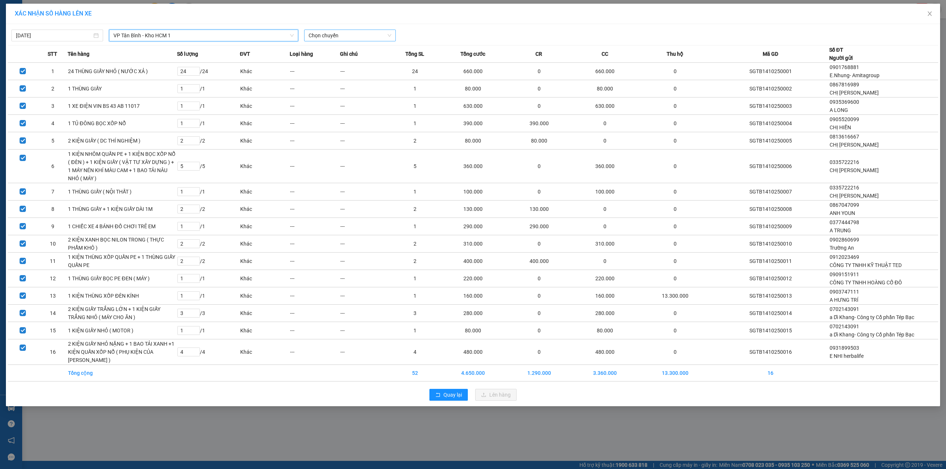
click at [333, 35] on span "Chọn chuyến" at bounding box center [350, 35] width 83 height 11
click at [333, 59] on div "20:00 (TC) - 29H-955.02" at bounding box center [335, 62] width 58 height 8
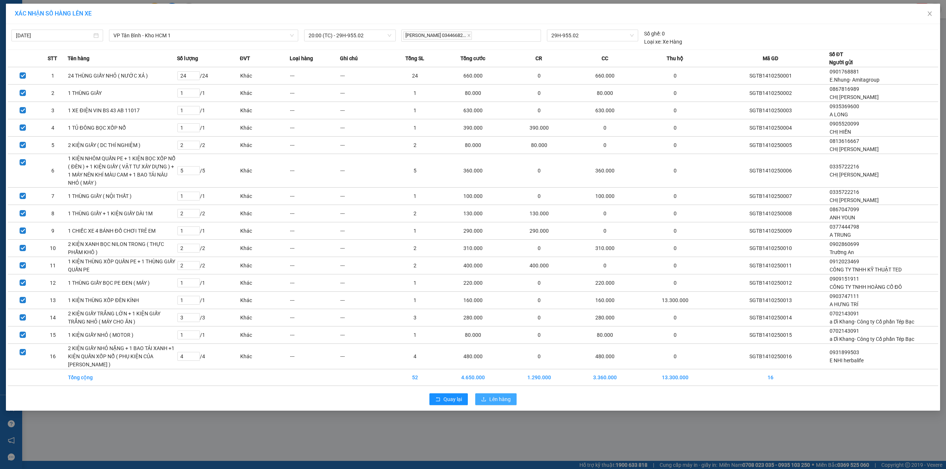
click at [499, 404] on span "Lên hàng" at bounding box center [499, 400] width 21 height 8
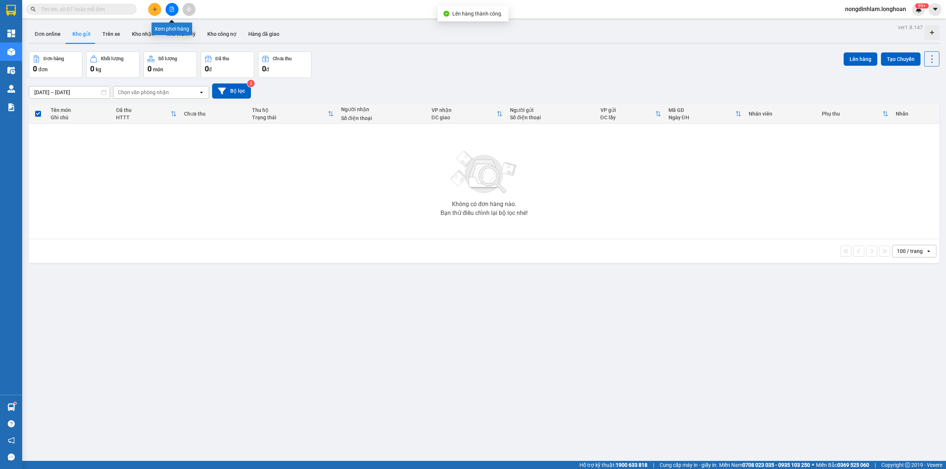
click at [170, 7] on icon "file-add" at bounding box center [171, 9] width 5 height 5
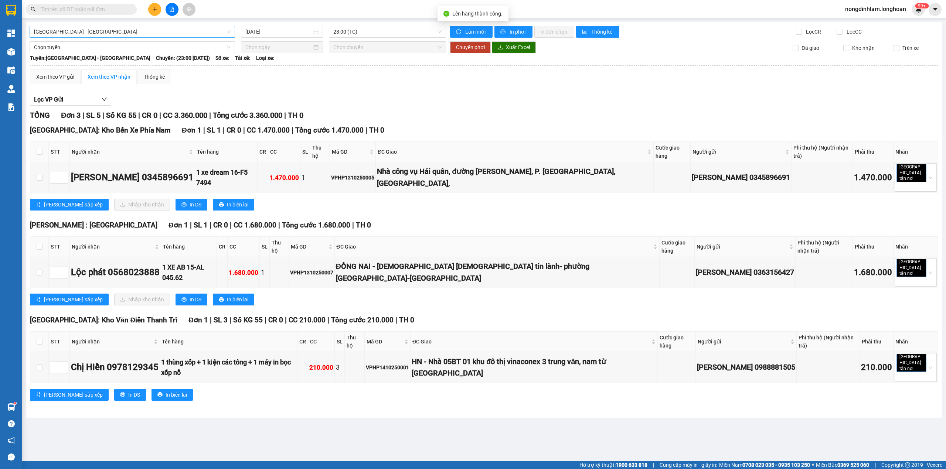
click at [141, 30] on span "Hải Phòng - Hà Nội" at bounding box center [132, 31] width 197 height 11
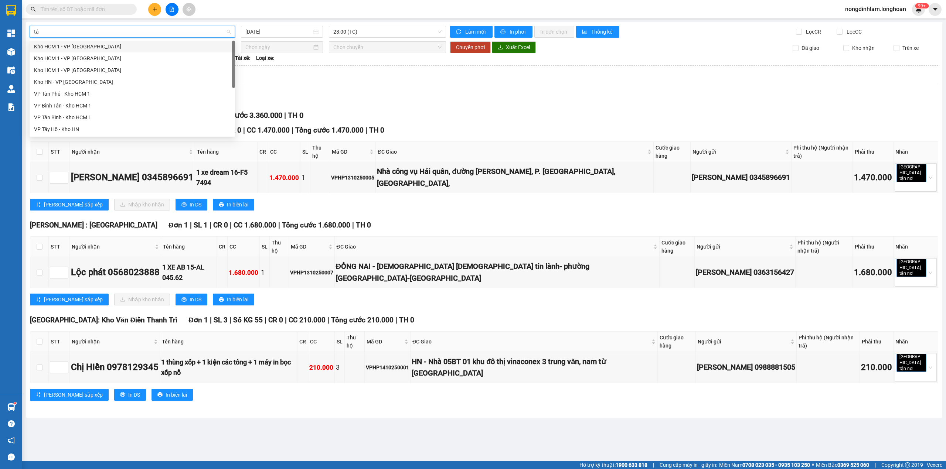
type input "tân"
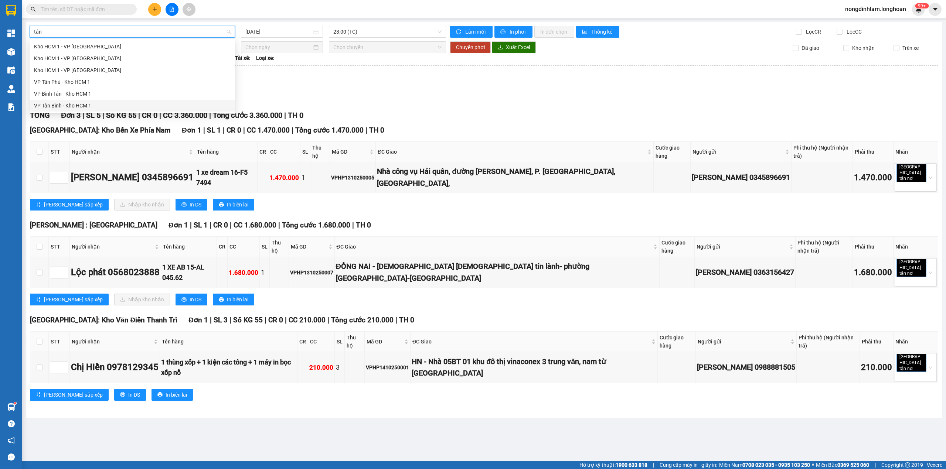
click at [86, 105] on div "VP Tân Bình - Kho HCM 1" at bounding box center [132, 106] width 197 height 8
type input "14/10/2025"
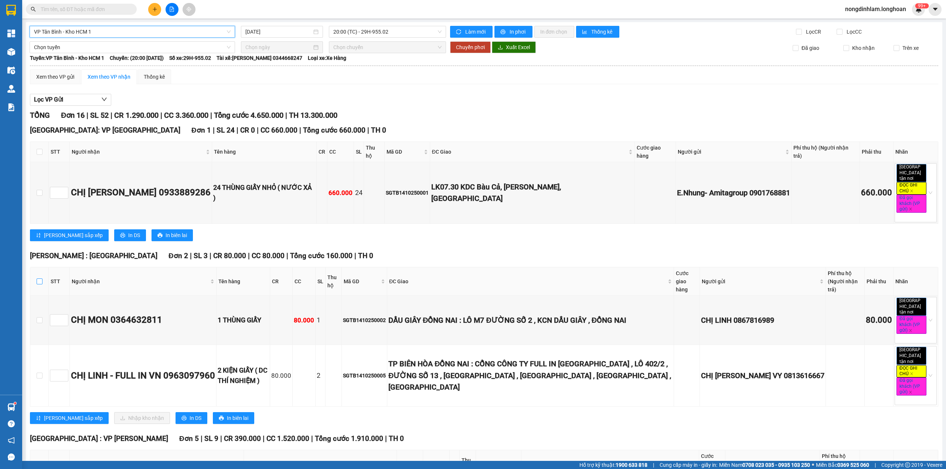
click at [40, 279] on input "checkbox" at bounding box center [40, 282] width 6 height 6
checkbox input "true"
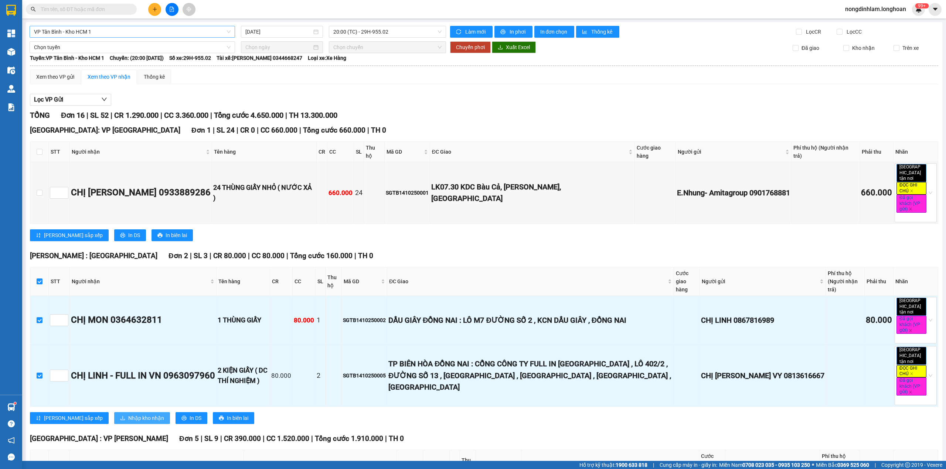
click at [128, 414] on span "Nhập kho nhận" at bounding box center [146, 418] width 36 height 8
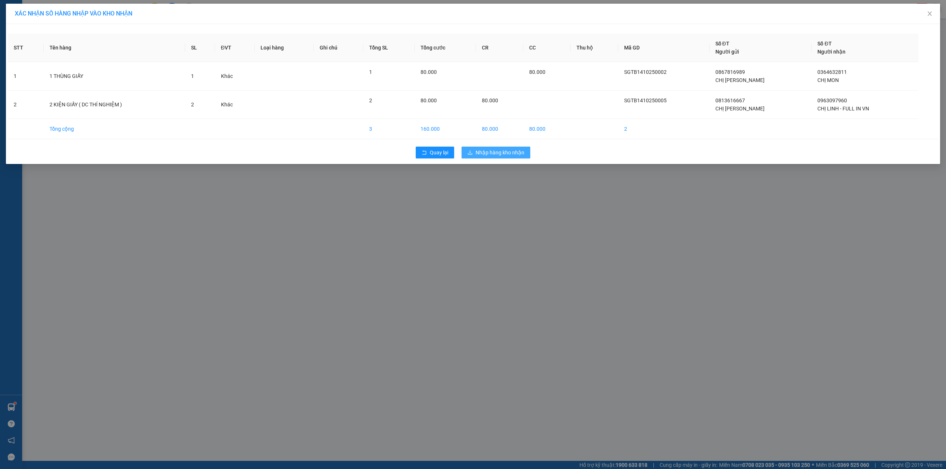
drag, startPoint x: 511, startPoint y: 150, endPoint x: 534, endPoint y: 154, distance: 24.0
click at [511, 151] on span "Nhập hàng kho nhận" at bounding box center [500, 153] width 49 height 8
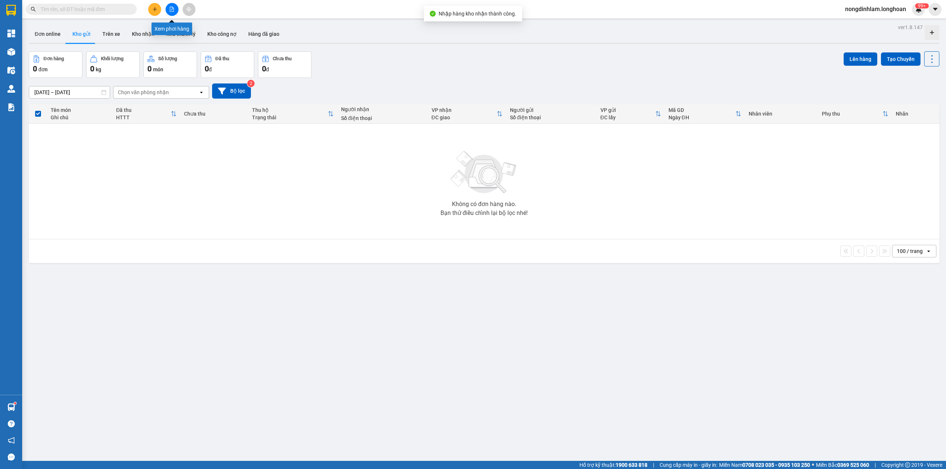
click at [169, 8] on icon "file-add" at bounding box center [171, 9] width 5 height 5
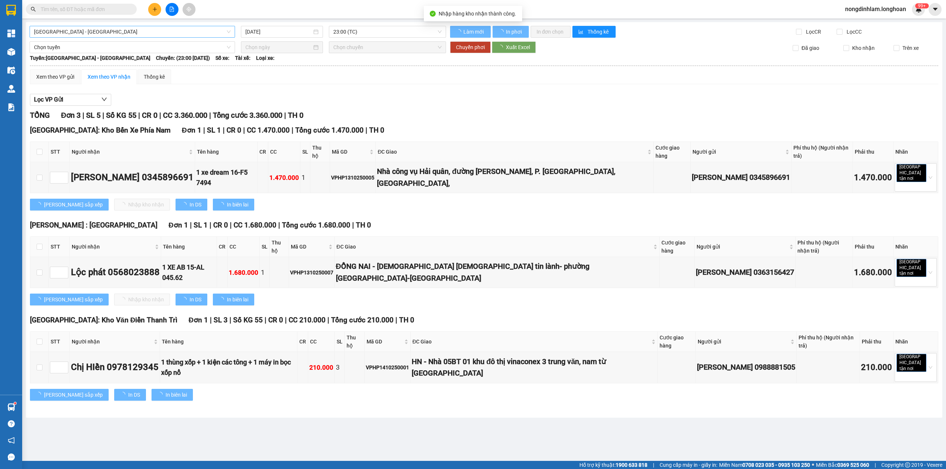
click at [117, 32] on span "Hải Phòng - Hà Nội" at bounding box center [132, 31] width 197 height 11
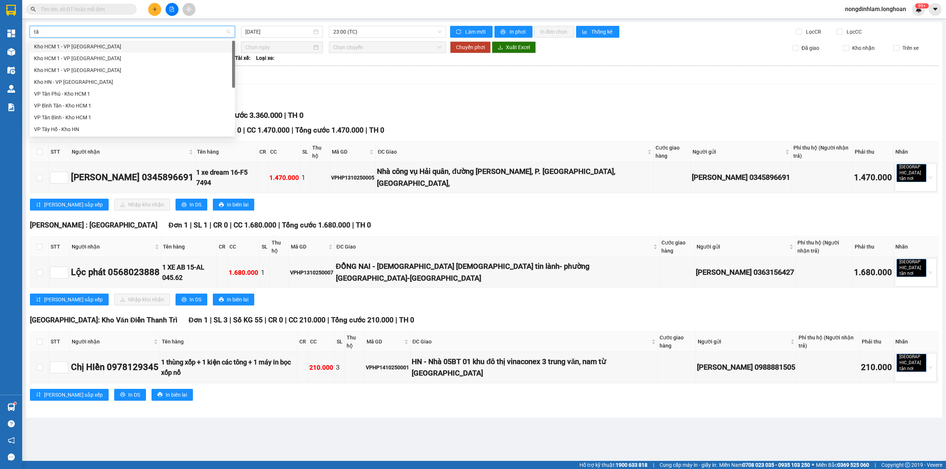
type input "tân"
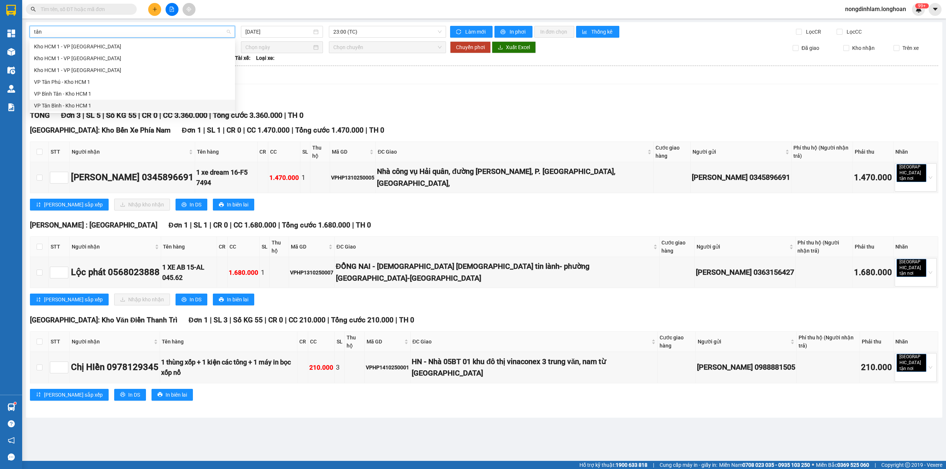
click at [78, 108] on div "VP Tân Bình - Kho HCM 1" at bounding box center [132, 106] width 197 height 8
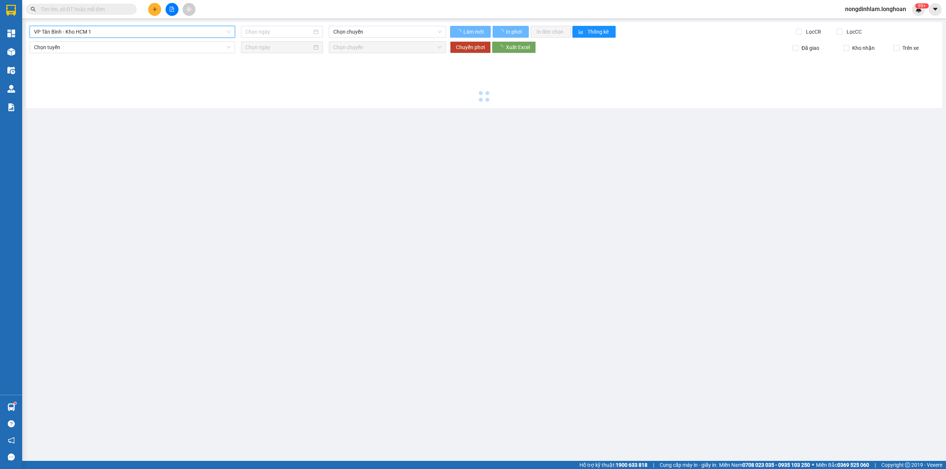
type input "14/10/2025"
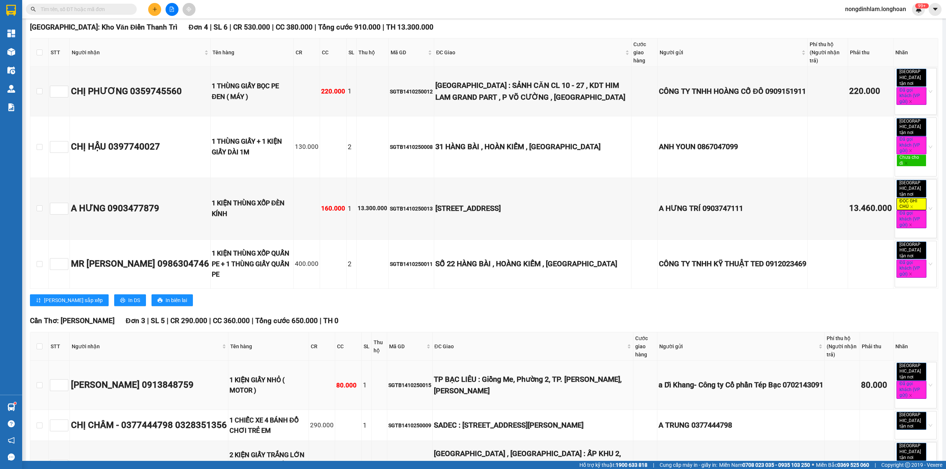
scroll to position [641, 0]
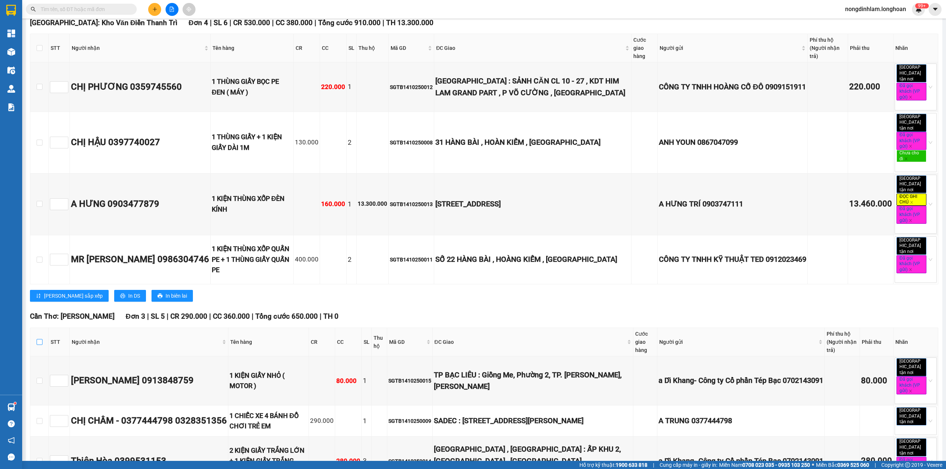
click at [40, 339] on input "checkbox" at bounding box center [40, 342] width 6 height 6
checkbox input "true"
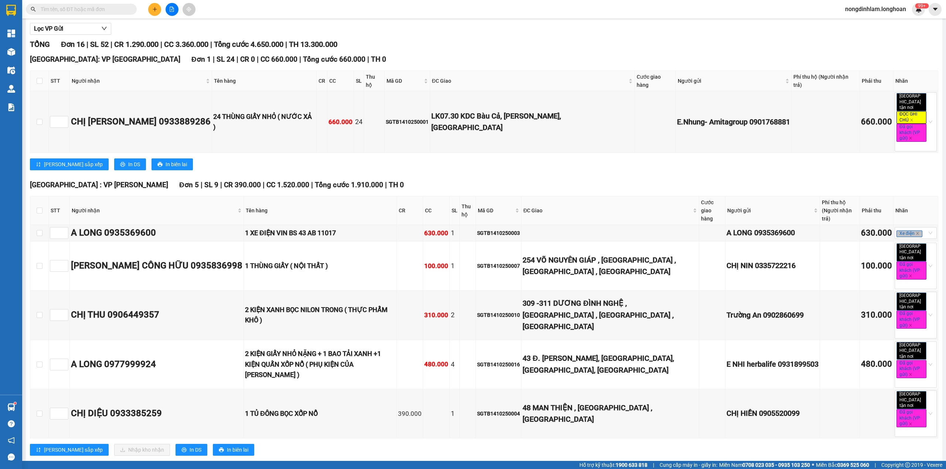
scroll to position [0, 0]
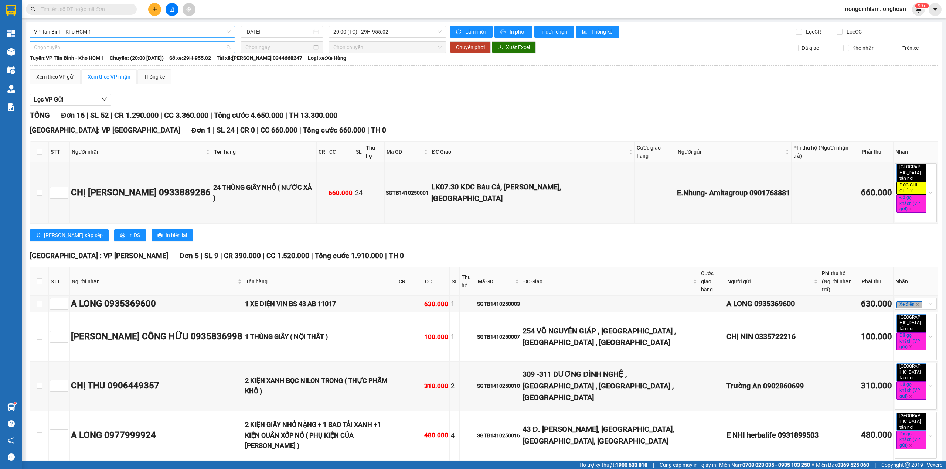
click at [121, 47] on span "Chọn tuyến" at bounding box center [132, 47] width 197 height 11
type input "cần"
click at [98, 82] on div "Kho HCM - Kho Cần Thơ" at bounding box center [131, 86] width 195 height 8
click at [266, 47] on input at bounding box center [278, 47] width 67 height 8
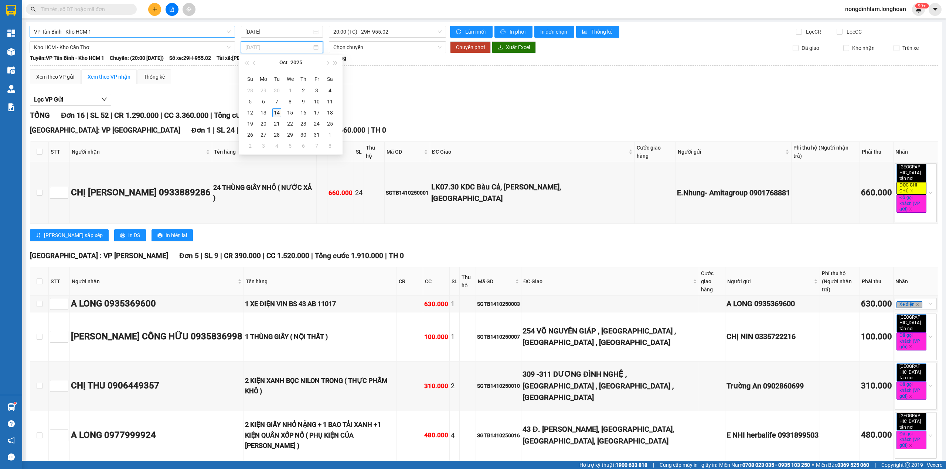
type input "14/10/2025"
click at [275, 115] on div "14" at bounding box center [276, 112] width 9 height 9
type input "14/10/2025"
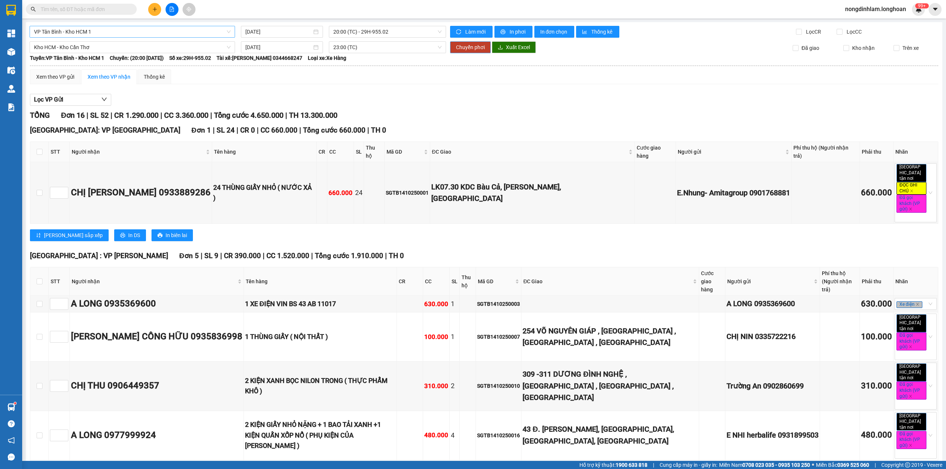
click at [465, 46] on span "Chuyển phơi" at bounding box center [470, 47] width 29 height 8
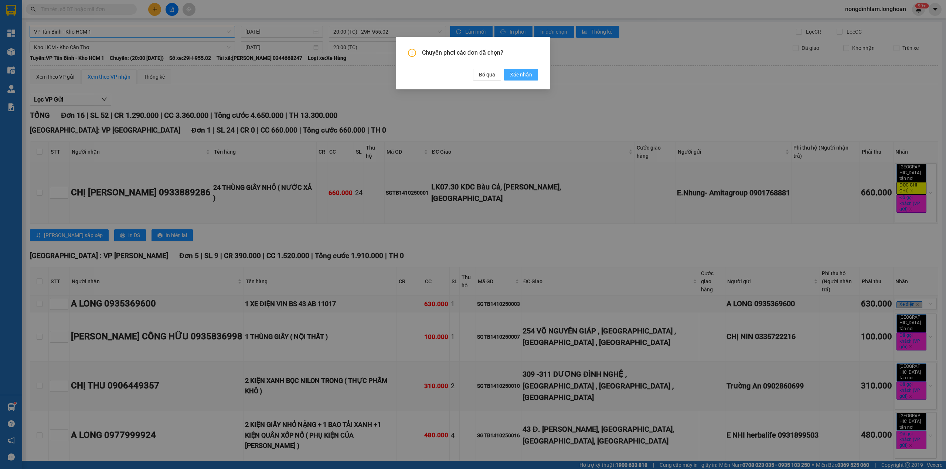
click at [527, 73] on span "Xác nhận" at bounding box center [521, 75] width 22 height 8
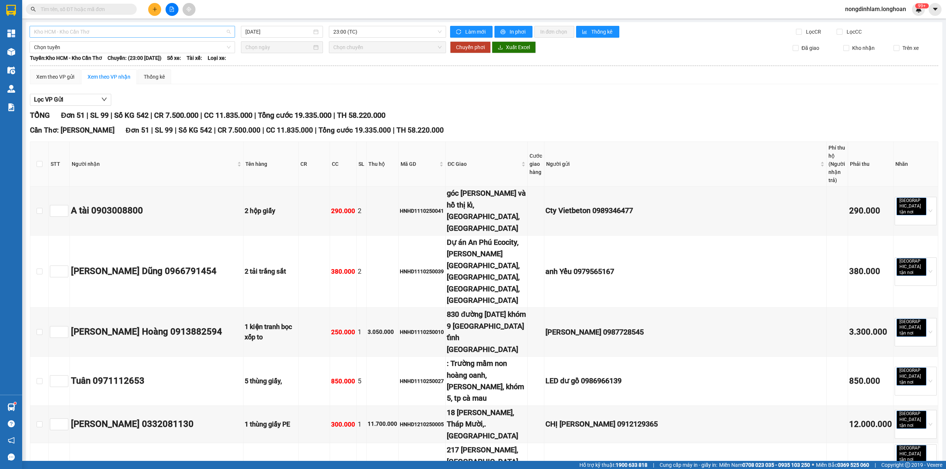
click at [131, 35] on span "Kho HCM - Kho Cần Thơ" at bounding box center [132, 31] width 197 height 11
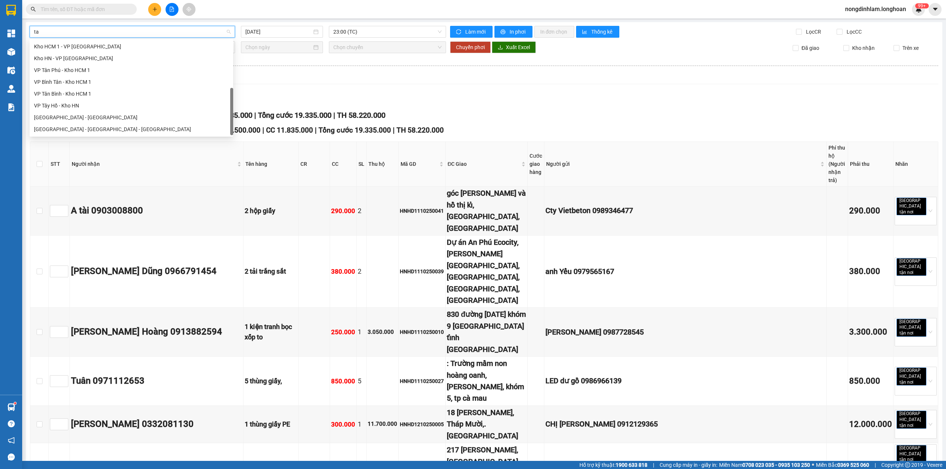
scroll to position [24, 0]
type input "tân"
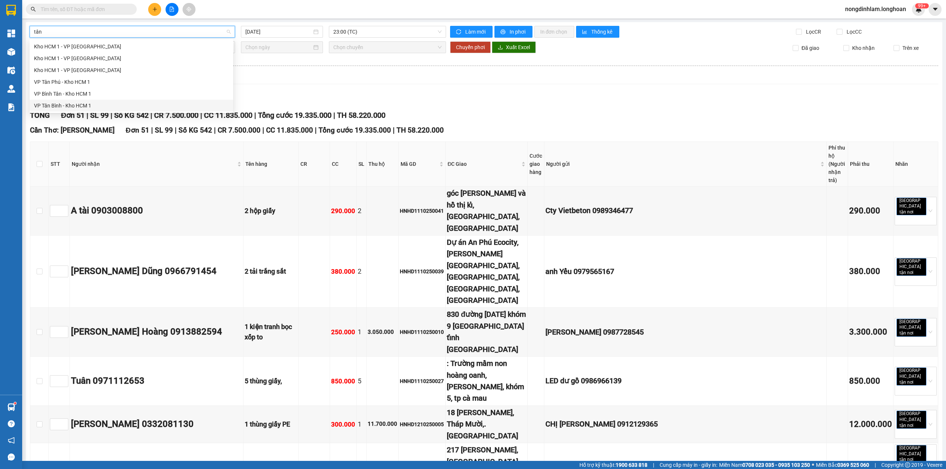
click at [80, 106] on div "VP Tân Bình - Kho HCM 1" at bounding box center [131, 106] width 195 height 8
type input "14/10/2025"
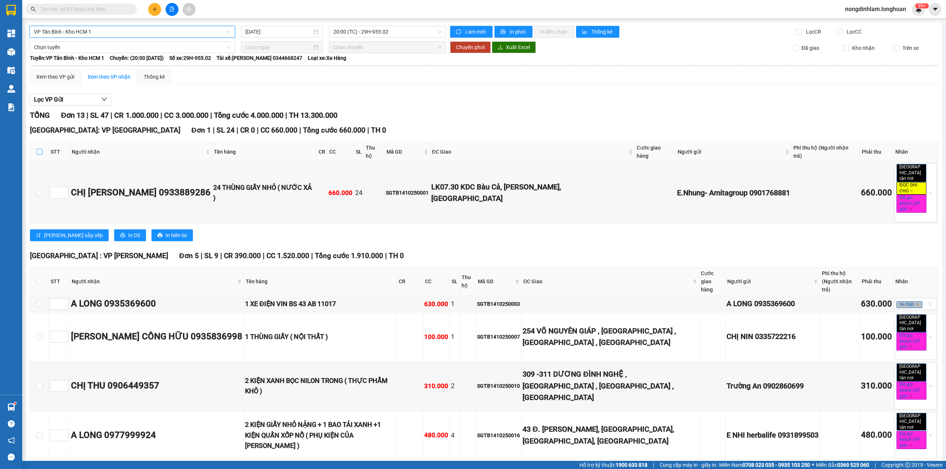
click at [40, 149] on input "checkbox" at bounding box center [40, 152] width 6 height 6
checkbox input "true"
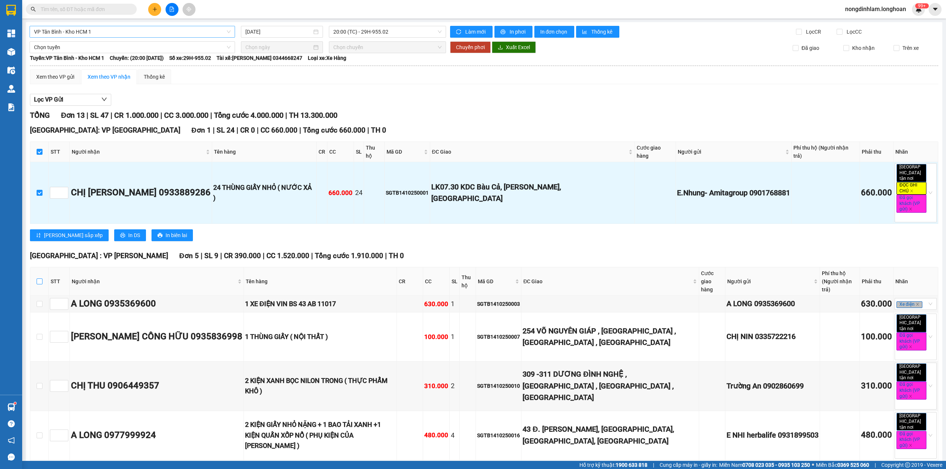
click at [39, 279] on input "checkbox" at bounding box center [40, 282] width 6 height 6
checkbox input "true"
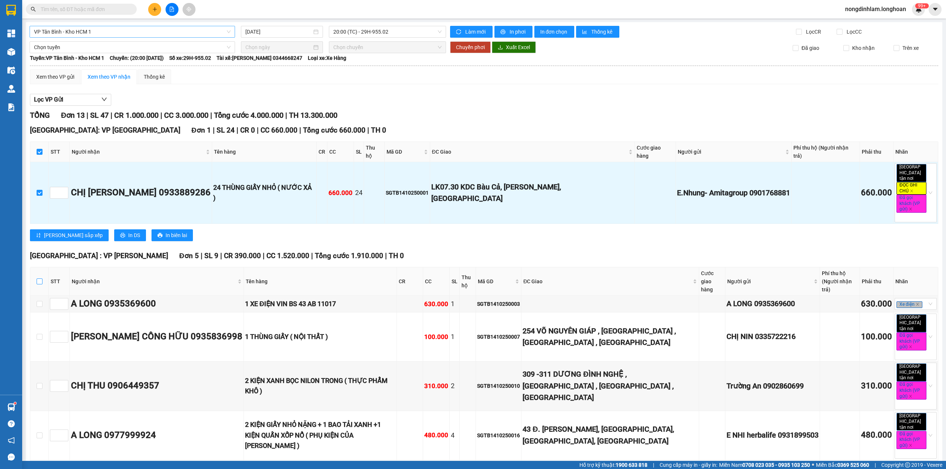
checkbox input "true"
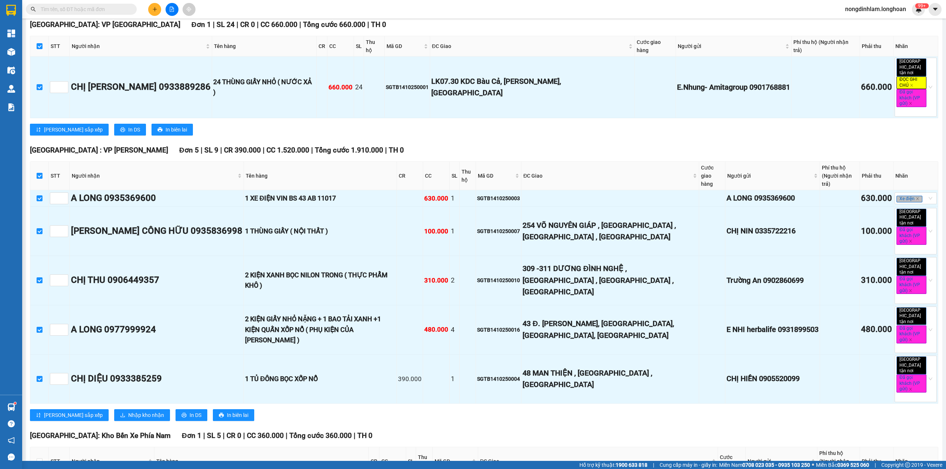
scroll to position [246, 0]
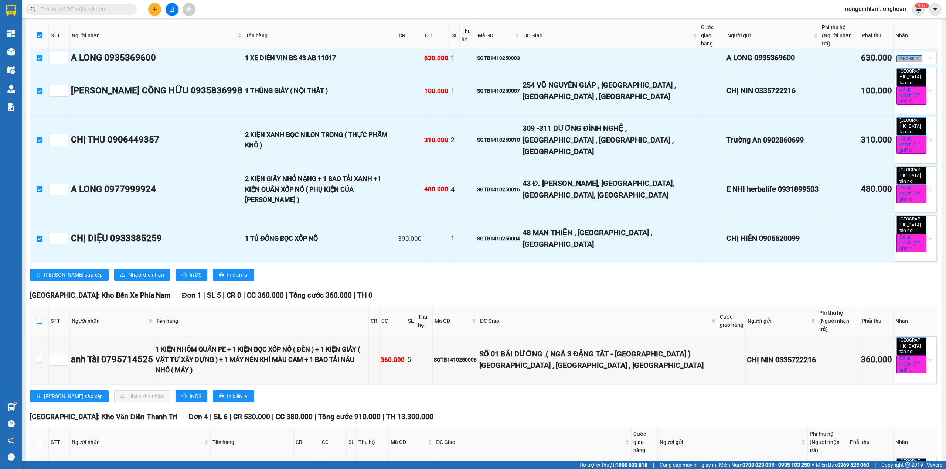
click at [40, 318] on input "checkbox" at bounding box center [40, 321] width 6 height 6
checkbox input "true"
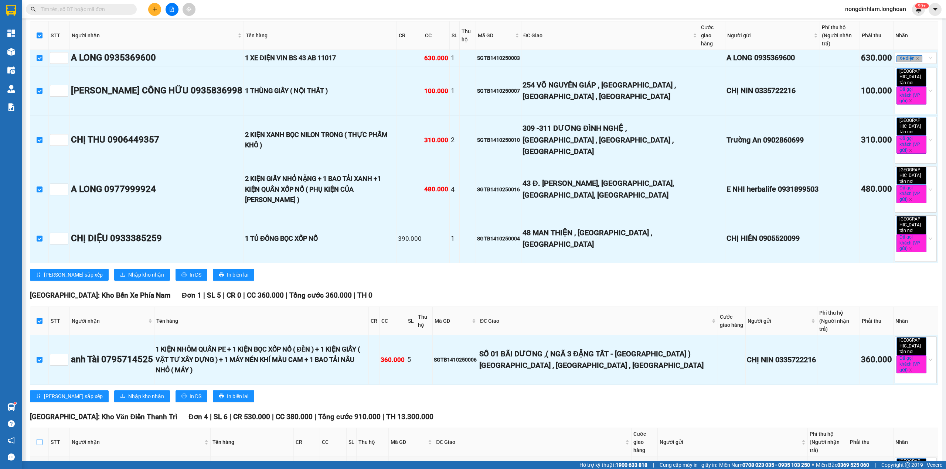
click at [40, 439] on input "checkbox" at bounding box center [40, 442] width 6 height 6
checkbox input "true"
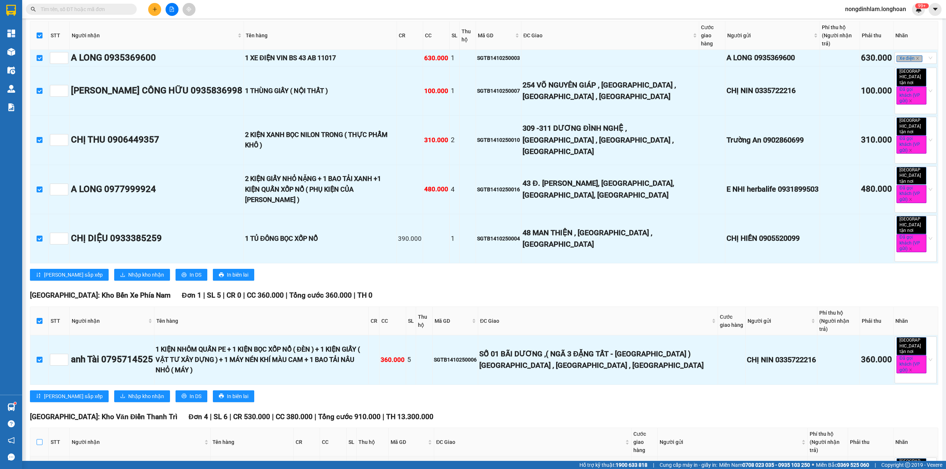
checkbox input "true"
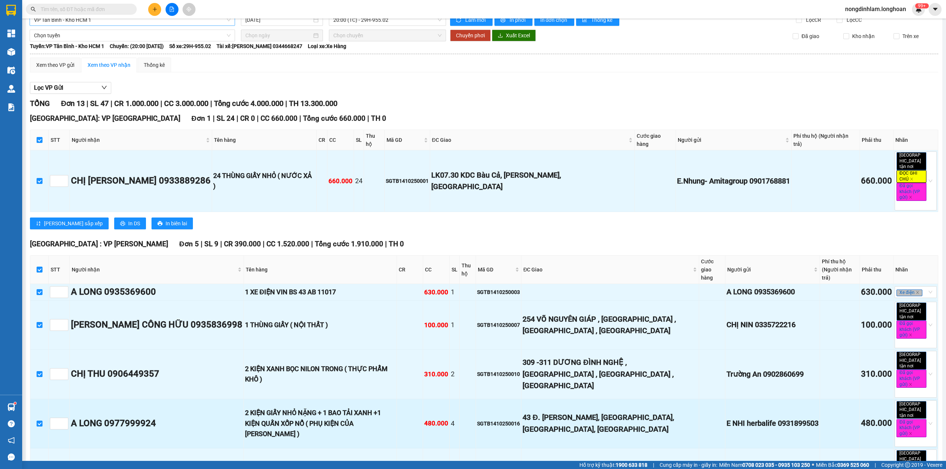
scroll to position [0, 0]
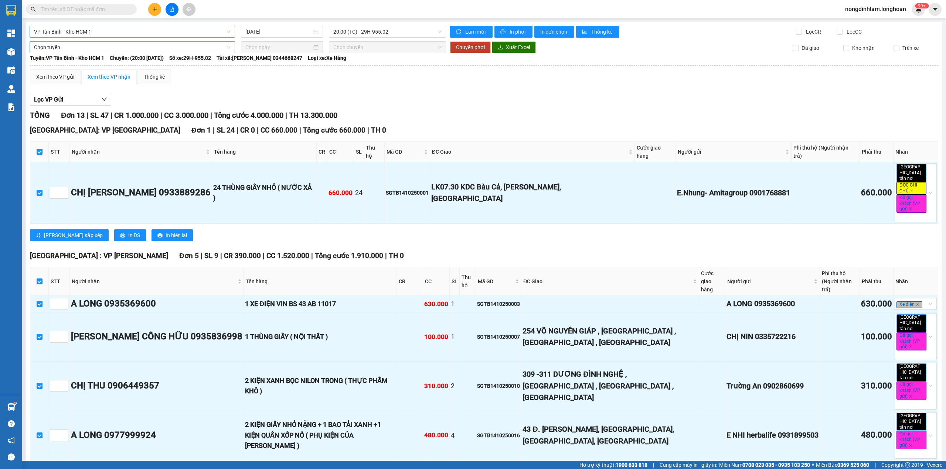
click at [82, 48] on span "Chọn tuyến" at bounding box center [132, 47] width 197 height 11
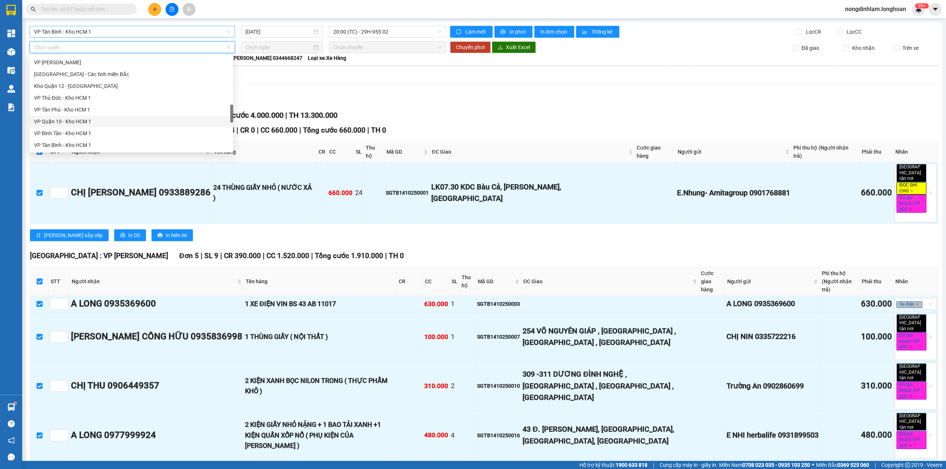
scroll to position [520, 0]
click at [75, 88] on div "Nam Trung Bắc QL1A" at bounding box center [131, 86] width 195 height 8
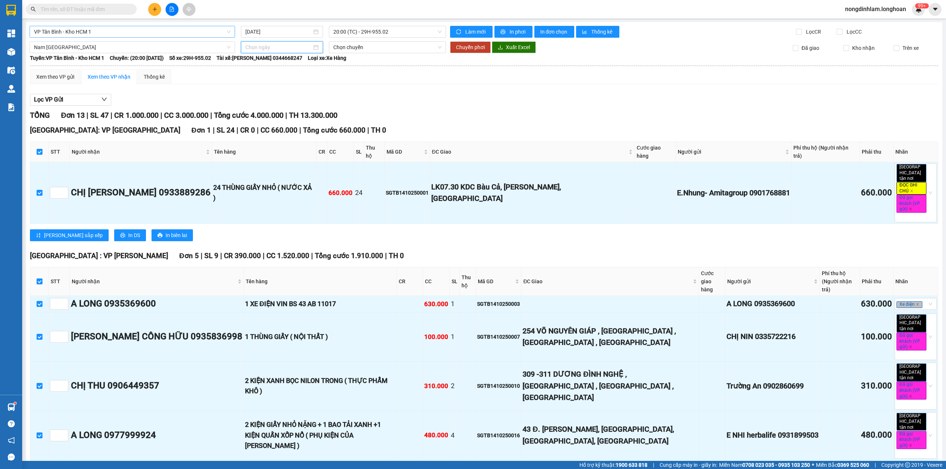
click at [262, 47] on input at bounding box center [278, 47] width 67 height 8
type input "14/10/2025"
click at [278, 111] on div "14" at bounding box center [276, 112] width 9 height 9
type input "14/10/2025"
click at [348, 50] on span "20:00 (TC) - 29E-097.92" at bounding box center [387, 47] width 109 height 11
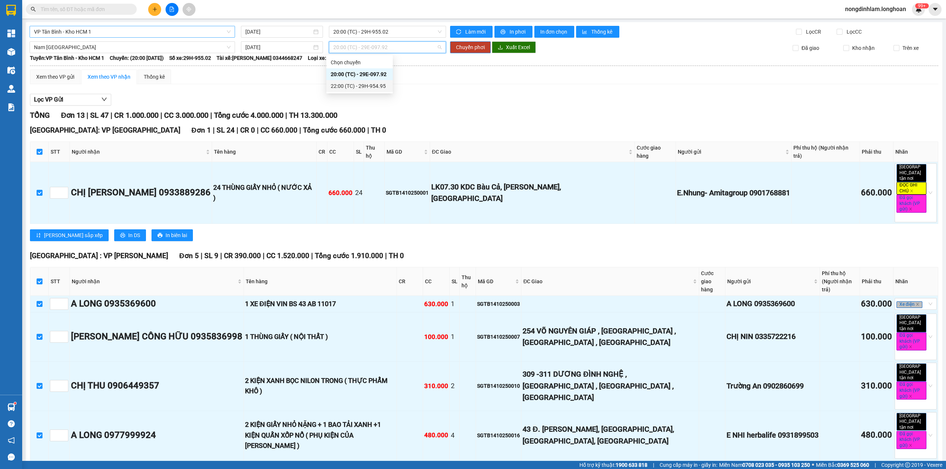
click at [355, 89] on div "22:00 (TC) - 29H-954.95" at bounding box center [360, 86] width 58 height 8
click at [471, 47] on span "Chuyển phơi" at bounding box center [470, 47] width 29 height 8
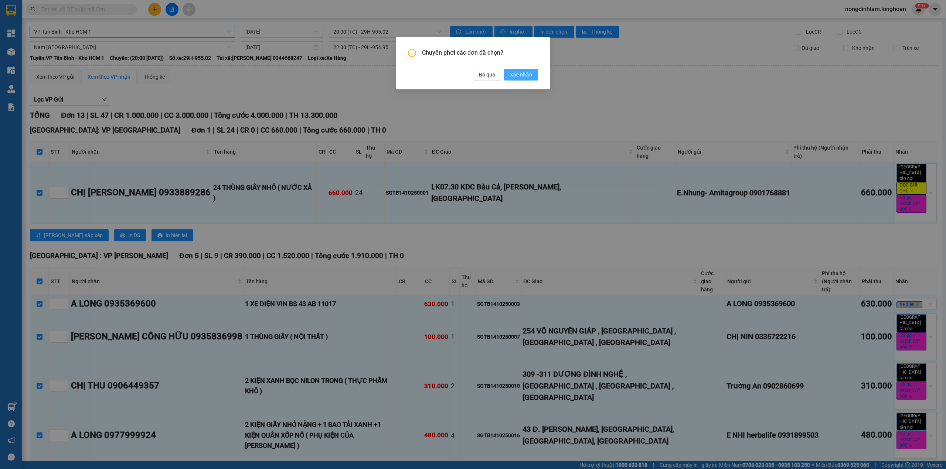
click at [512, 74] on span "Xác nhận" at bounding box center [521, 75] width 22 height 8
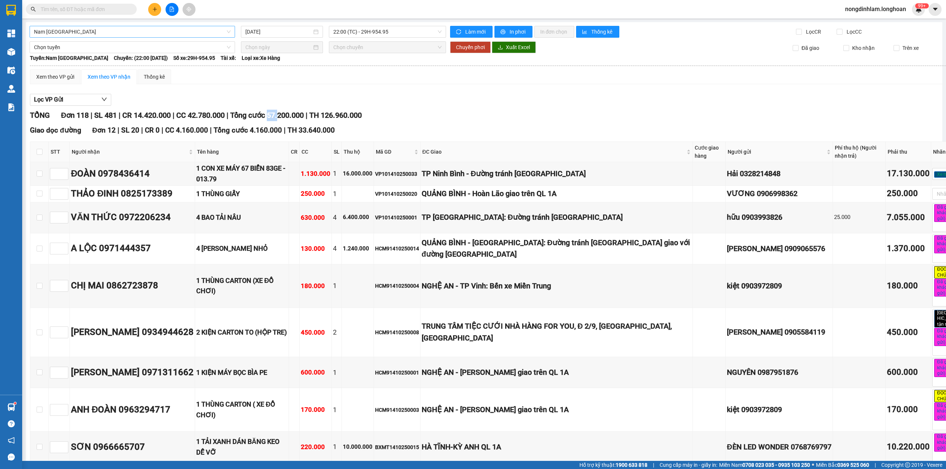
drag, startPoint x: 286, startPoint y: 117, endPoint x: 278, endPoint y: 117, distance: 7.8
click at [278, 117] on span "Tổng cước 57.200.000" at bounding box center [267, 115] width 74 height 9
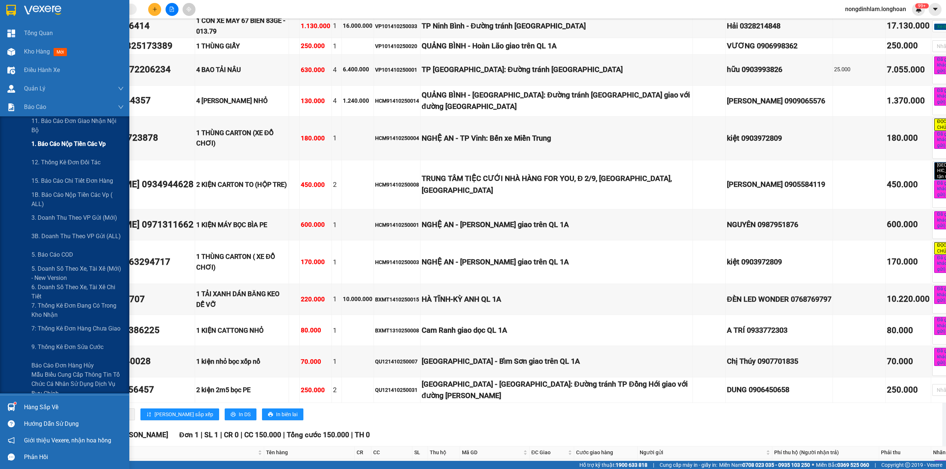
click at [60, 146] on span "1. Báo cáo nộp tiền các vp" at bounding box center [68, 143] width 74 height 9
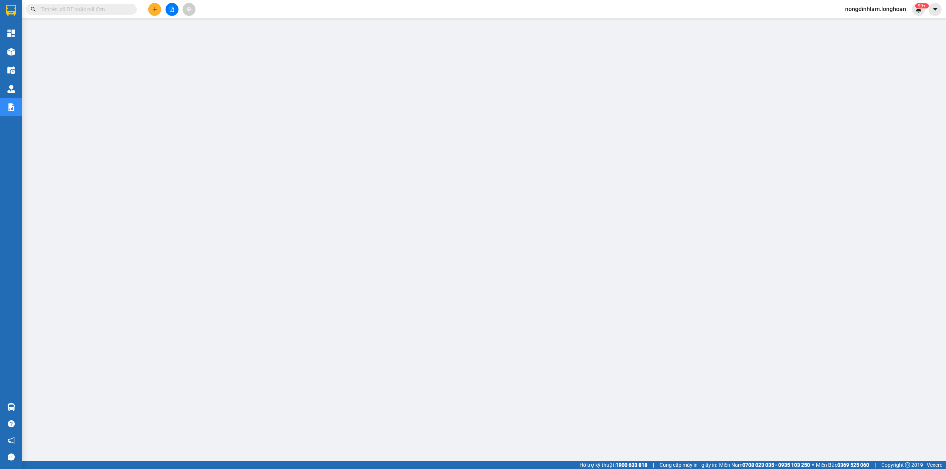
click at [176, 8] on button at bounding box center [172, 9] width 13 height 13
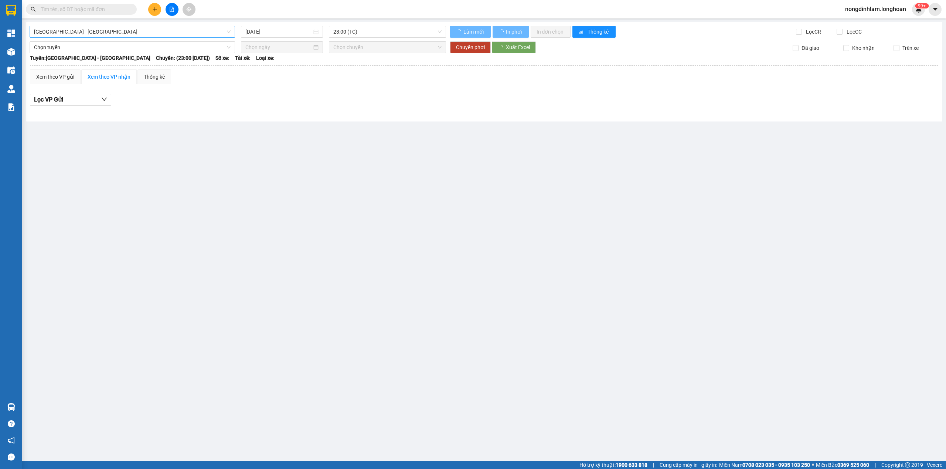
click at [90, 31] on span "Hải Phòng - Hà Nội" at bounding box center [132, 31] width 197 height 11
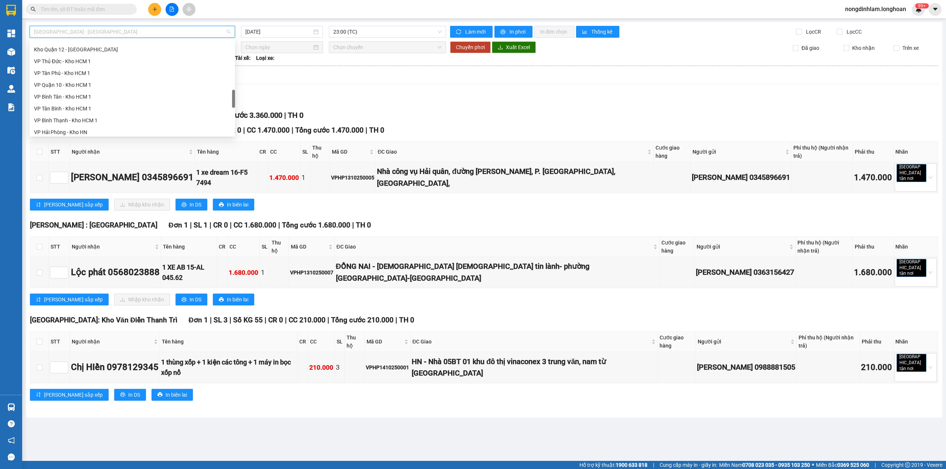
scroll to position [500, 0]
click at [84, 72] on div "Nam [GEOGRAPHIC_DATA]" at bounding box center [132, 70] width 197 height 8
type input "[DATE]"
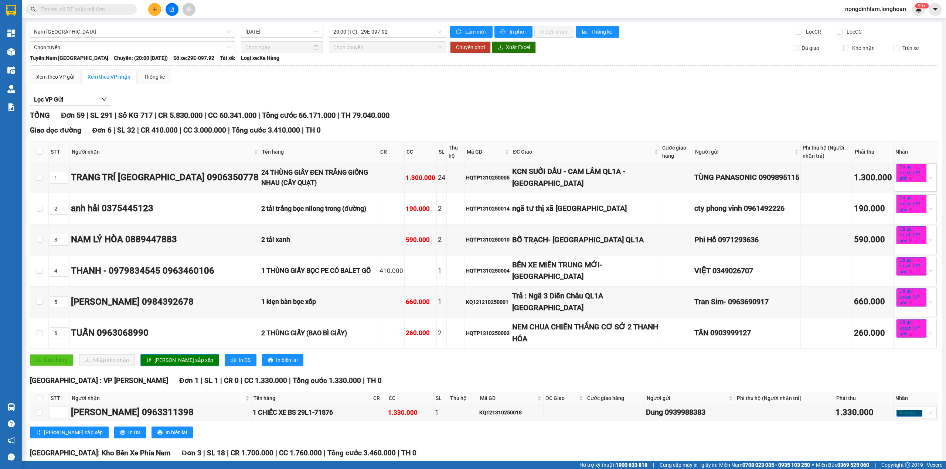
drag, startPoint x: 84, startPoint y: 72, endPoint x: 503, endPoint y: 115, distance: 422.1
click at [503, 115] on div "TỔNG Đơn 59 | SL 291 | Số KG 717 | CR 5.830.000 | CC 60.341.000 | Tổng cước 66.…" at bounding box center [484, 115] width 909 height 11
click at [377, 29] on span "20:00 (TC) - 29E-097.92" at bounding box center [387, 31] width 109 height 11
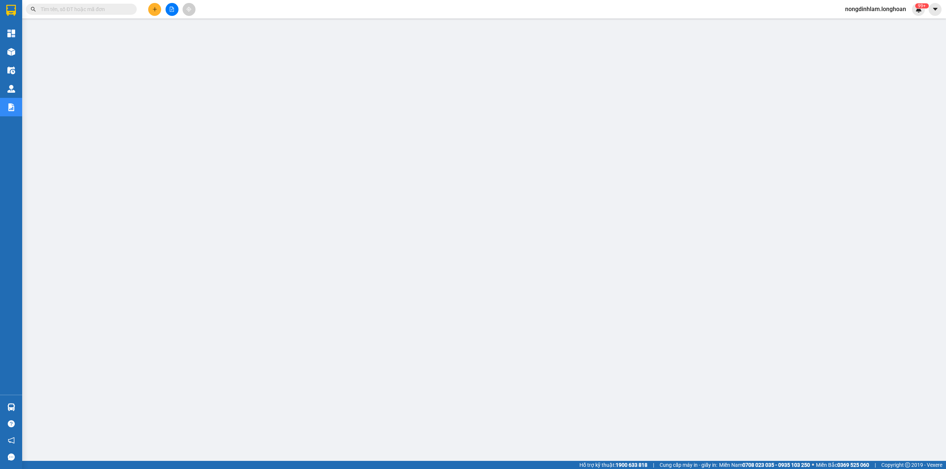
drag, startPoint x: 379, startPoint y: 35, endPoint x: 172, endPoint y: 7, distance: 208.9
click at [172, 7] on icon "file-add" at bounding box center [171, 9] width 5 height 5
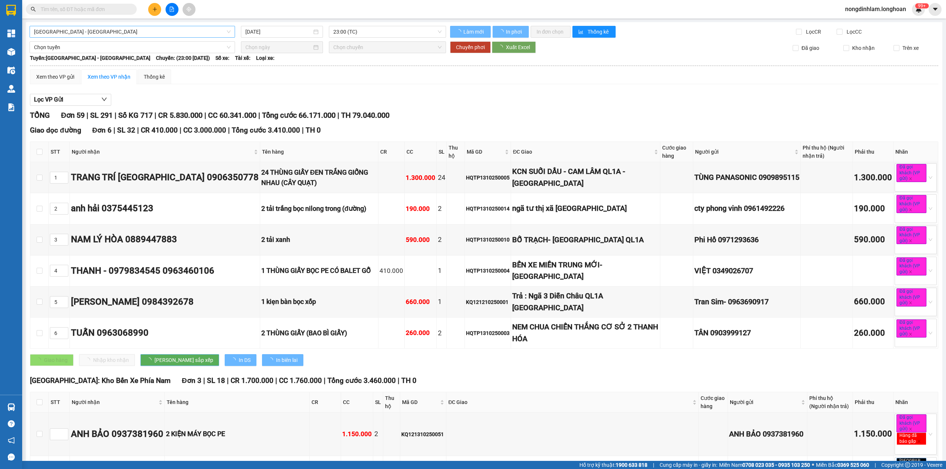
click at [72, 30] on span "[GEOGRAPHIC_DATA] - [GEOGRAPHIC_DATA]" at bounding box center [132, 31] width 197 height 11
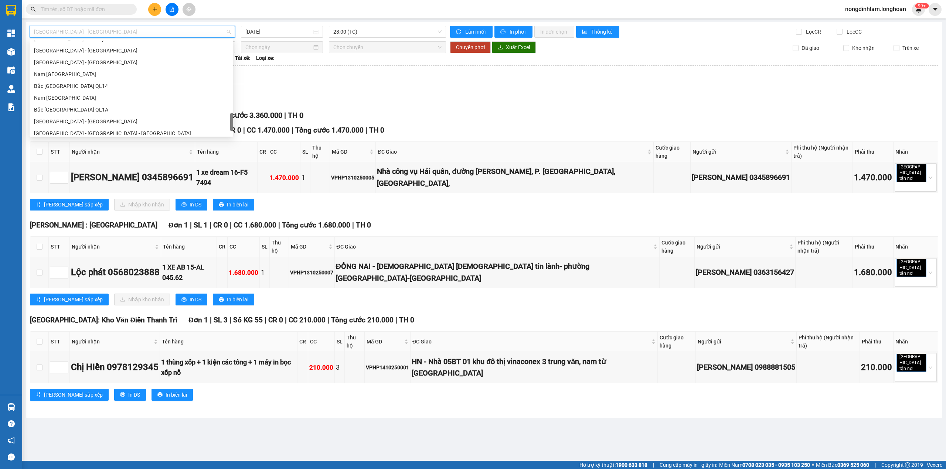
scroll to position [520, 0]
click at [83, 73] on div "Nam [GEOGRAPHIC_DATA]" at bounding box center [131, 70] width 195 height 8
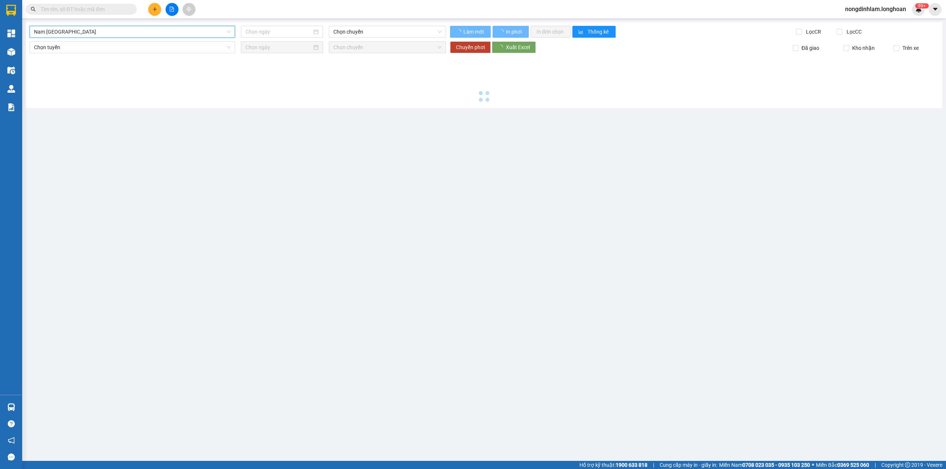
type input "[DATE]"
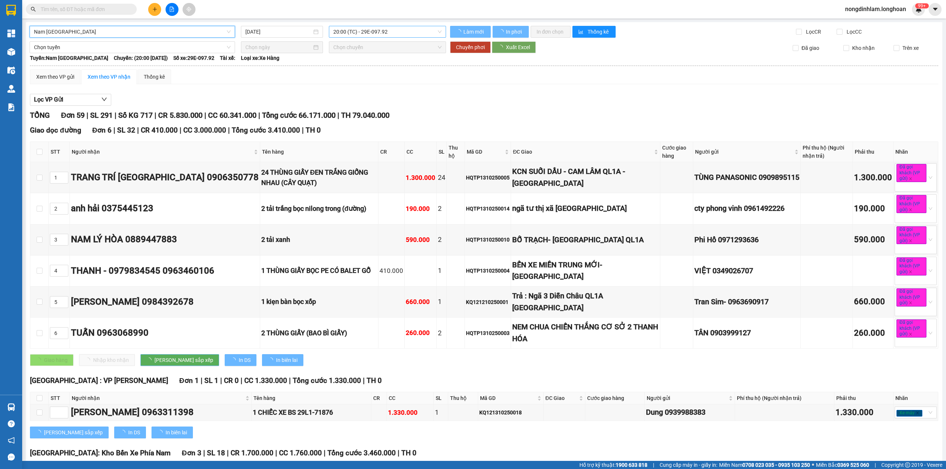
click at [397, 26] on span "20:00 (TC) - 29E-097.92" at bounding box center [387, 31] width 109 height 11
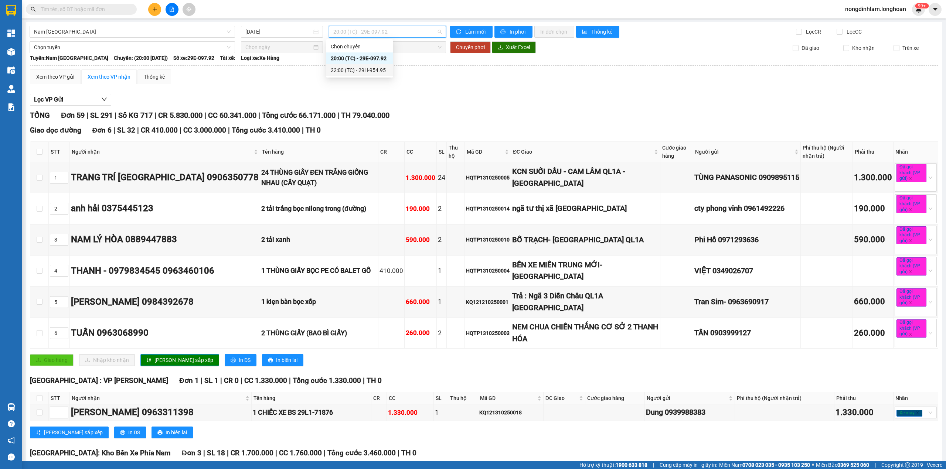
click at [367, 73] on div "22:00 (TC) - 29H-954.95" at bounding box center [360, 70] width 58 height 8
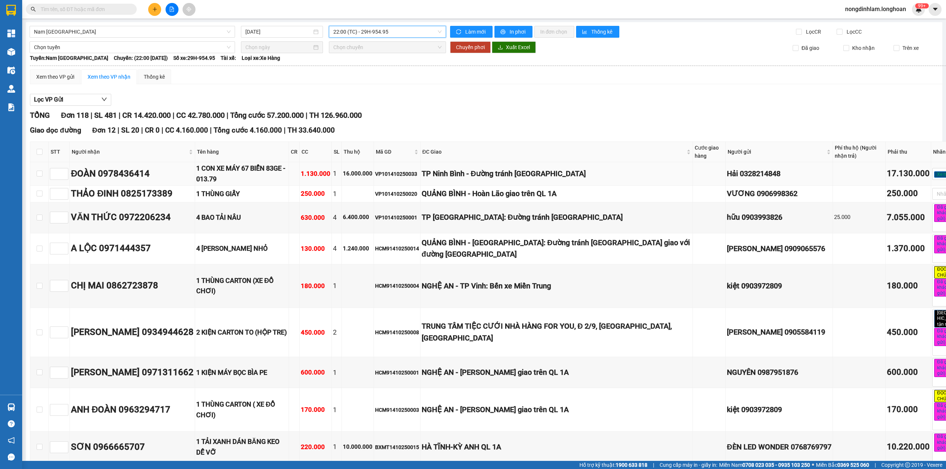
scroll to position [49, 0]
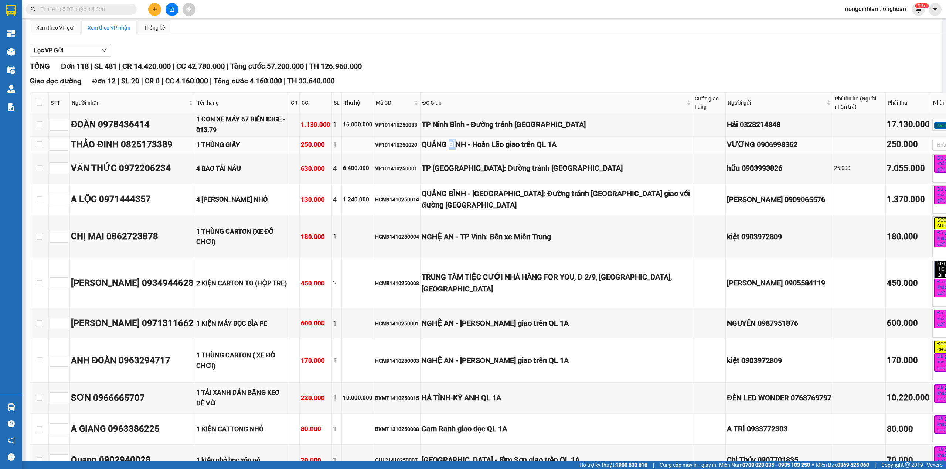
click at [463, 147] on div "QUẢNG BÌNH - Hoàn Lão giao trên QL 1A" at bounding box center [557, 144] width 270 height 11
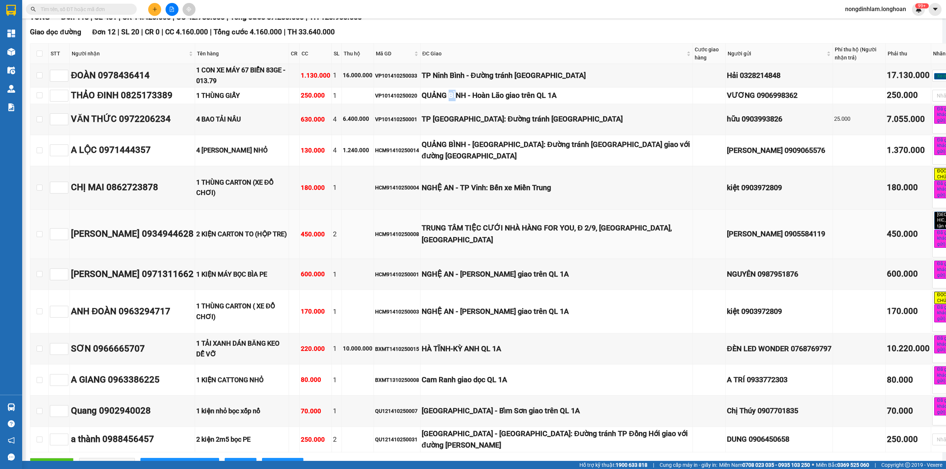
scroll to position [148, 0]
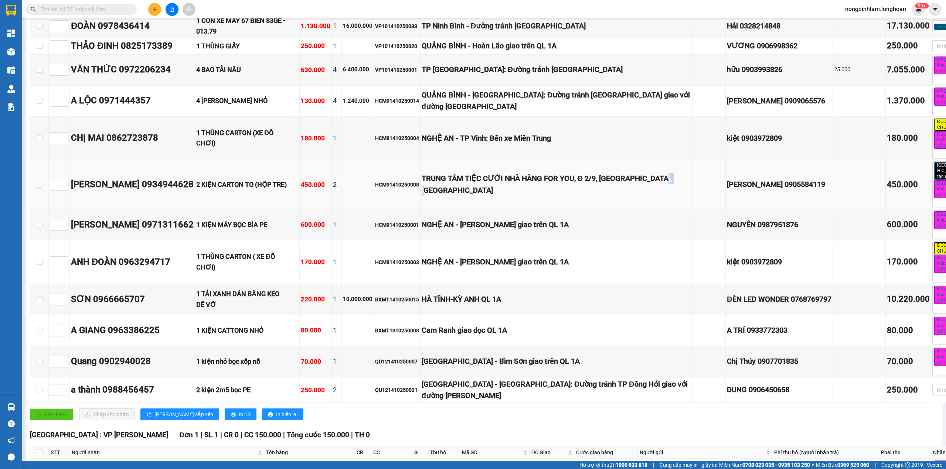
drag, startPoint x: 479, startPoint y: 192, endPoint x: 500, endPoint y: 196, distance: 21.0
click at [500, 196] on div "TRUNG TÂM TIỆC CƯỚI NHÀ HÀNG FOR YOU, Đ 2/9, HÒA CƯỜNG BẮC, ĐÀ NẴNG" at bounding box center [557, 184] width 270 height 23
click at [546, 178] on div "TRUNG TÂM TIỆC CƯỚI NHÀ HÀNG FOR YOU, Đ 2/9, HÒA CƯỜNG BẮC, ĐÀ NẴNG" at bounding box center [557, 184] width 270 height 23
click at [404, 189] on div "HCM91410250008" at bounding box center [397, 185] width 44 height 8
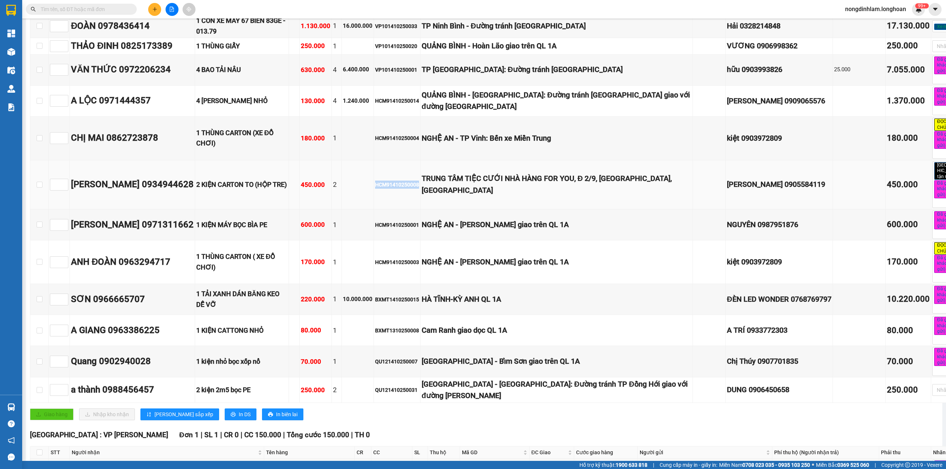
copy div "HCM91410250008"
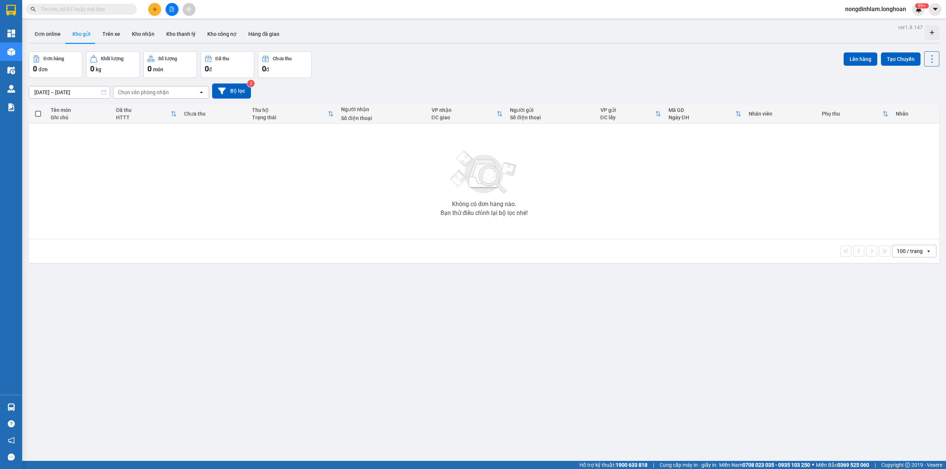
click at [101, 11] on input "text" at bounding box center [84, 9] width 87 height 8
paste input "HCM91410250008"
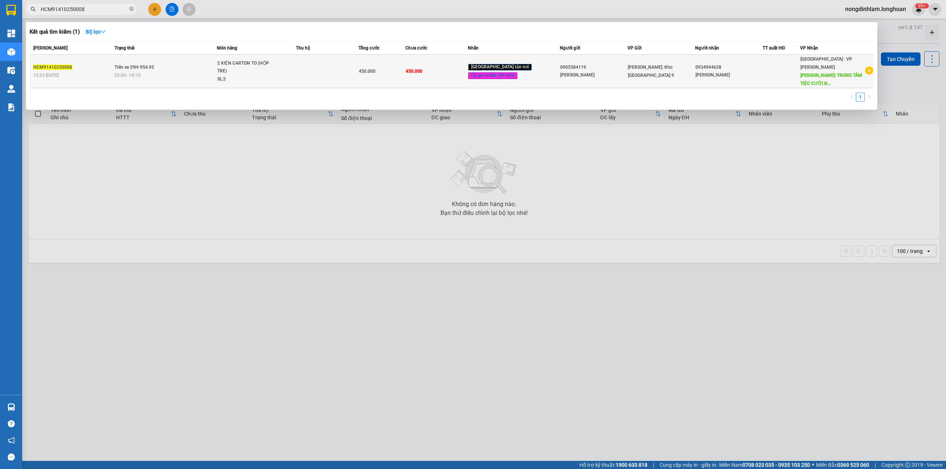
type input "HCM91410250008"
click at [125, 65] on span "Trên xe 29H-954.95" at bounding box center [135, 67] width 40 height 5
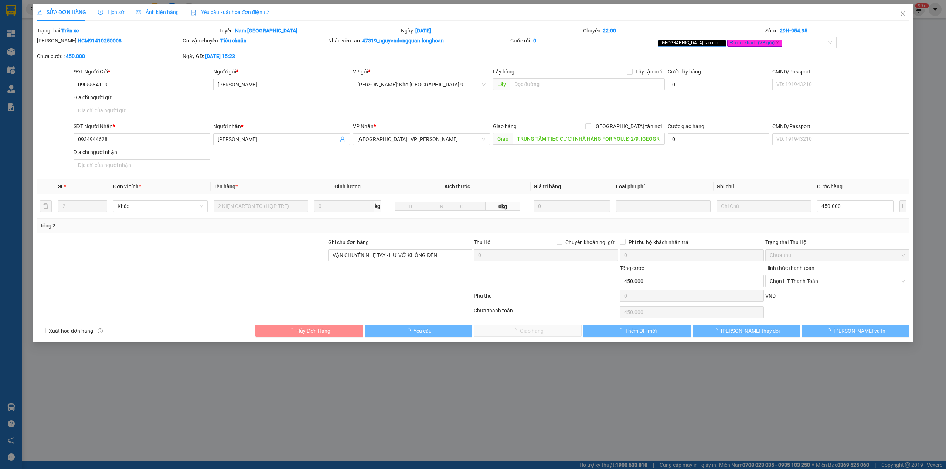
type input "0905584119"
type input "[PERSON_NAME]"
type input "0934944628"
type input "[PERSON_NAME]"
type input "TRUNG TÂM TIỆC CƯỚI NHÀ HÀNG FOR YOU, Đ 2/9, [GEOGRAPHIC_DATA], [GEOGRAPHIC_DAT…"
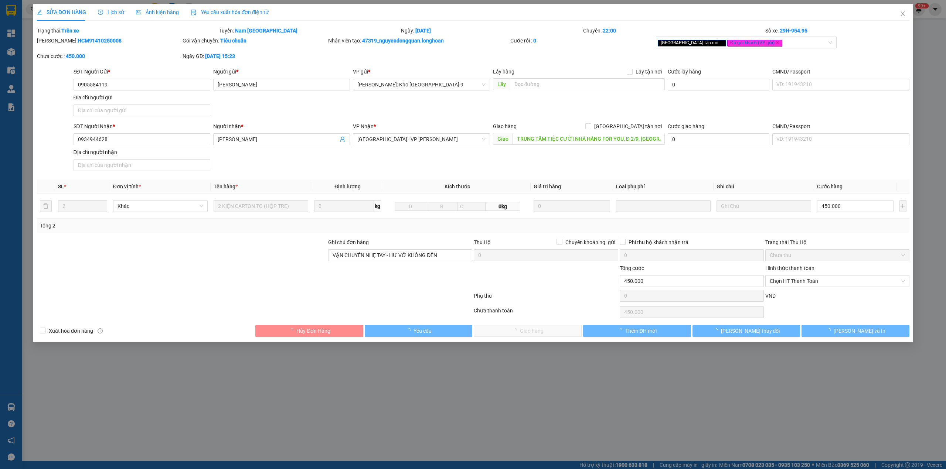
type input "VẬN CHUYỂN NHẸ TAY - HƯ VỠ KHÔNG ĐỀN"
type input "0"
type input "450.000"
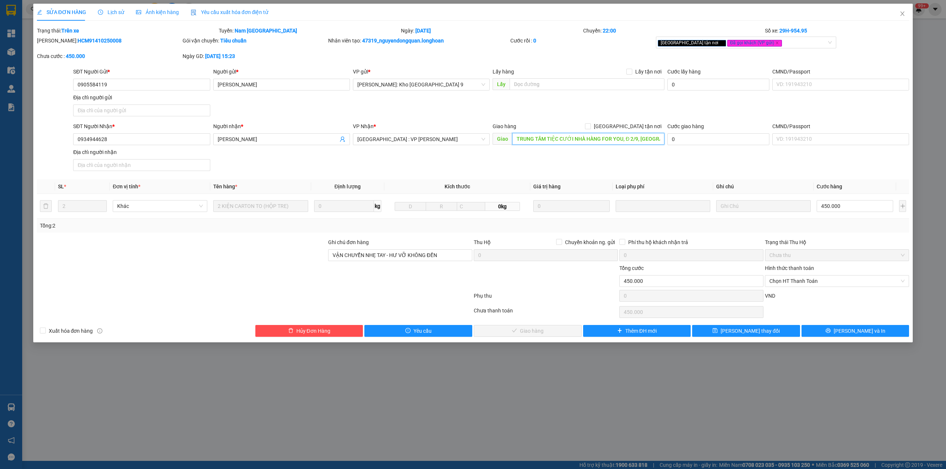
click at [599, 135] on input "TRUNG TÂM TIỆC CƯỚI NHÀ HÀNG FOR YOU, Đ 2/9, [GEOGRAPHIC_DATA], [GEOGRAPHIC_DAT…" at bounding box center [588, 139] width 152 height 12
click at [602, 135] on input "TRUNG TÂM TIỆC CƯỚI NHÀ HÀNG FOR YOU, Đ 2/9, [GEOGRAPHIC_DATA], [GEOGRAPHIC_DAT…" at bounding box center [588, 139] width 152 height 12
click at [639, 126] on span "[GEOGRAPHIC_DATA] tận nơi" at bounding box center [628, 126] width 74 height 8
click at [590, 126] on input "[GEOGRAPHIC_DATA] tận nơi" at bounding box center [587, 125] width 5 height 5
checkbox input "true"
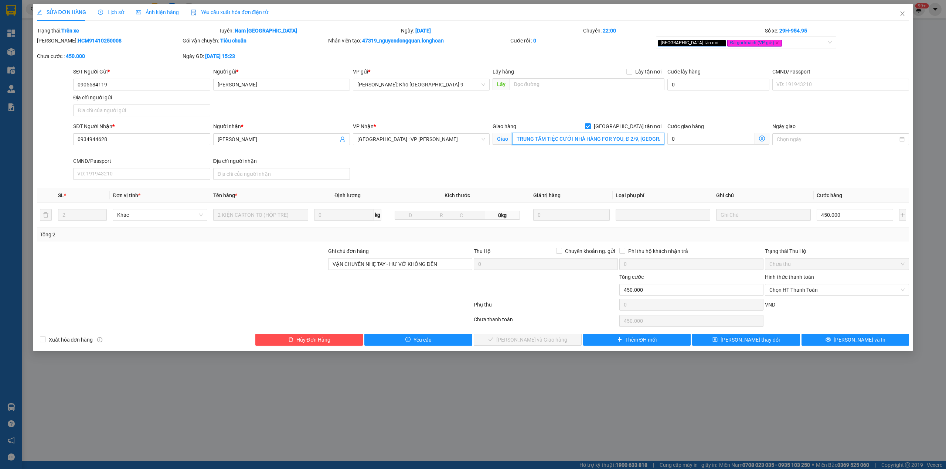
click at [571, 138] on input "TRUNG TÂM TIỆC CƯỚI NHÀ HÀNG FOR YOU, Đ 2/9, [GEOGRAPHIC_DATA], [GEOGRAPHIC_DAT…" at bounding box center [588, 139] width 152 height 12
click at [749, 340] on span "[PERSON_NAME] thay đổi" at bounding box center [750, 340] width 59 height 8
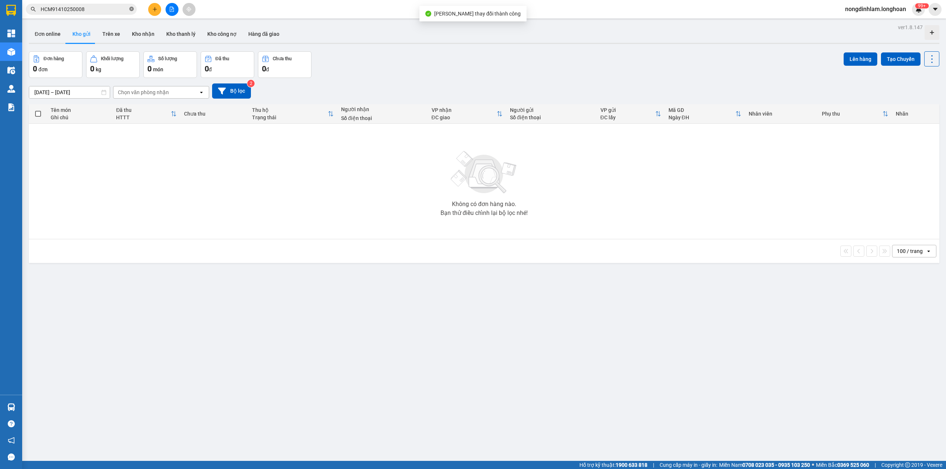
click at [133, 7] on icon "close-circle" at bounding box center [131, 9] width 4 height 4
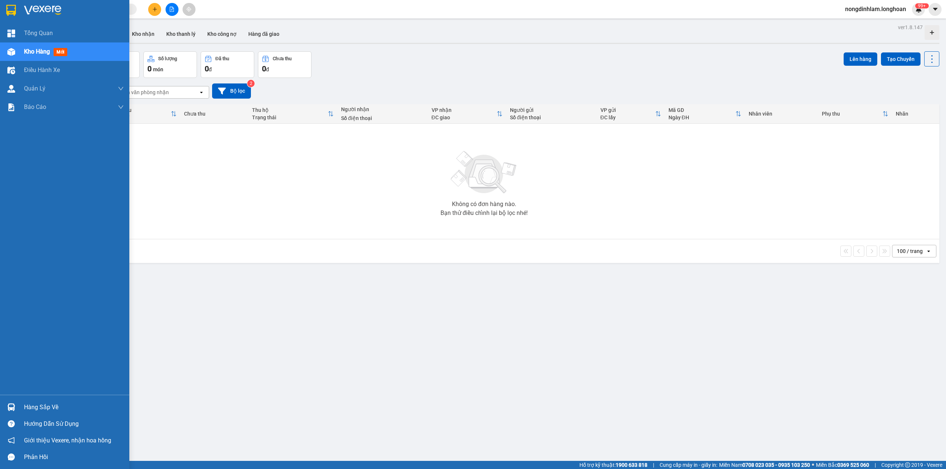
click at [15, 12] on img at bounding box center [11, 10] width 10 height 11
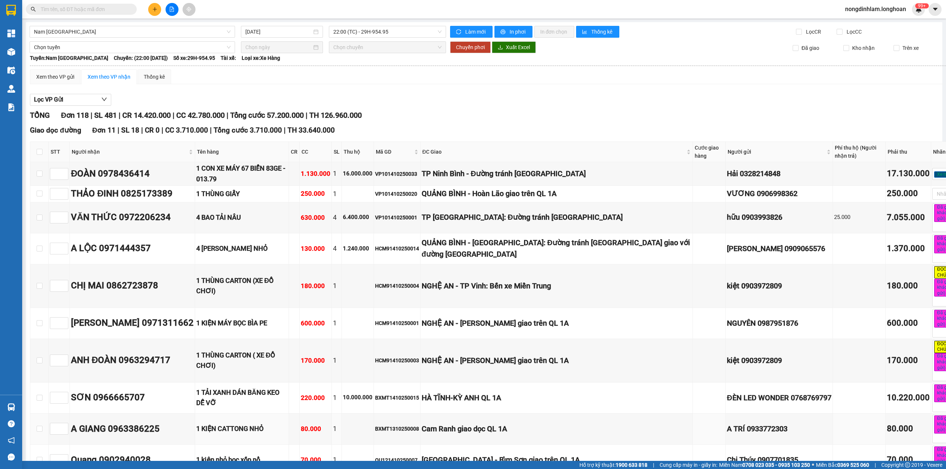
scroll to position [148, 0]
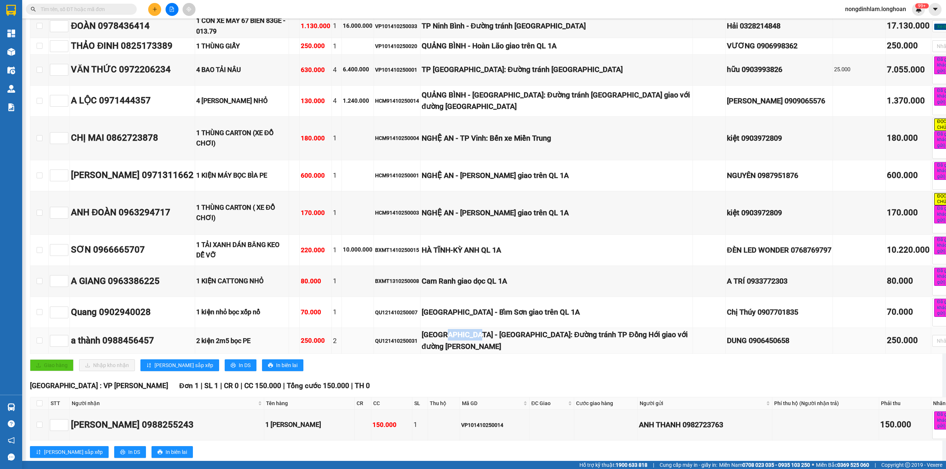
drag, startPoint x: 468, startPoint y: 342, endPoint x: 441, endPoint y: 342, distance: 26.2
click at [441, 342] on div "[GEOGRAPHIC_DATA] - [GEOGRAPHIC_DATA]: Đường tránh TP Đồng Hới giao với đường […" at bounding box center [557, 340] width 270 height 23
drag, startPoint x: 462, startPoint y: 316, endPoint x: 444, endPoint y: 317, distance: 18.1
click at [444, 317] on div "Thanh Hóa - Bỉm Sơn giao trên QL 1A" at bounding box center [557, 312] width 270 height 11
click at [57, 287] on input at bounding box center [59, 281] width 18 height 11
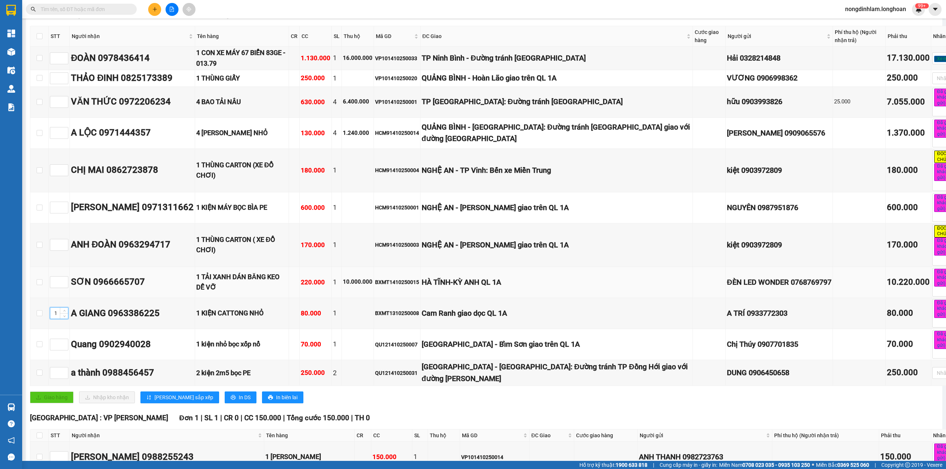
scroll to position [98, 0]
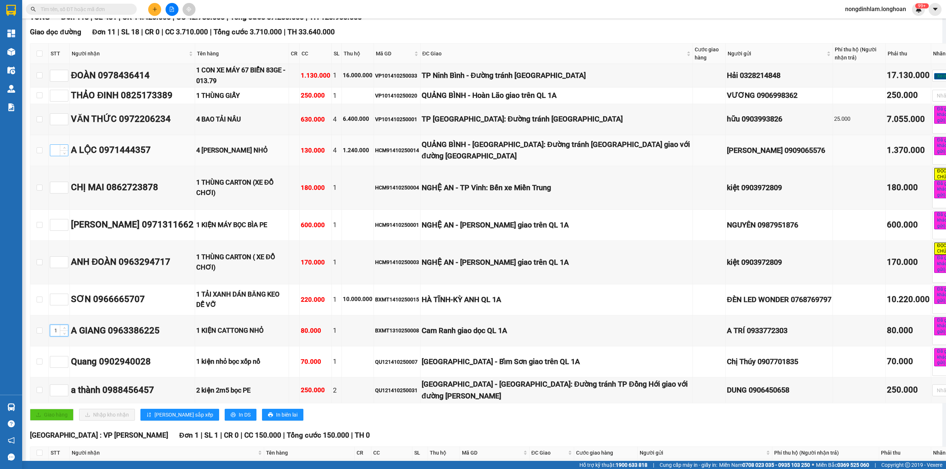
type input "1"
click at [57, 153] on input at bounding box center [59, 150] width 18 height 11
type input "2"
click at [57, 91] on input at bounding box center [59, 95] width 18 height 11
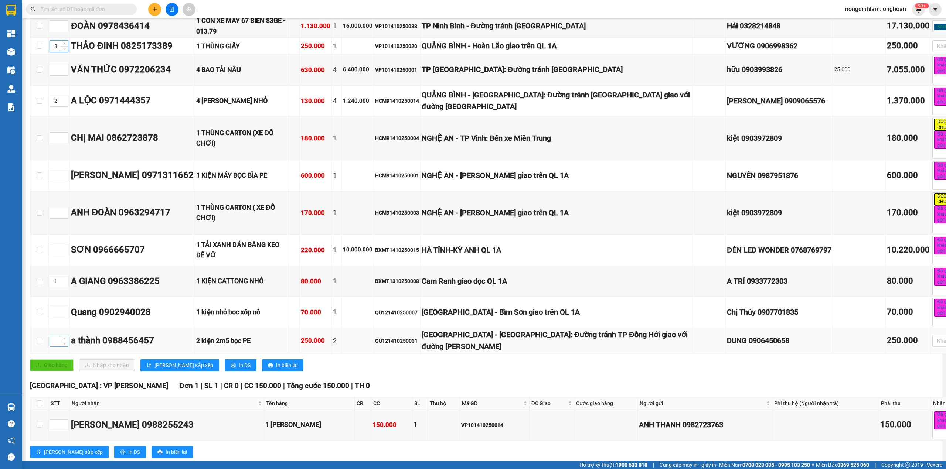
type input "3"
click at [58, 347] on input at bounding box center [59, 341] width 18 height 11
type input "4"
click at [163, 370] on span "Lưu sắp xếp" at bounding box center [184, 366] width 59 height 8
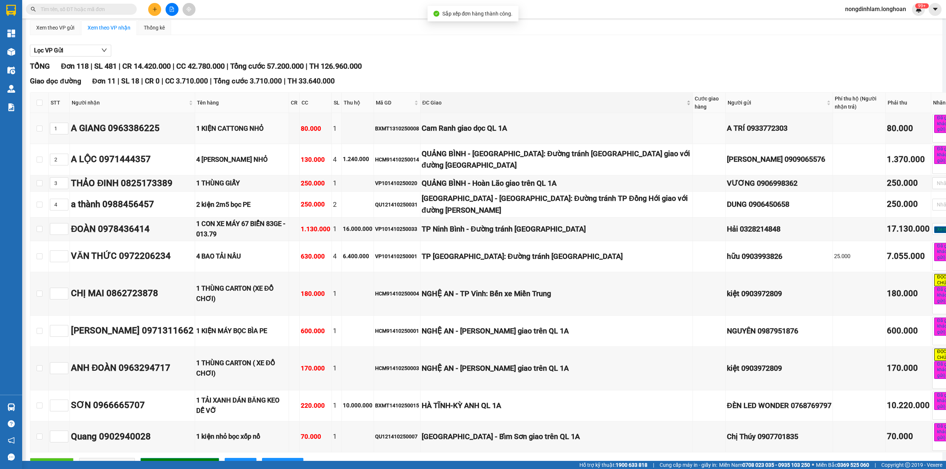
scroll to position [98, 0]
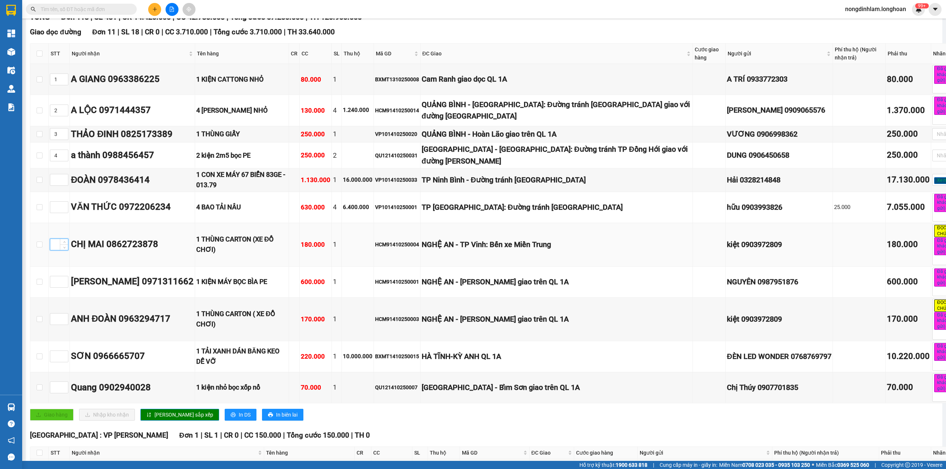
click at [53, 250] on input at bounding box center [59, 244] width 18 height 11
type input "5"
click at [59, 286] on input at bounding box center [59, 281] width 18 height 11
type input "6"
click at [55, 325] on input at bounding box center [59, 319] width 18 height 11
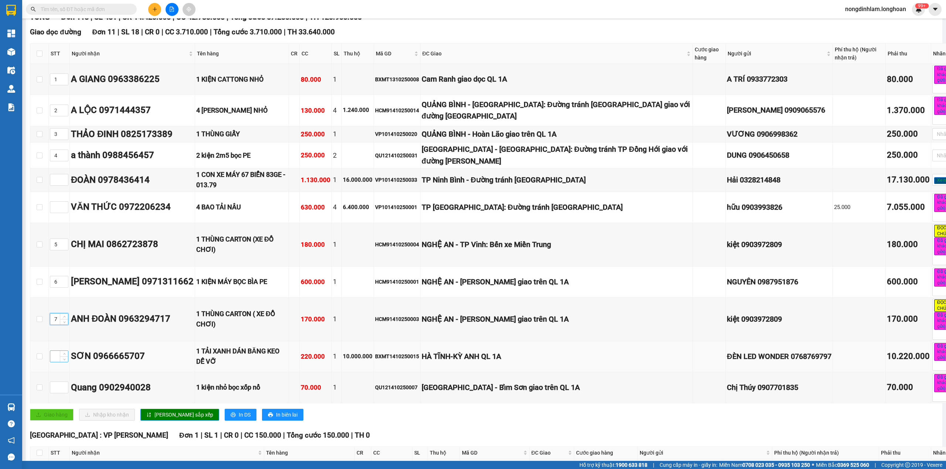
type input "7"
click at [55, 362] on input at bounding box center [59, 356] width 18 height 11
type input "5"
click at [57, 250] on input "5" at bounding box center [59, 244] width 18 height 11
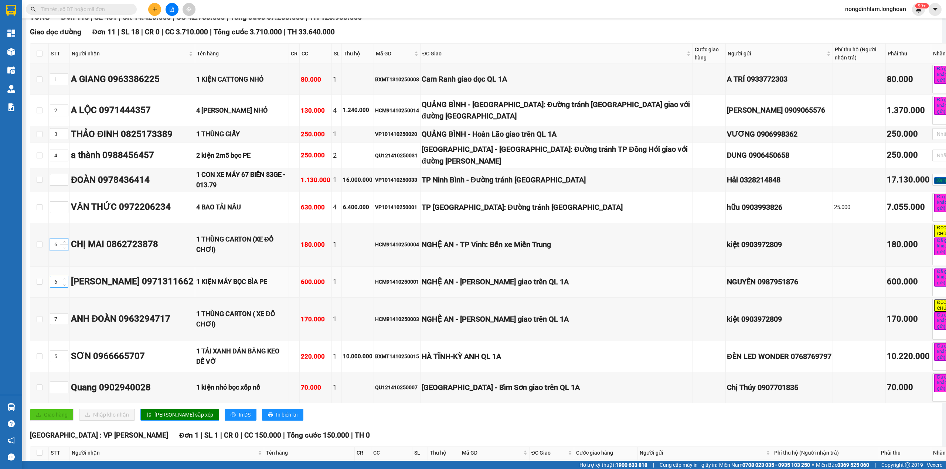
type input "6"
click at [57, 285] on input "6" at bounding box center [59, 281] width 18 height 11
type input "7"
click at [58, 325] on input "7" at bounding box center [59, 319] width 18 height 11
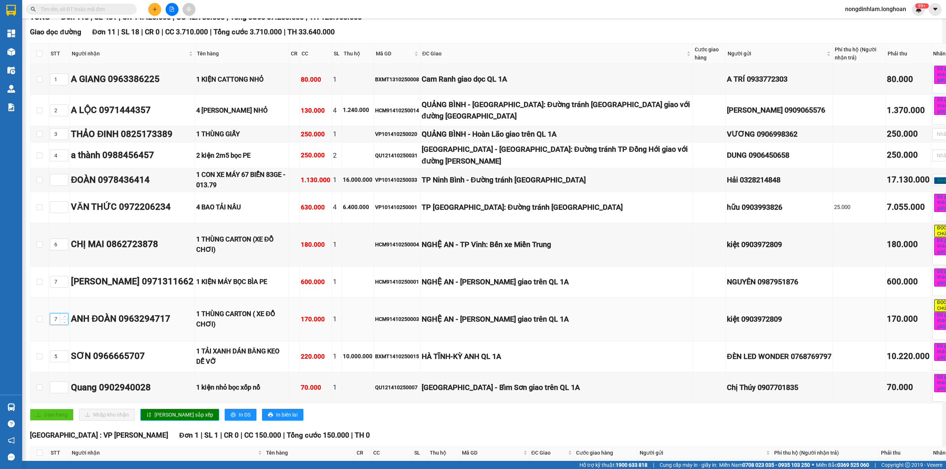
click at [58, 325] on input "7" at bounding box center [59, 319] width 18 height 11
type input "8"
click at [155, 419] on span "Lưu sắp xếp" at bounding box center [184, 415] width 59 height 8
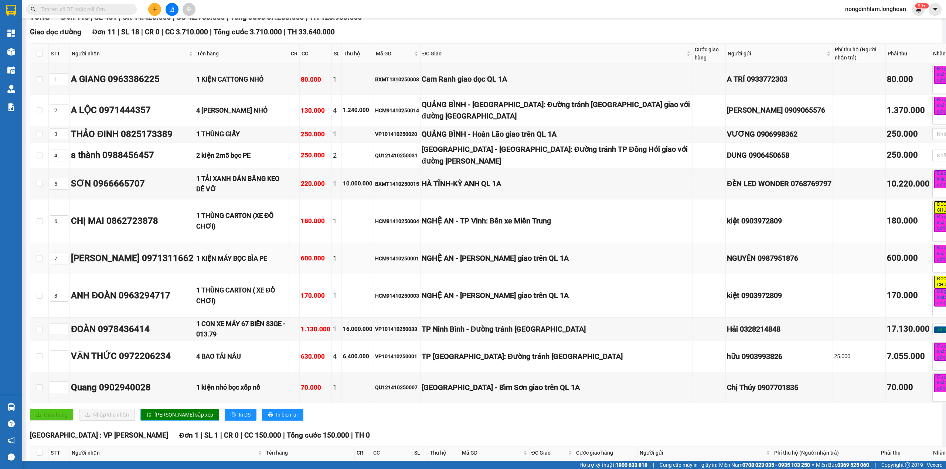
scroll to position [148, 0]
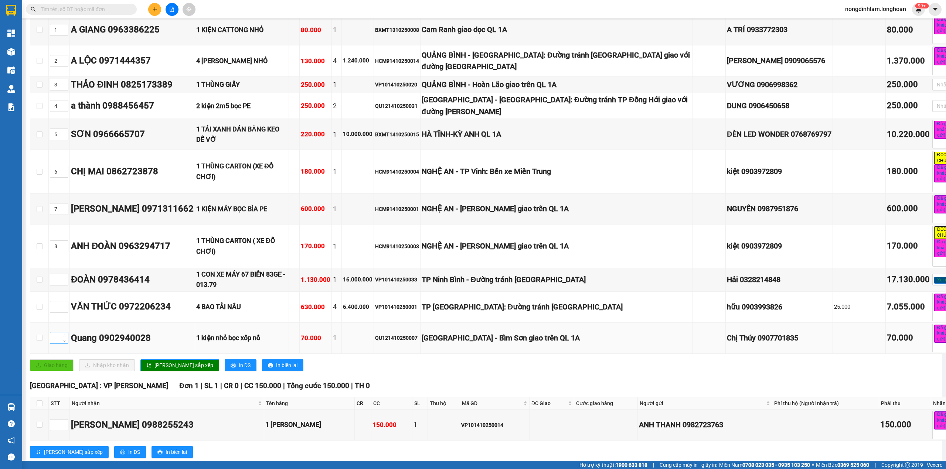
click at [59, 344] on input at bounding box center [59, 338] width 18 height 11
type input "9"
click at [55, 313] on input at bounding box center [59, 307] width 18 height 11
type input "10"
click at [58, 285] on input at bounding box center [59, 279] width 18 height 11
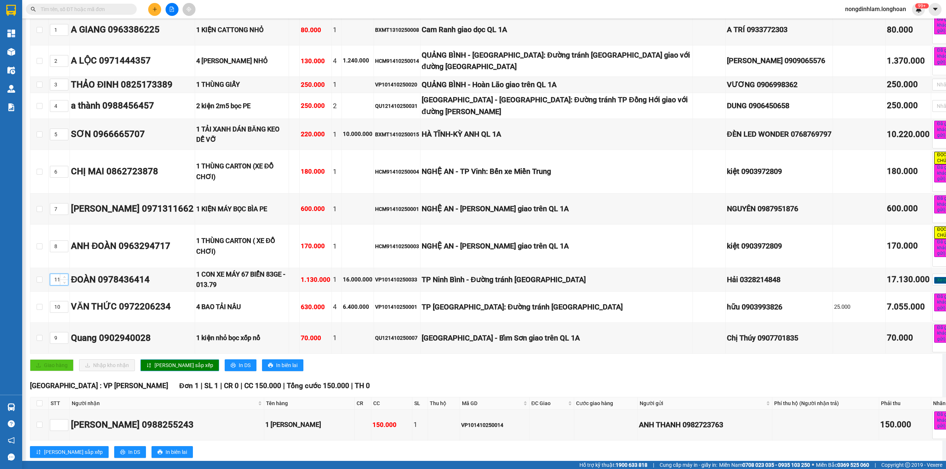
type input "11"
click at [160, 370] on span "Lưu sắp xếp" at bounding box center [184, 366] width 59 height 8
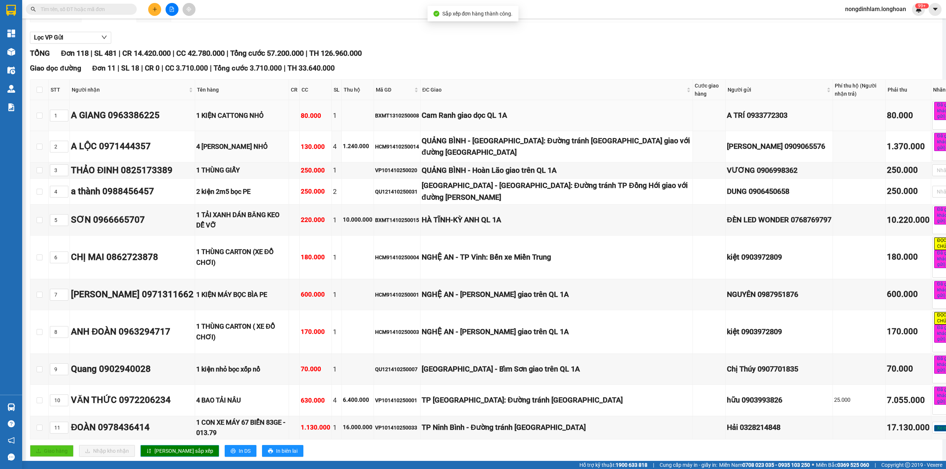
scroll to position [0, 0]
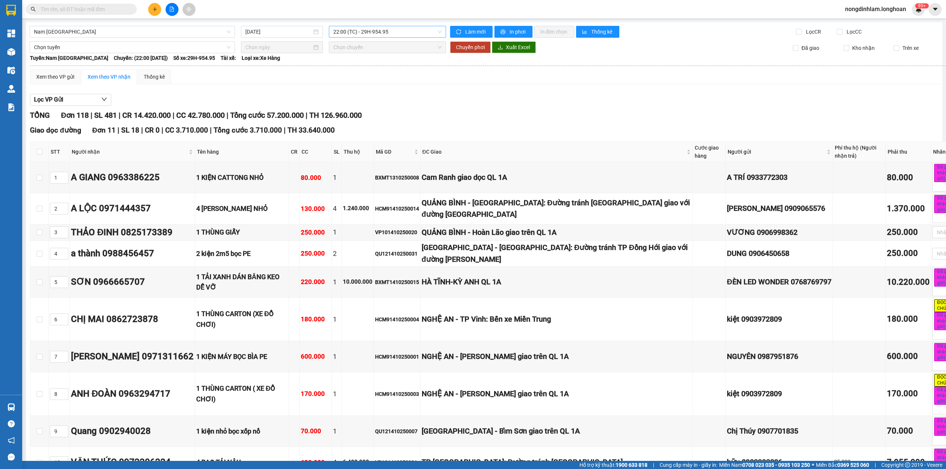
click at [373, 31] on span "22:00 (TC) - 29H-954.95" at bounding box center [387, 31] width 109 height 11
click at [262, 30] on input "14/10/2025" at bounding box center [278, 32] width 67 height 8
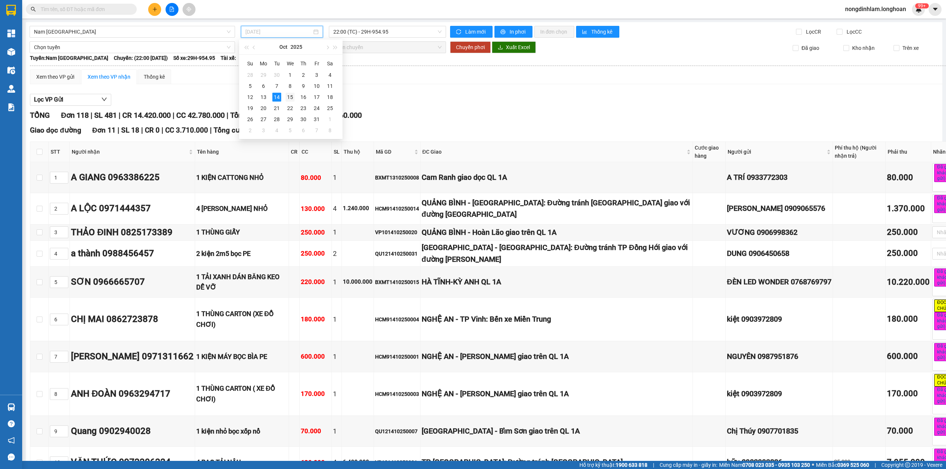
click at [294, 96] on div "15" at bounding box center [290, 97] width 9 height 9
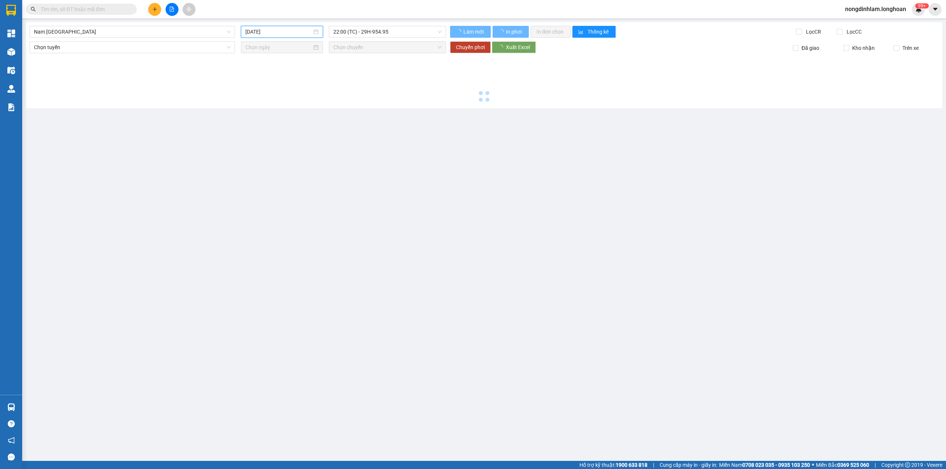
type input "15/10/2025"
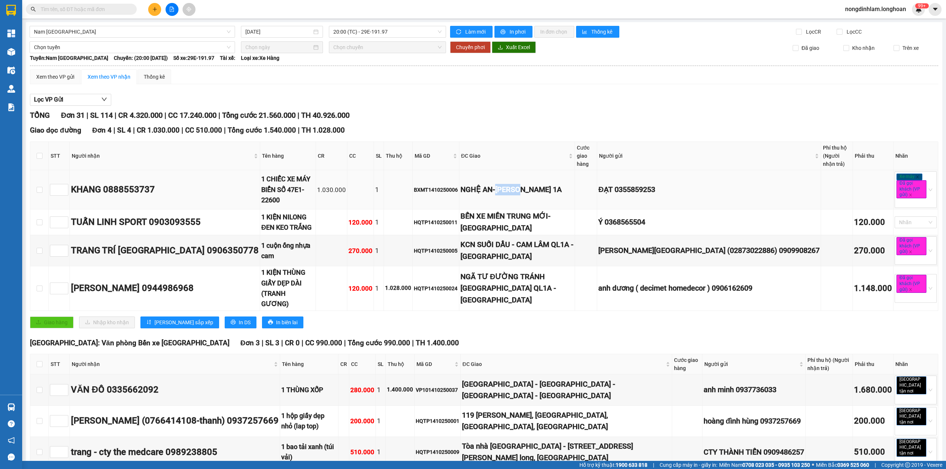
drag, startPoint x: 554, startPoint y: 183, endPoint x: 525, endPoint y: 185, distance: 28.9
click at [525, 185] on div "NGHỆ AN-QUỲNH LƯU QL 1A" at bounding box center [517, 189] width 113 height 11
click at [40, 187] on input "checkbox" at bounding box center [40, 190] width 6 height 6
checkbox input "true"
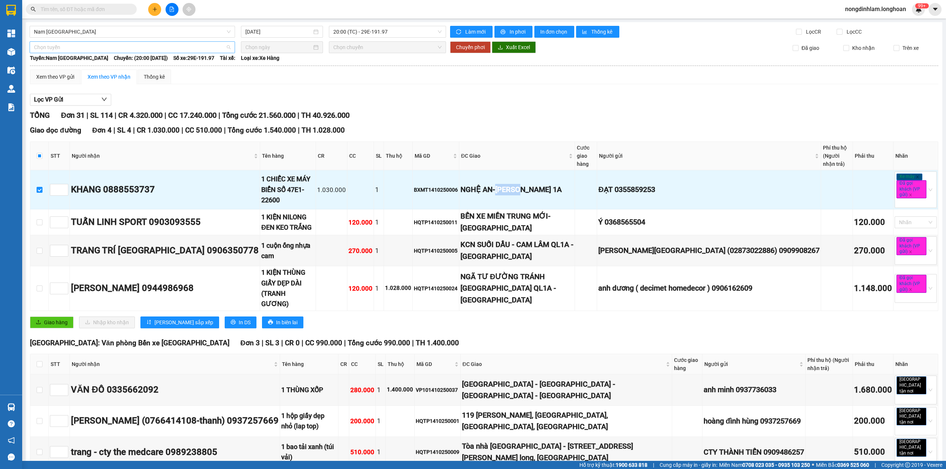
click at [178, 49] on span "Chọn tuyến" at bounding box center [132, 47] width 197 height 11
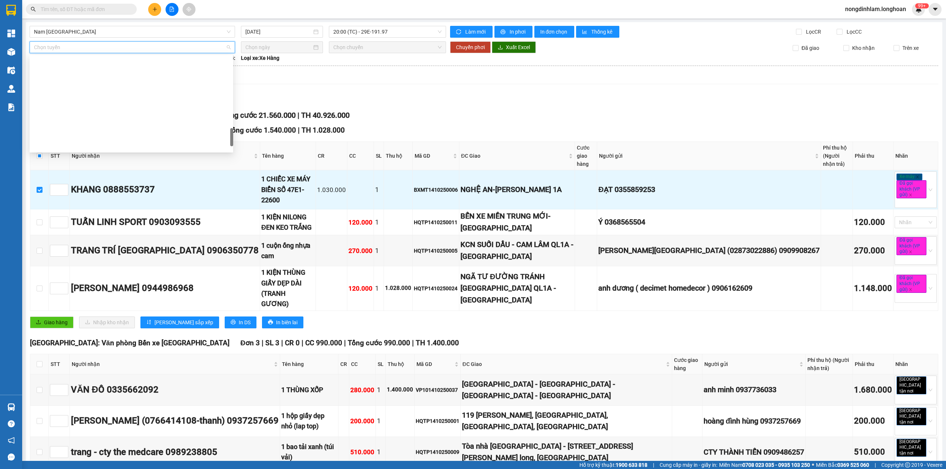
scroll to position [488, 0]
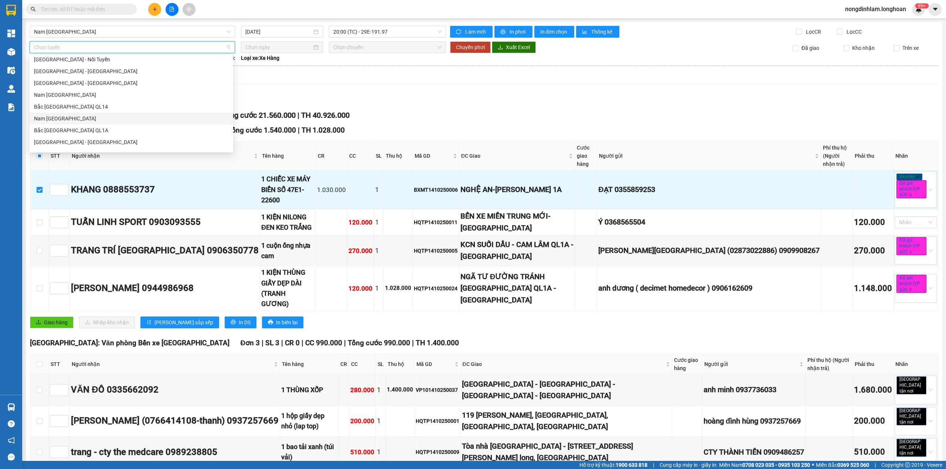
drag, startPoint x: 81, startPoint y: 117, endPoint x: 98, endPoint y: 115, distance: 17.5
click at [81, 117] on div "Nam Trung Bắc QL1A" at bounding box center [131, 119] width 195 height 8
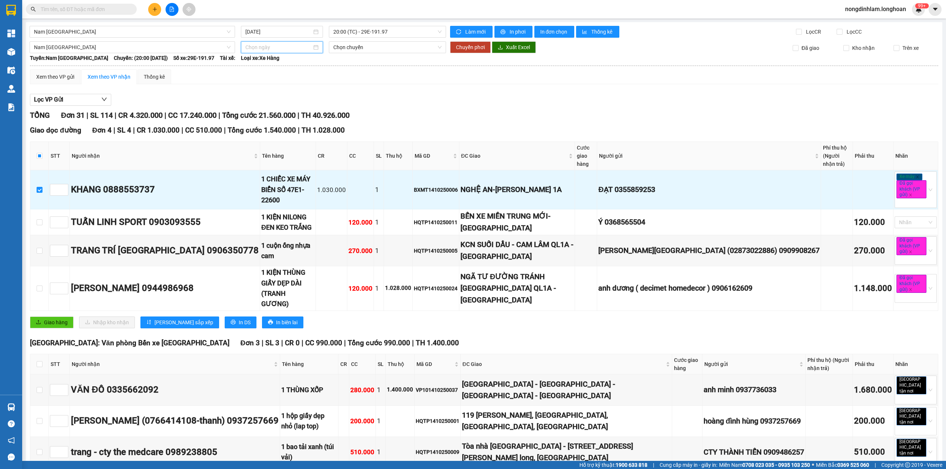
click at [284, 48] on input at bounding box center [278, 47] width 67 height 8
type input "14/10/2025"
click at [273, 111] on div "14" at bounding box center [276, 112] width 9 height 9
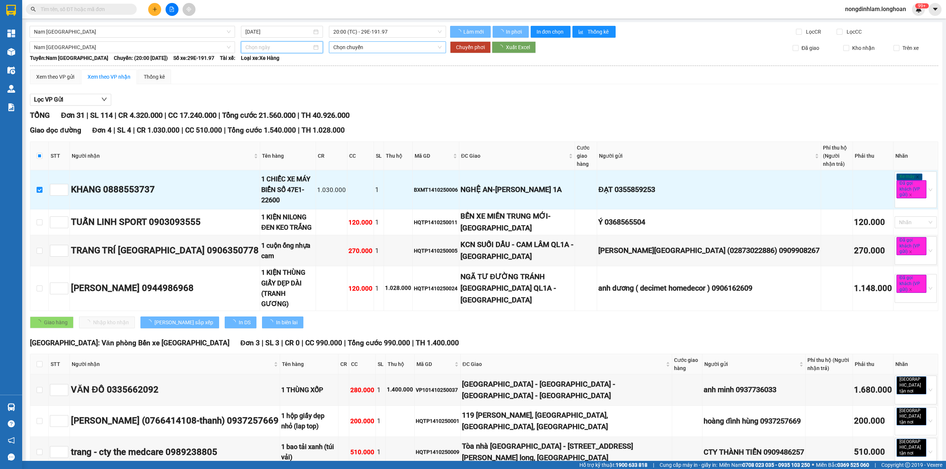
type input "14/10/2025"
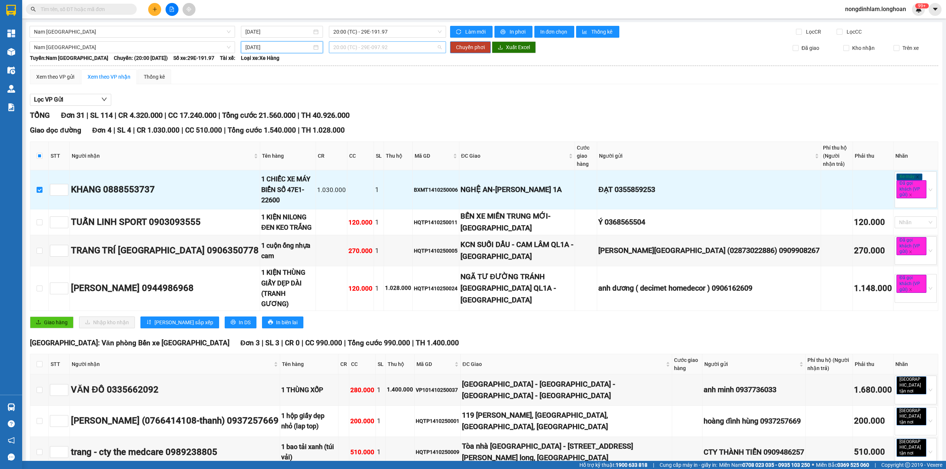
click at [385, 48] on span "20:00 (TC) - 29E-097.92" at bounding box center [387, 47] width 109 height 11
click at [375, 84] on div "22:00 (TC) - 29H-954.95" at bounding box center [360, 86] width 58 height 8
click at [466, 47] on span "Chuyển phơi" at bounding box center [470, 47] width 29 height 8
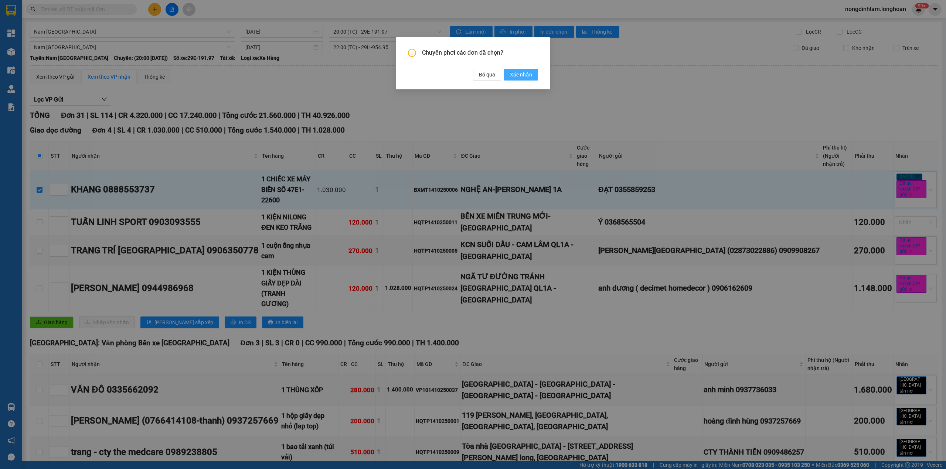
click at [527, 76] on span "Xác nhận" at bounding box center [521, 75] width 22 height 8
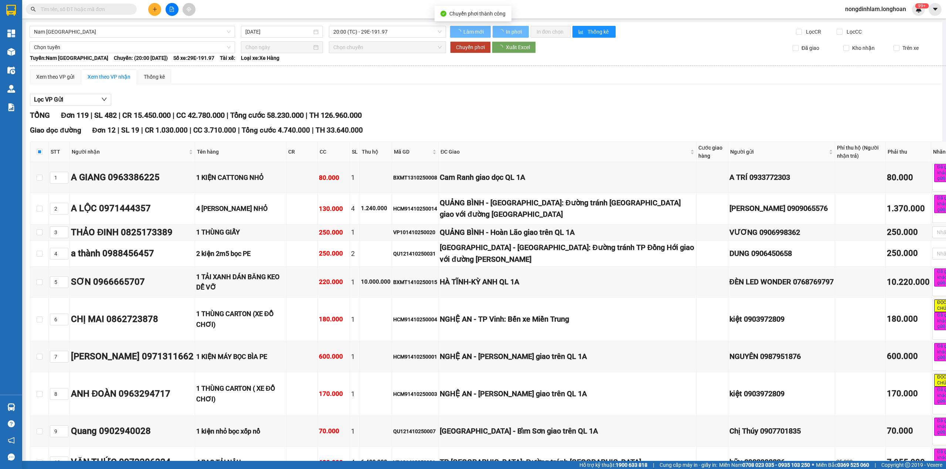
checkbox input "false"
type input "14/10/2025"
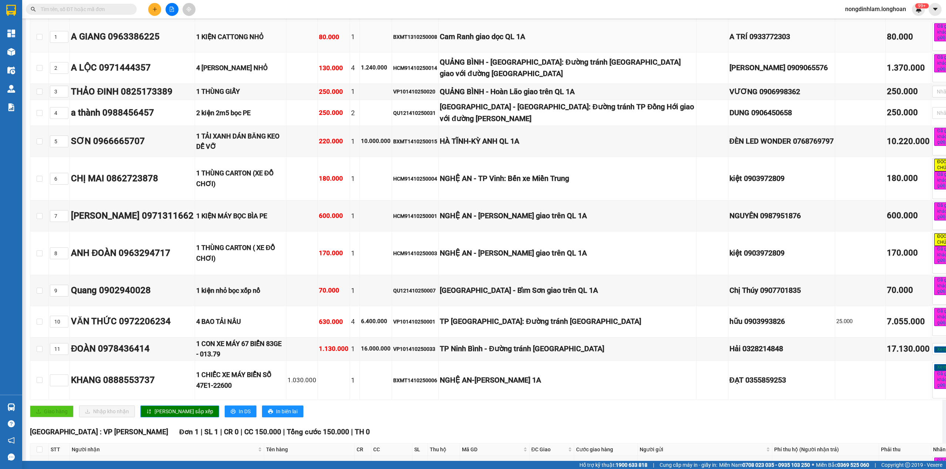
scroll to position [148, 0]
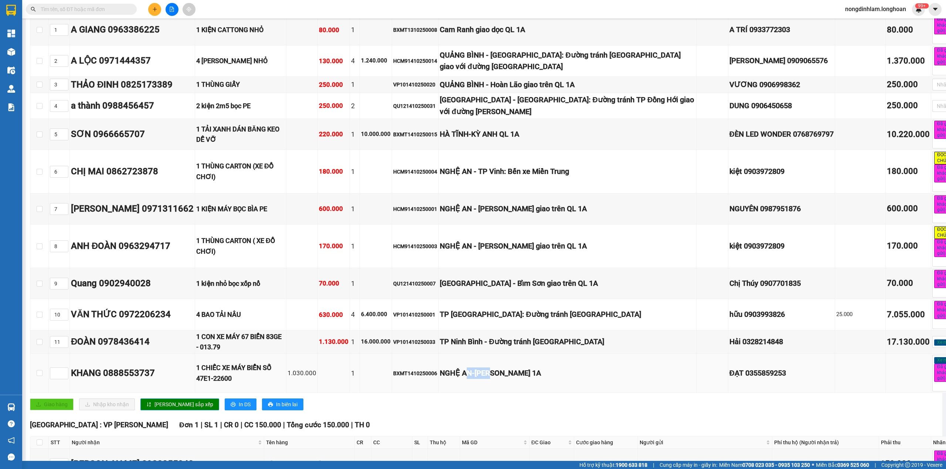
drag, startPoint x: 489, startPoint y: 382, endPoint x: 455, endPoint y: 382, distance: 33.3
click at [455, 379] on div "NGHỆ AN-QUỲNH LƯU QL 1A" at bounding box center [567, 373] width 255 height 11
click at [59, 379] on input at bounding box center [59, 373] width 18 height 11
type input "9"
click at [60, 320] on span "Decrease Value" at bounding box center [64, 317] width 8 height 7
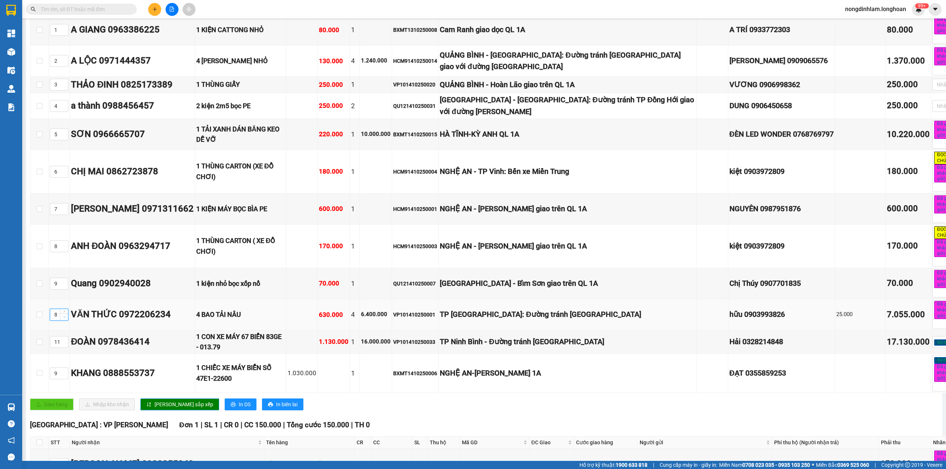
click at [60, 320] on span "Decrease Value" at bounding box center [64, 317] width 8 height 7
click at [58, 320] on input "8" at bounding box center [59, 314] width 18 height 11
type input "10"
click at [59, 289] on input "9" at bounding box center [59, 283] width 18 height 11
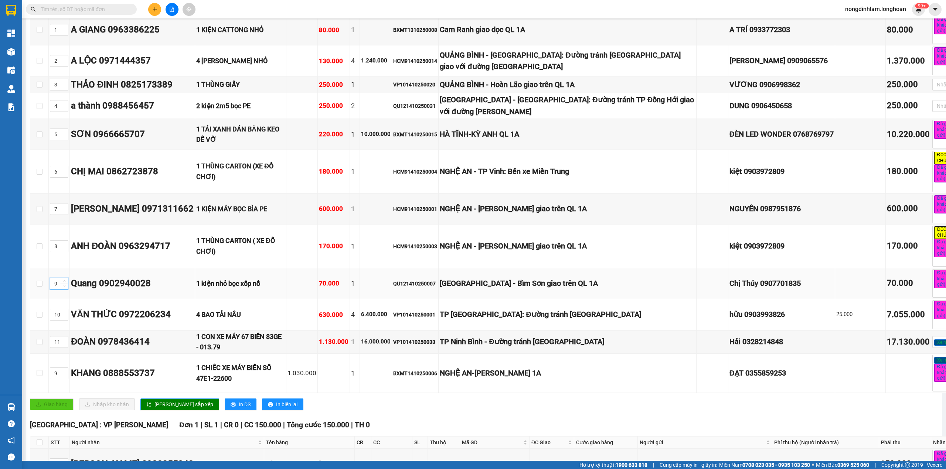
click at [59, 289] on input "9" at bounding box center [59, 283] width 18 height 11
type input "10"
click at [60, 320] on span "Decrease Value" at bounding box center [64, 317] width 8 height 7
click at [58, 319] on input "8" at bounding box center [59, 314] width 18 height 11
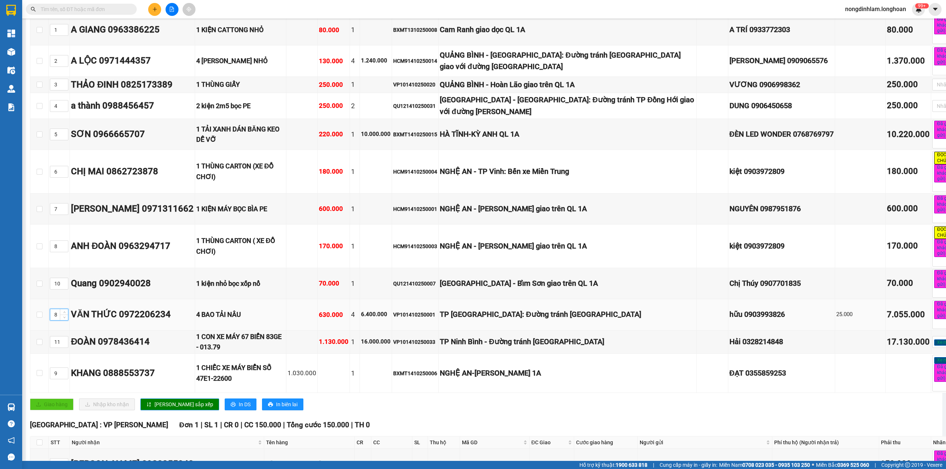
click at [58, 319] on input "8" at bounding box center [59, 314] width 18 height 11
type input "11"
click at [60, 343] on span "Increase Value" at bounding box center [64, 340] width 8 height 7
click at [55, 348] on input "12" at bounding box center [59, 342] width 18 height 11
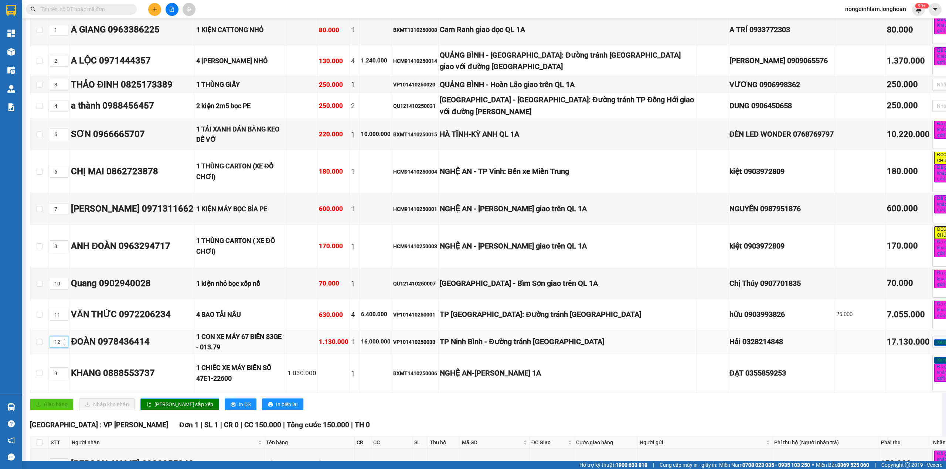
click at [55, 348] on input "12" at bounding box center [59, 342] width 18 height 11
type input "12"
click at [160, 409] on span "Lưu sắp xếp" at bounding box center [184, 405] width 59 height 8
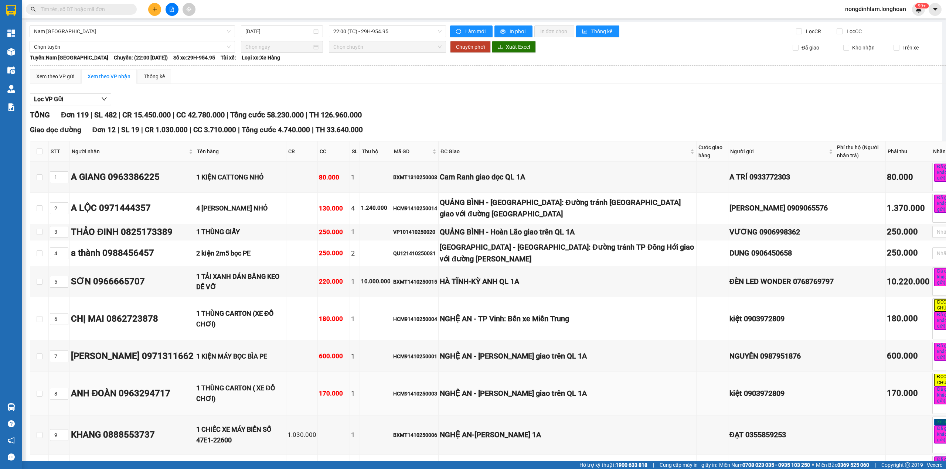
scroll to position [0, 0]
click at [380, 61] on div "Tuyến: Nam Trung Bắc QL1A Chuyến: (22:00 - 14/10/2025) Số xe: 29H-954.95 Tài xế…" at bounding box center [503, 58] width 946 height 8
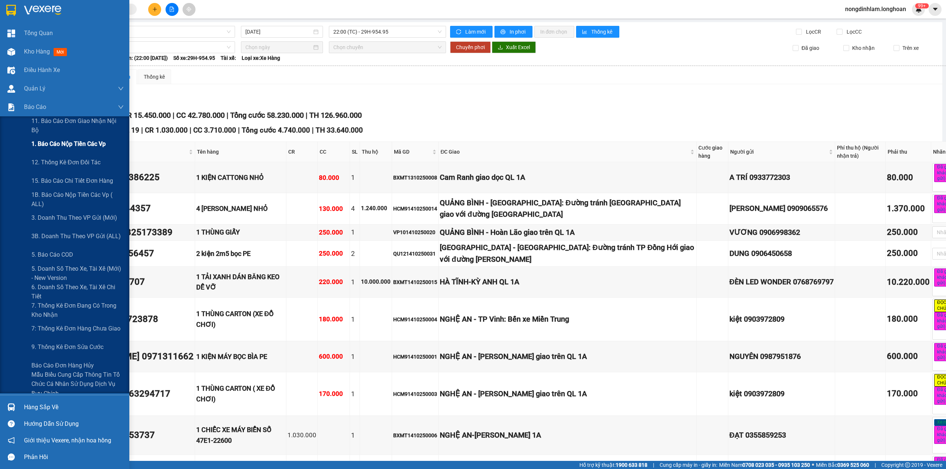
click at [88, 147] on span "1. Báo cáo nộp tiền các vp" at bounding box center [68, 143] width 74 height 9
